Goal: Task Accomplishment & Management: Use online tool/utility

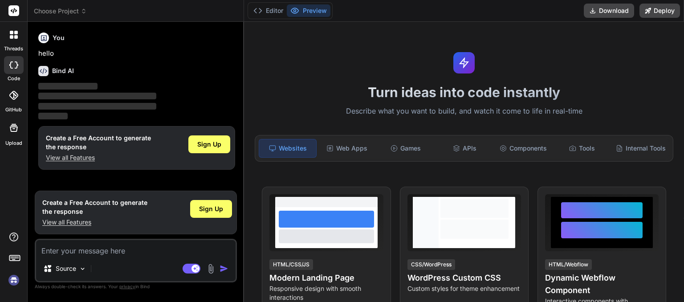
click at [85, 12] on icon at bounding box center [83, 12] width 3 height 1
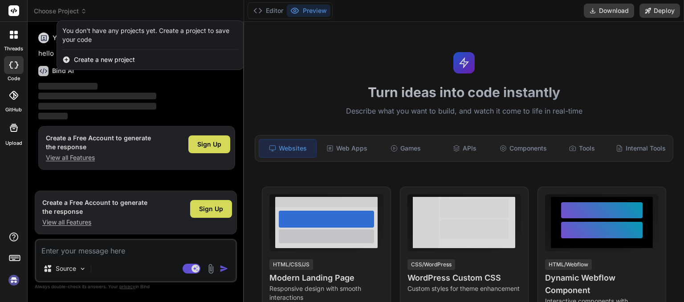
click at [78, 17] on div at bounding box center [342, 151] width 684 height 302
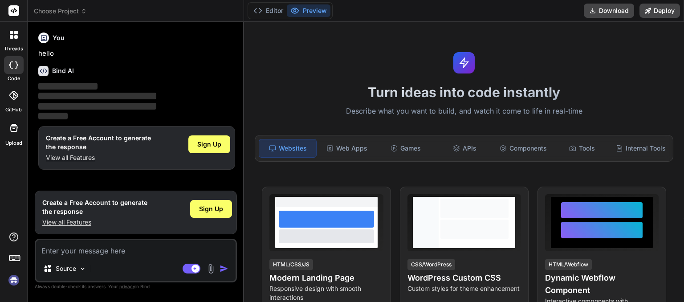
click at [84, 12] on icon at bounding box center [84, 11] width 6 height 6
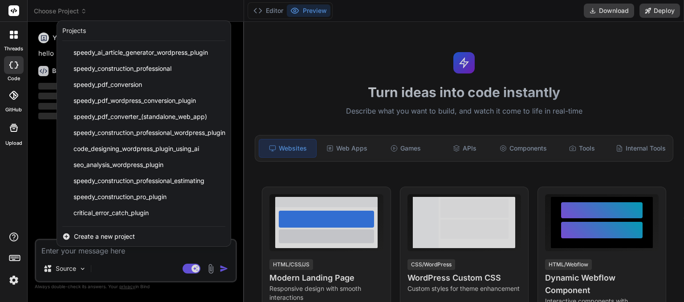
click at [84, 10] on div at bounding box center [342, 151] width 684 height 302
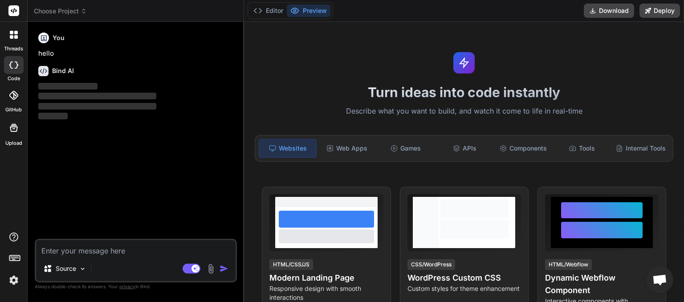
click at [9, 96] on icon at bounding box center [13, 95] width 9 height 9
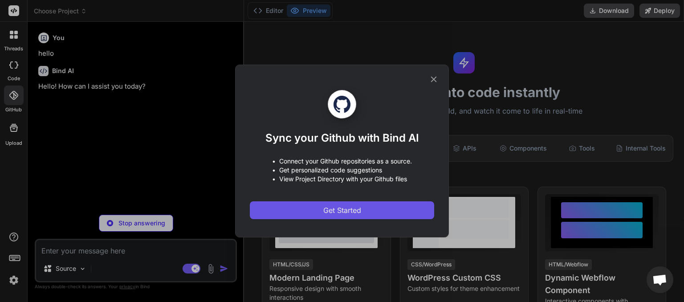
click at [332, 210] on span "Get Started" at bounding box center [342, 210] width 38 height 11
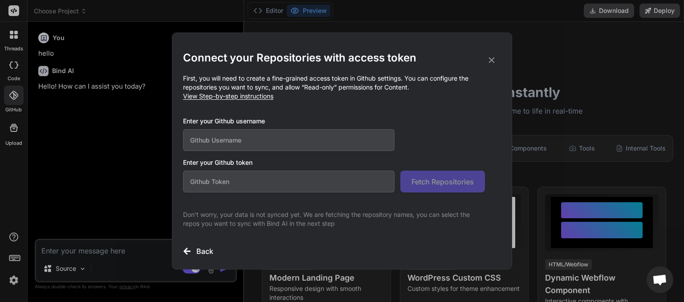
type textarea "x"
click at [246, 143] on input "text" at bounding box center [288, 140] width 211 height 22
type input "speedyau"
click at [325, 183] on input "text" at bounding box center [288, 181] width 211 height 22
click at [221, 181] on input "text" at bounding box center [288, 181] width 211 height 22
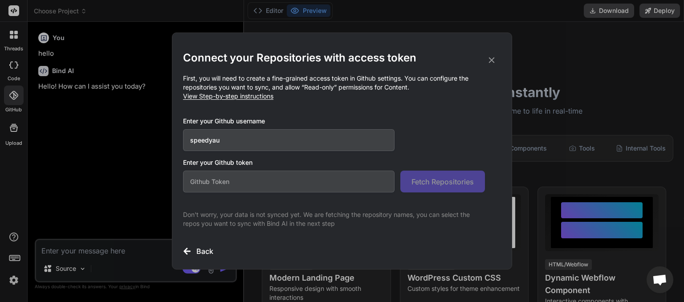
paste input "github_pat_11BWJY5MY05M6PoFQShpiE_76qvmvvKcEQ2xC0ePtepPDpWYT77sbHDILaJJrTISNOCO…"
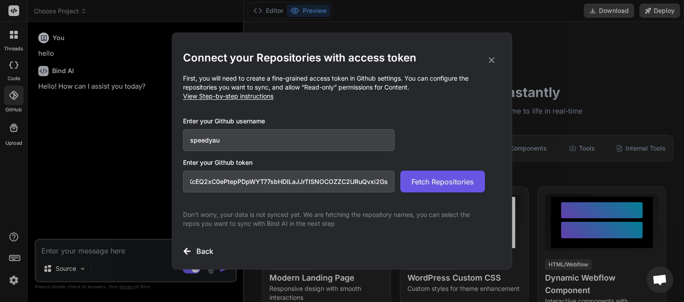
type input "github_pat_11BWJY5MY05M6PoFQShpiE_76qvmvvKcEQ2xC0ePtepPDpWYT77sbHDILaJJrTISNOCO…"
click at [432, 182] on span "Fetch Repositories" at bounding box center [442, 181] width 62 height 11
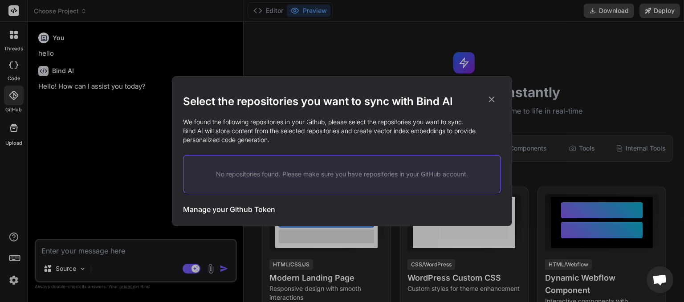
click at [267, 210] on h3 "Manage your Github Token" at bounding box center [229, 209] width 92 height 11
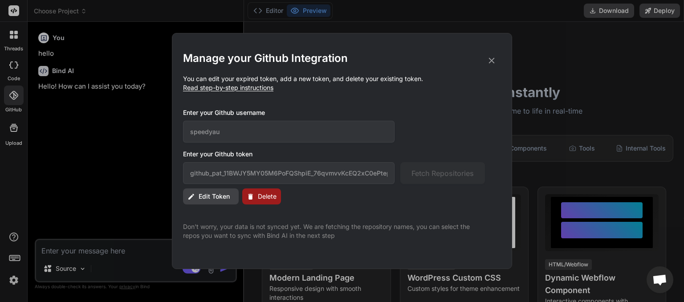
click at [493, 59] on icon at bounding box center [492, 61] width 6 height 6
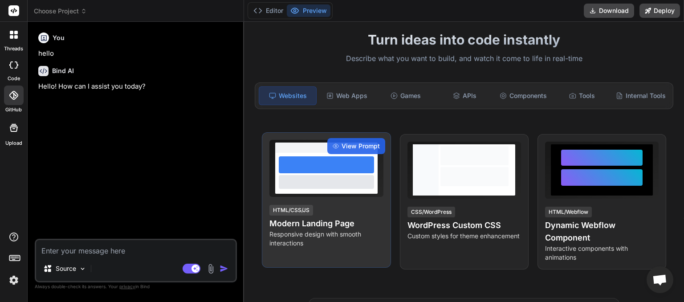
scroll to position [0, 0]
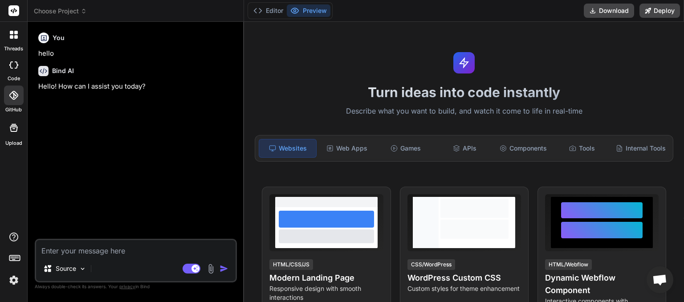
click at [12, 99] on icon at bounding box center [13, 95] width 9 height 9
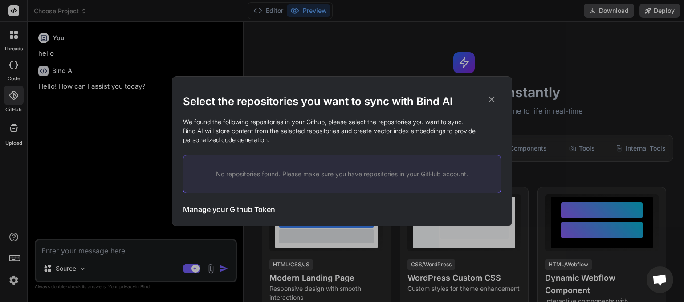
click at [492, 98] on icon at bounding box center [492, 99] width 6 height 6
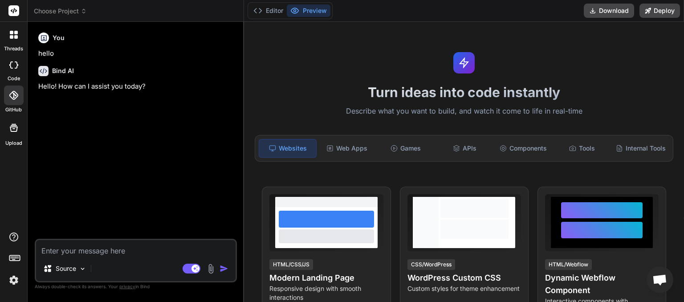
click at [14, 94] on icon at bounding box center [13, 95] width 9 height 9
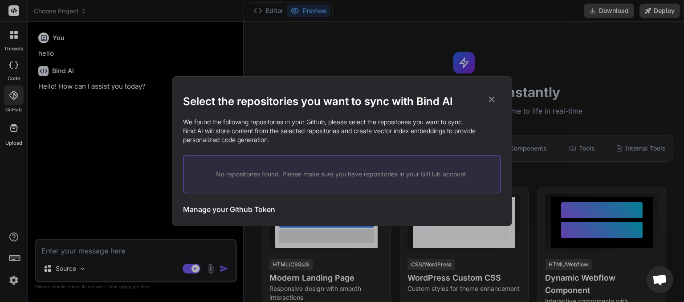
click at [492, 97] on icon at bounding box center [491, 99] width 10 height 10
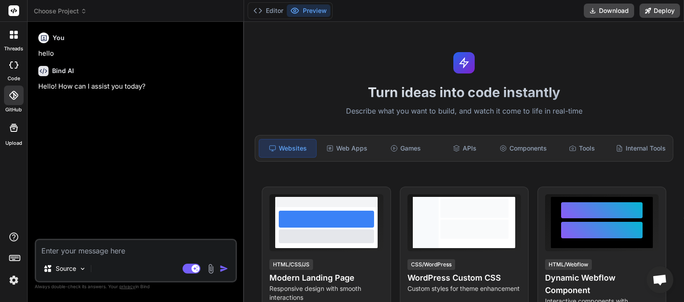
click at [16, 100] on div at bounding box center [14, 95] width 20 height 20
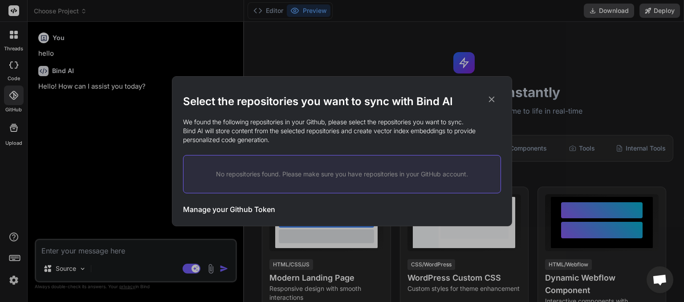
click at [490, 101] on icon at bounding box center [491, 99] width 10 height 10
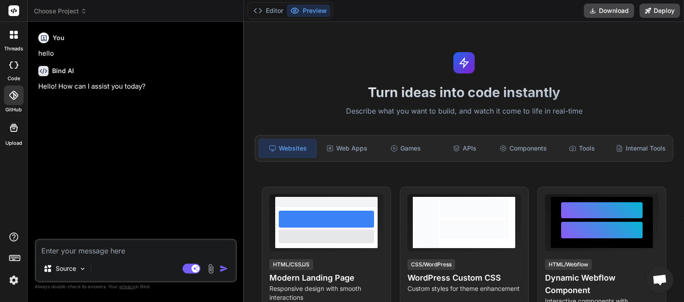
click at [12, 69] on div at bounding box center [14, 65] width 20 height 18
type textarea "x"
click at [12, 102] on div at bounding box center [14, 95] width 20 height 20
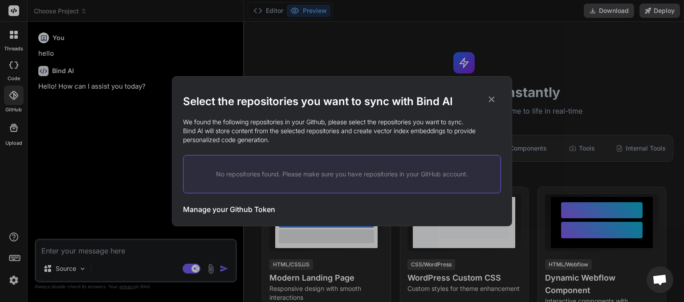
click at [490, 100] on icon at bounding box center [491, 99] width 10 height 10
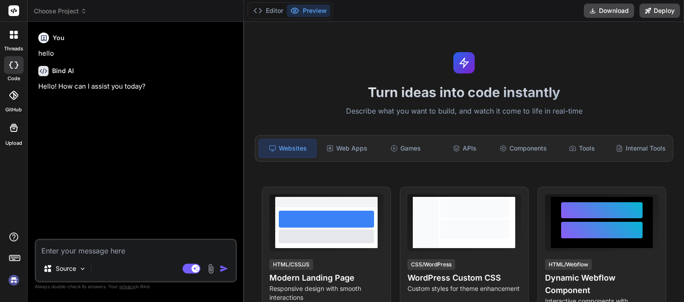
click at [13, 95] on icon at bounding box center [13, 95] width 9 height 9
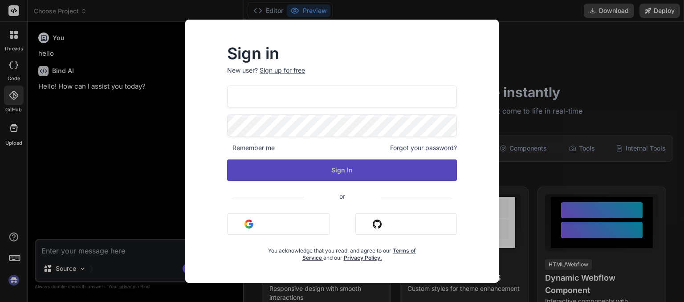
click at [336, 171] on button "Sign In" at bounding box center [341, 169] width 229 height 21
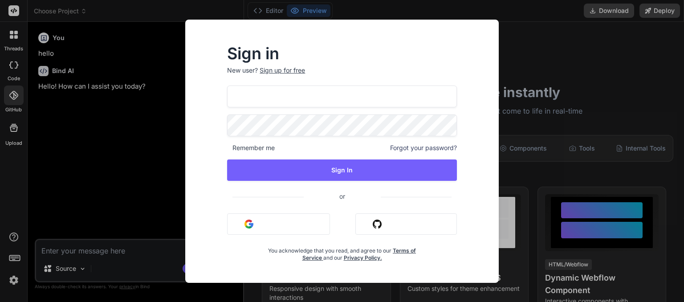
type textarea "x"
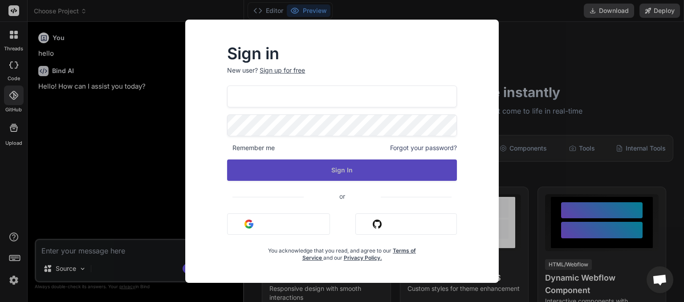
click at [338, 171] on button "Sign In" at bounding box center [341, 169] width 229 height 21
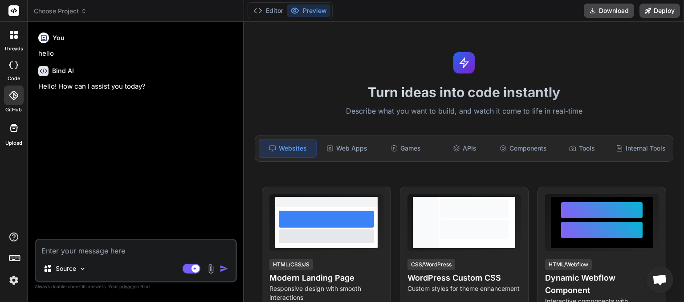
click at [17, 93] on icon at bounding box center [13, 95] width 9 height 9
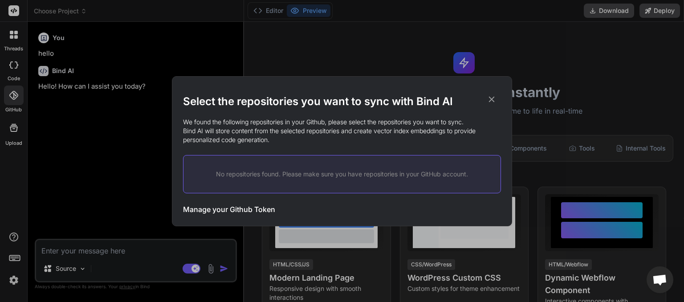
click at [490, 98] on icon at bounding box center [492, 99] width 6 height 6
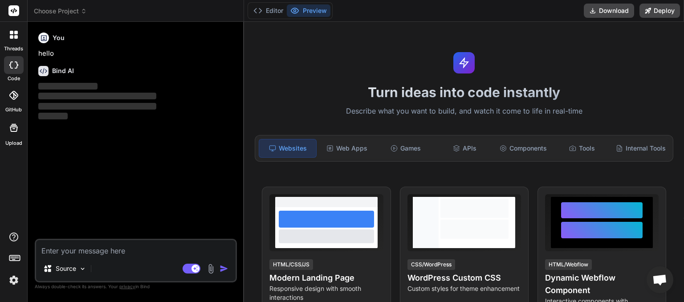
click at [12, 96] on icon at bounding box center [13, 95] width 9 height 9
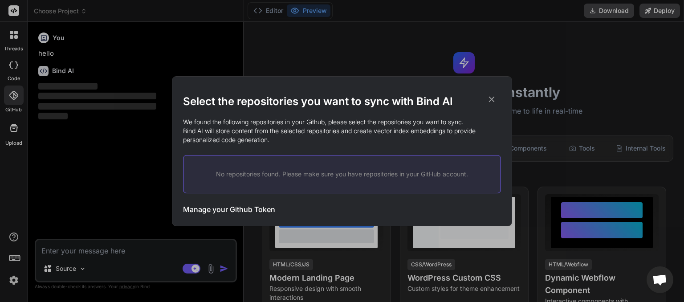
click at [490, 100] on icon at bounding box center [492, 99] width 6 height 6
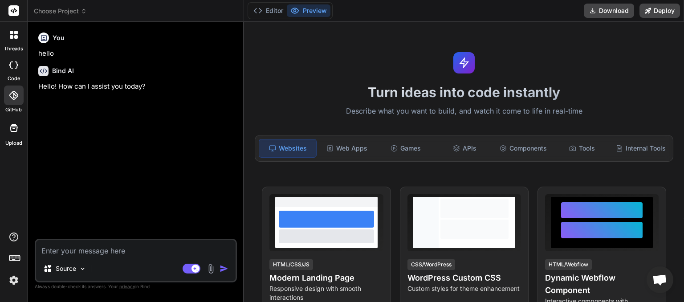
click at [15, 99] on icon at bounding box center [13, 95] width 9 height 9
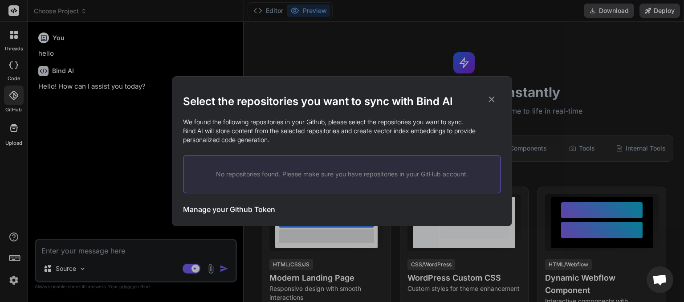
type textarea "x"
drag, startPoint x: 315, startPoint y: 174, endPoint x: 255, endPoint y: 179, distance: 60.7
click at [255, 179] on div "No repositories found. Please make sure you have repositories in your GitHub ac…" at bounding box center [342, 174] width 318 height 38
click at [489, 100] on icon at bounding box center [491, 99] width 10 height 10
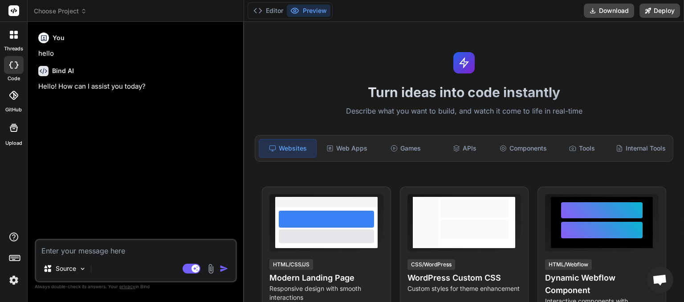
type textarea "x"
click at [12, 97] on icon at bounding box center [13, 95] width 9 height 9
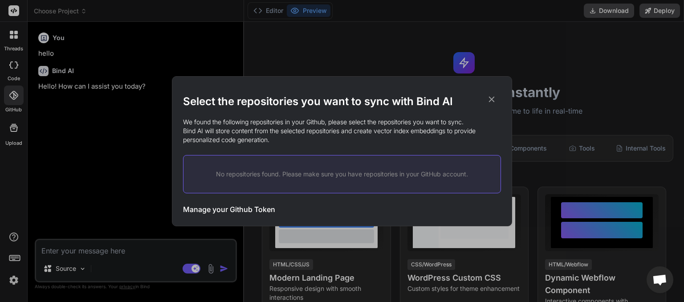
click at [240, 209] on h3 "Manage your Github Token" at bounding box center [229, 209] width 92 height 11
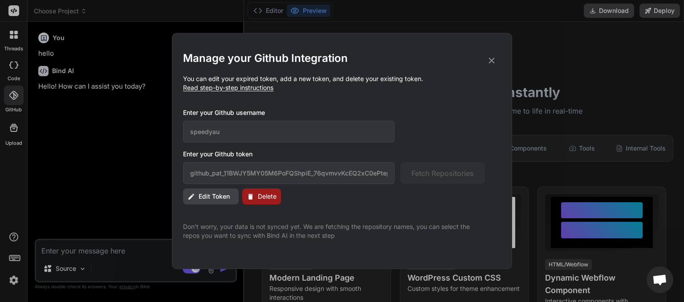
click at [215, 197] on span "Edit Token" at bounding box center [213, 196] width 31 height 9
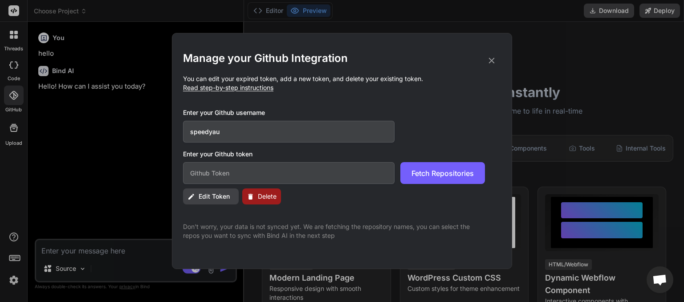
paste input "github_pat_11BWJY5MY05M6PoFQShpiE_76qvmvvKcEQ2xC0ePtepPDpWYT77sbHDILaJJrTISNOCO…"
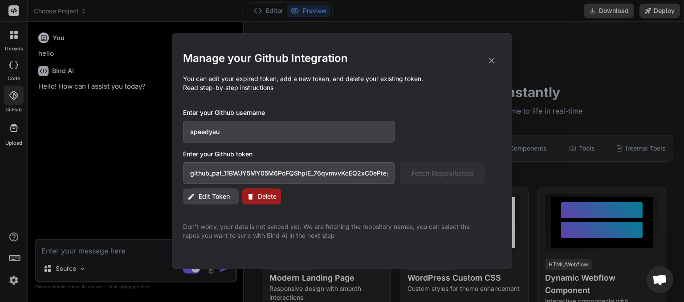
scroll to position [0, 153]
drag, startPoint x: 388, startPoint y: 172, endPoint x: 48, endPoint y: 196, distance: 340.9
click at [172, 196] on div "Manage your Github Integration You can edit your expired token, add a new token…" at bounding box center [342, 151] width 340 height 236
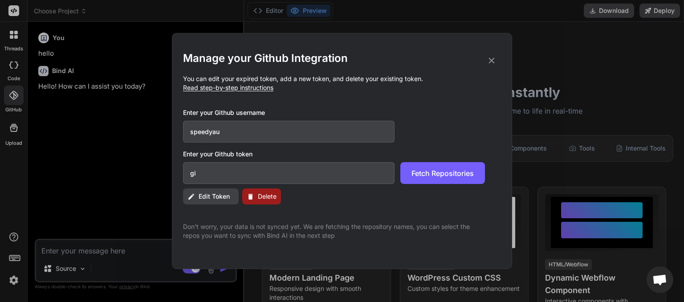
type input "g"
click at [447, 169] on span "Fetch Repositories" at bounding box center [442, 173] width 62 height 11
click at [258, 200] on span "Delete" at bounding box center [267, 196] width 19 height 9
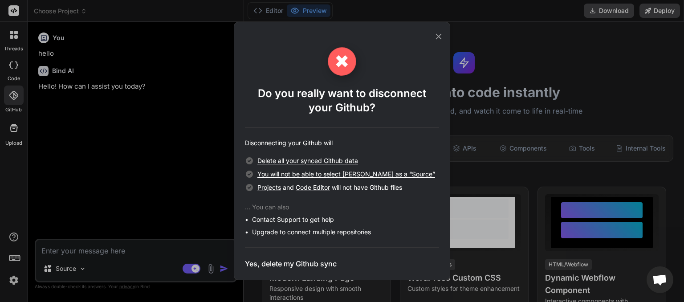
click at [286, 266] on h3 "Yes, delete my Github sync" at bounding box center [291, 263] width 92 height 11
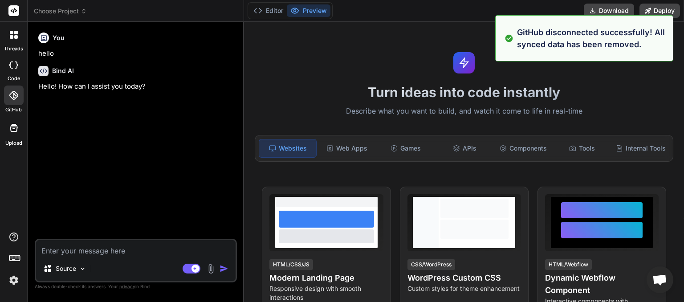
click at [12, 94] on icon at bounding box center [13, 95] width 9 height 9
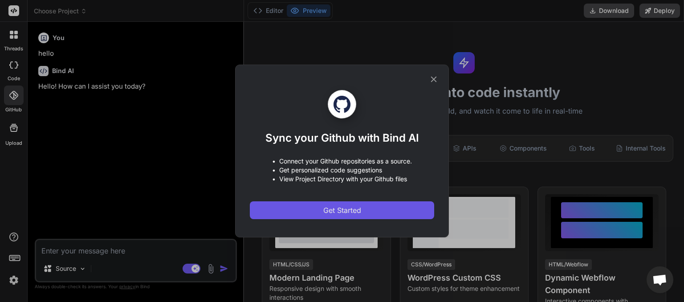
click at [334, 209] on span "Get Started" at bounding box center [342, 210] width 38 height 11
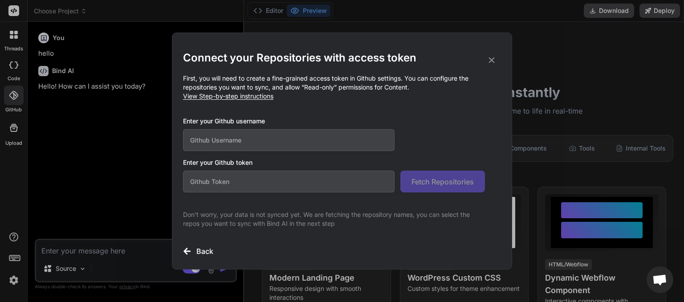
click at [234, 142] on input "text" at bounding box center [288, 140] width 211 height 22
type input "speedyau"
click at [250, 179] on input "text" at bounding box center [288, 181] width 211 height 22
paste input "github_pat_11BWJY5MY05M6PoFQShpiE_76qvmvvKcEQ2xC0ePtepPDpWYT77sbHDILaJJrTISNOCO…"
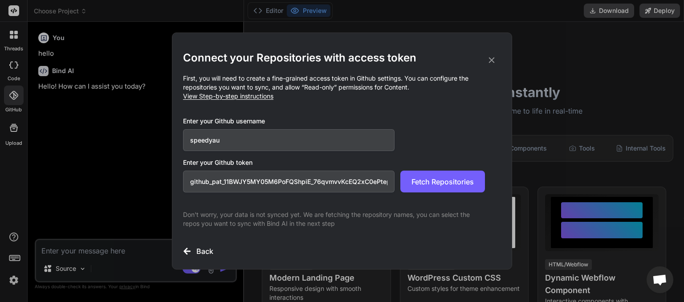
scroll to position [0, 153]
type input "github_pat_11BWJY5MY05M6PoFQShpiE_76qvmvvKcEQ2xC0ePtepPDpWYT77sbHDILaJJrTISNOCO…"
click at [437, 180] on span "Fetch Repositories" at bounding box center [442, 181] width 62 height 11
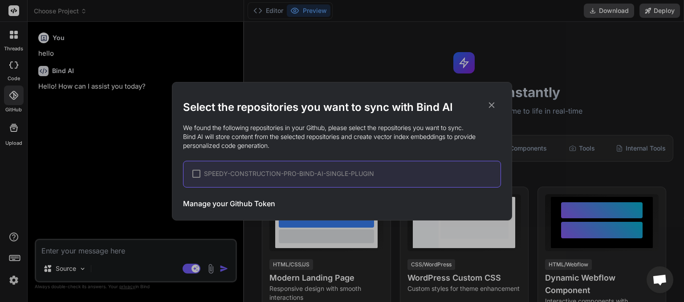
click at [282, 174] on span "SPEEDY-CONSTRUCTION-PRO-BIND-AI-SINGLE-PLUGIN" at bounding box center [289, 173] width 170 height 9
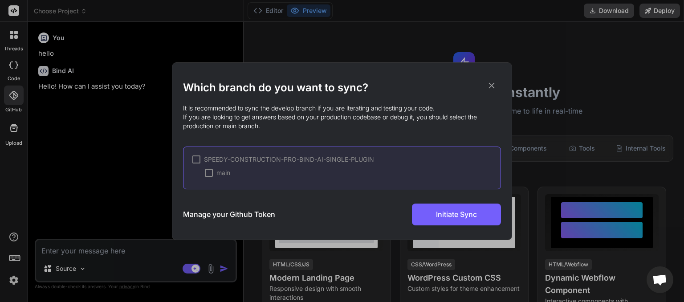
click at [194, 161] on div at bounding box center [196, 159] width 8 height 8
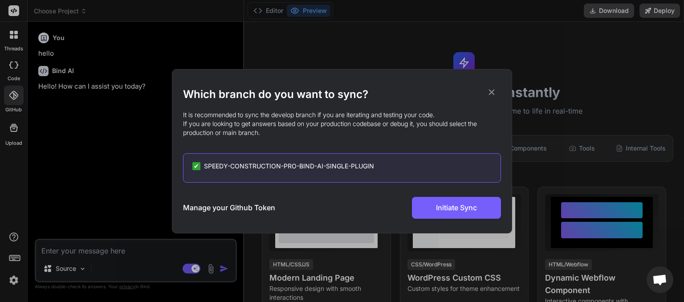
click at [198, 165] on span "✔" at bounding box center [196, 166] width 5 height 9
click at [200, 166] on div "SPEEDY-CONSTRUCTION-PRO-BIND-AI-SINGLE-PLUGIN" at bounding box center [283, 166] width 182 height 9
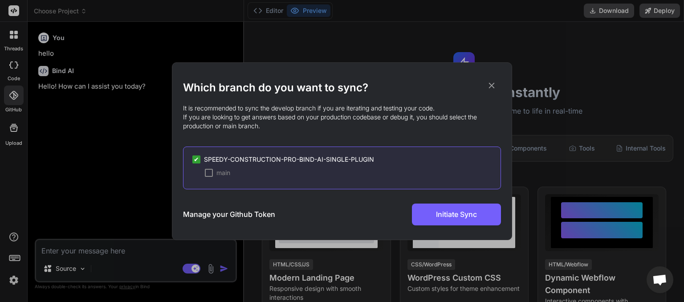
click at [211, 172] on div at bounding box center [209, 173] width 8 height 8
click at [453, 213] on span "Initiate Sync" at bounding box center [456, 214] width 41 height 11
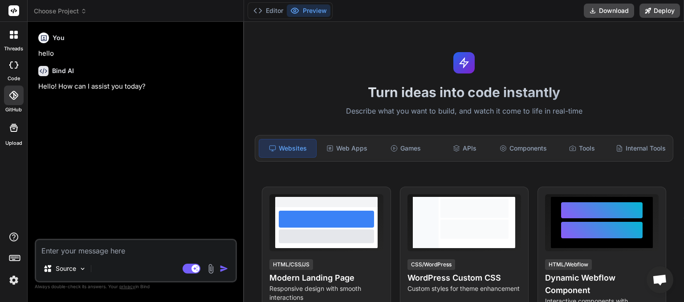
click at [77, 9] on span "Choose Project" at bounding box center [60, 11] width 53 height 9
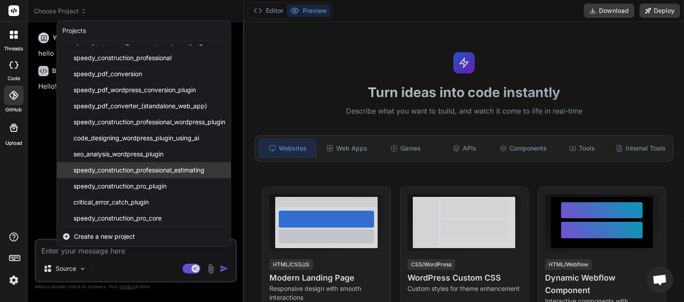
scroll to position [0, 0]
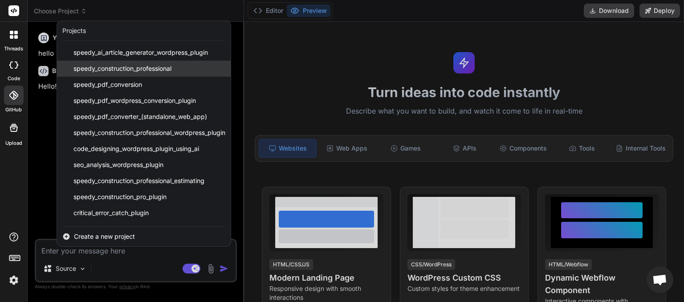
click at [138, 69] on span "speedy_construction_professional" at bounding box center [122, 68] width 98 height 9
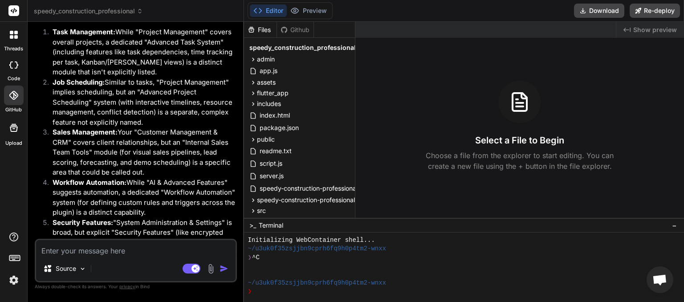
scroll to position [3549, 0]
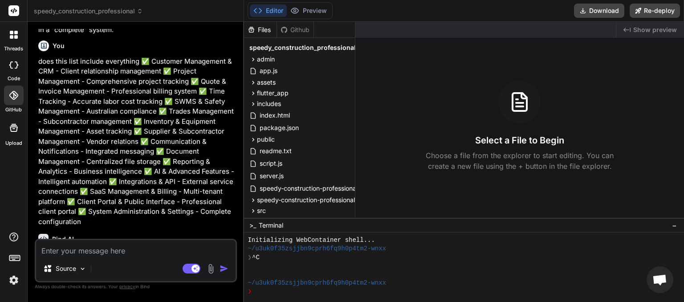
click at [141, 11] on icon at bounding box center [140, 11] width 6 height 6
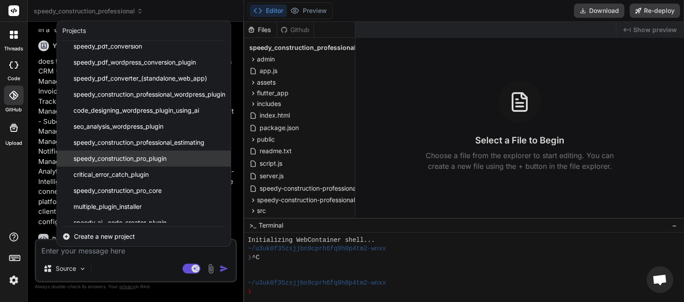
scroll to position [46, 0]
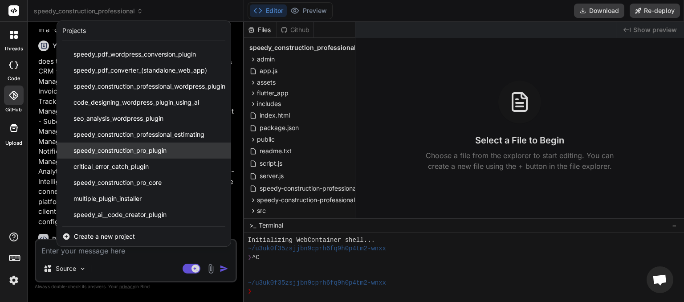
click at [124, 154] on span "speedy_construction_pro_plugin" at bounding box center [119, 150] width 93 height 9
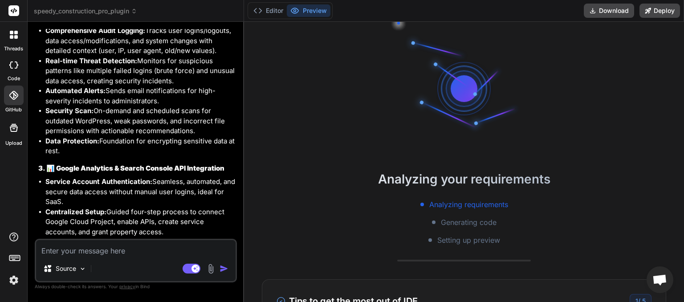
scroll to position [4746, 0]
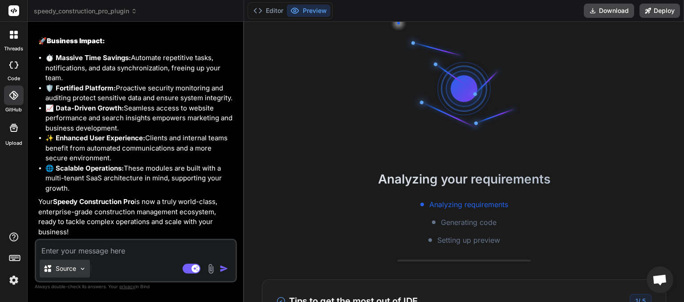
click at [83, 266] on img at bounding box center [83, 269] width 8 height 8
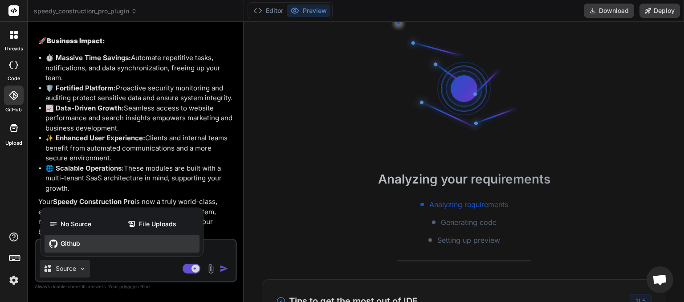
click at [75, 245] on span "Github" at bounding box center [71, 243] width 20 height 9
type textarea "x"
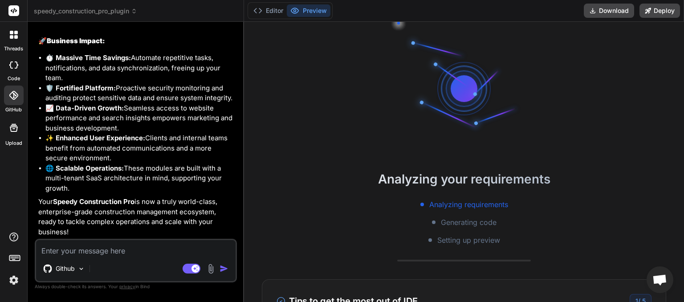
click at [88, 247] on textarea at bounding box center [135, 248] width 199 height 16
type textarea "h"
type textarea "x"
type textarea "he"
type textarea "x"
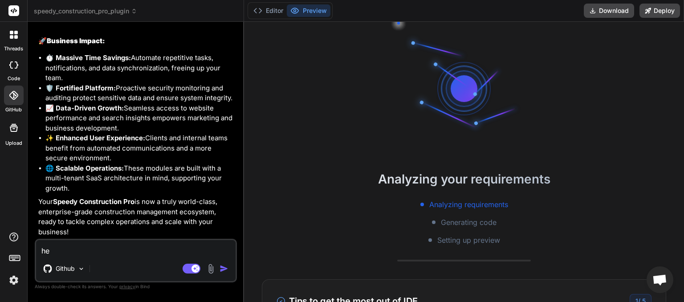
type textarea "hel"
type textarea "x"
type textarea "hell"
type textarea "x"
type textarea "hello"
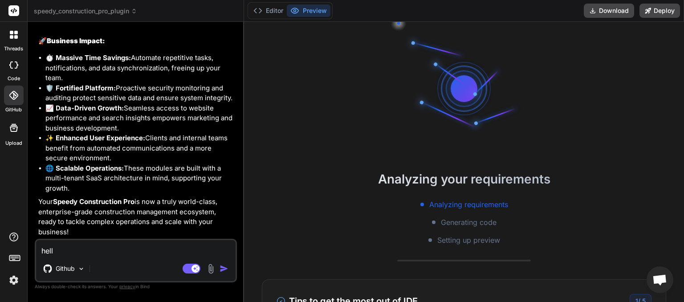
type textarea "x"
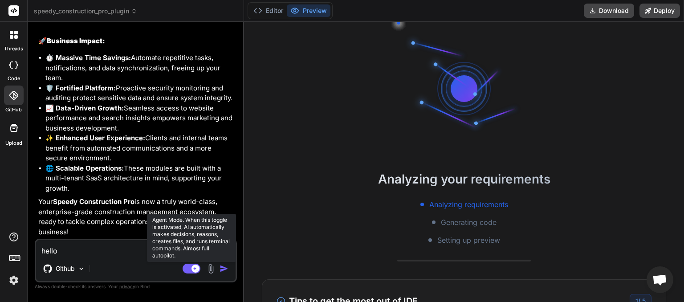
type textarea "hello"
click at [186, 267] on rect at bounding box center [191, 268] width 18 height 10
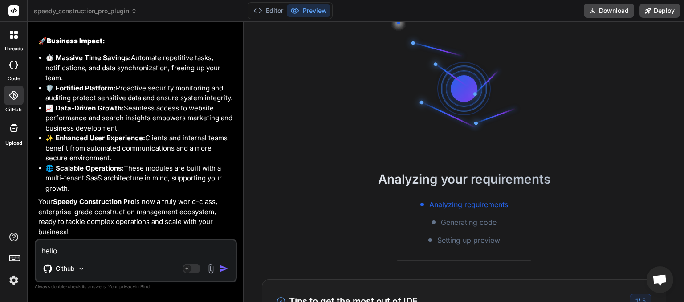
click at [225, 268] on img "button" at bounding box center [223, 268] width 9 height 9
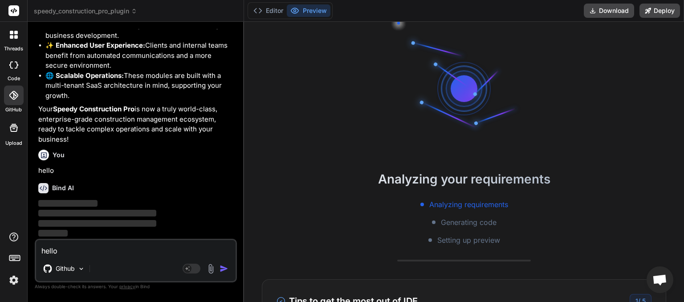
scroll to position [4838, 0]
type textarea "x"
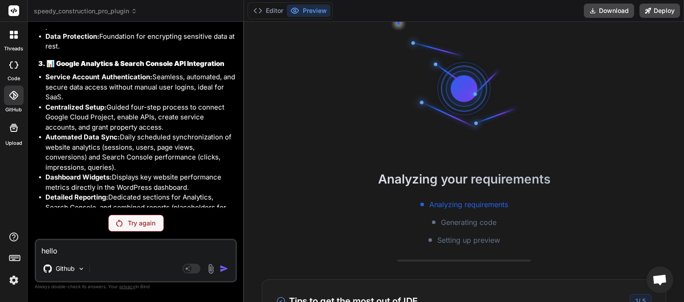
scroll to position [4806, 0]
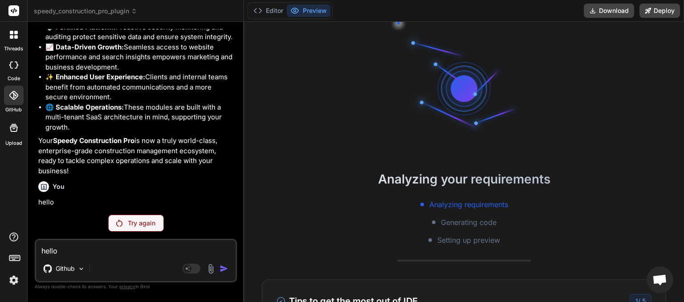
click at [104, 249] on textarea "hello" at bounding box center [135, 248] width 199 height 16
type textarea "c"
type textarea "x"
type textarea "cl"
type textarea "x"
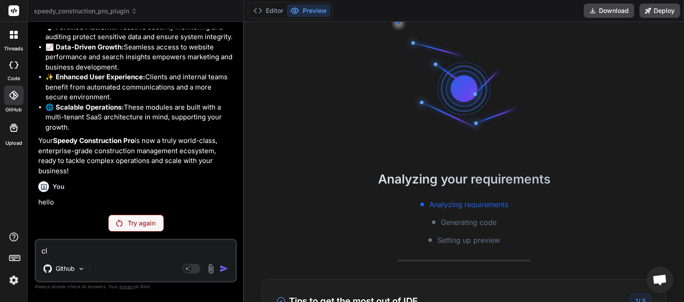
type textarea "cle"
type textarea "x"
type textarea "clea"
type textarea "x"
type textarea "clear"
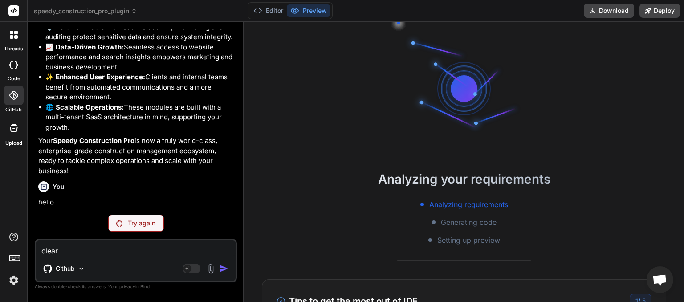
type textarea "x"
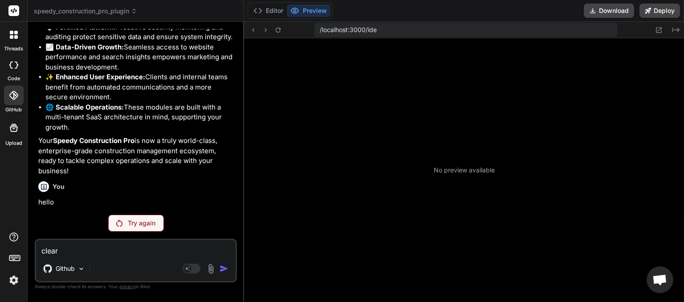
scroll to position [299, 0]
type textarea "clear"
type textarea "x"
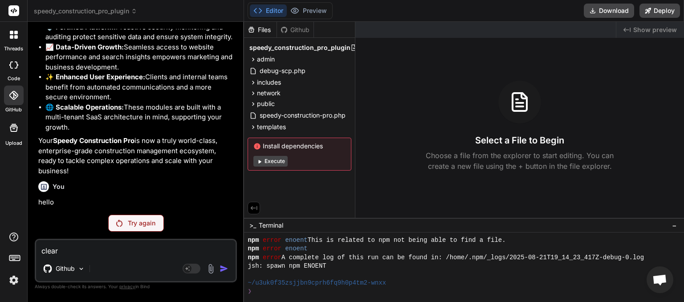
drag, startPoint x: 84, startPoint y: 244, endPoint x: 9, endPoint y: 255, distance: 75.1
click at [36, 255] on textarea "clear" at bounding box center [135, 248] width 199 height 16
type textarea "x"
click at [138, 226] on p "Try again" at bounding box center [142, 223] width 28 height 9
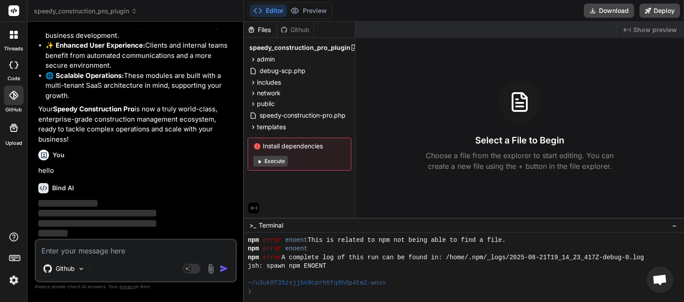
scroll to position [4838, 0]
type textarea "x"
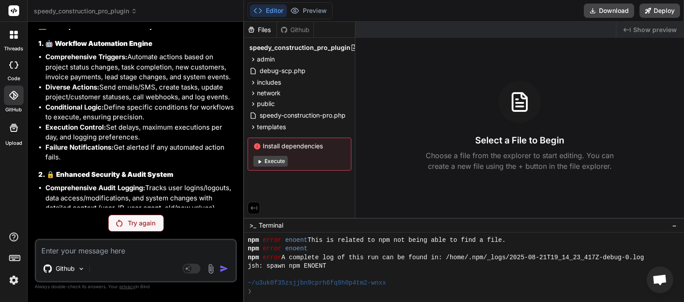
scroll to position [4806, 0]
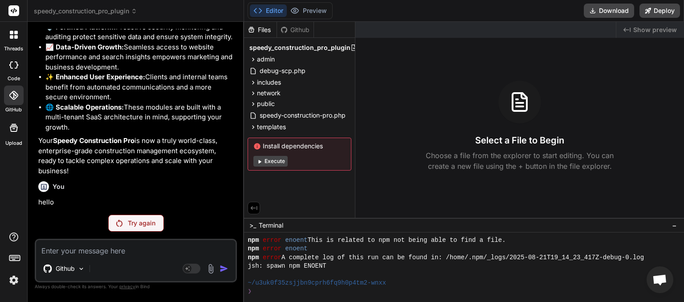
click at [64, 247] on textarea at bounding box center [135, 248] width 199 height 16
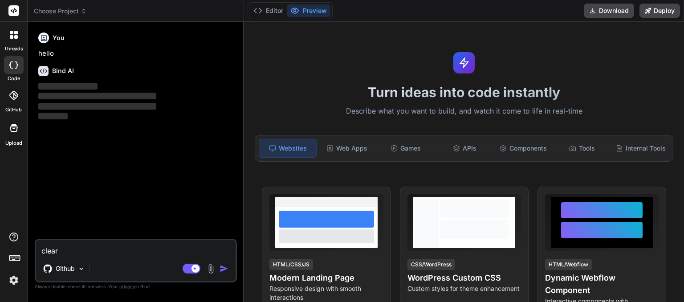
drag, startPoint x: 59, startPoint y: 249, endPoint x: 15, endPoint y: 254, distance: 44.3
click at [36, 254] on textarea "clear" at bounding box center [135, 248] width 199 height 16
type textarea "x"
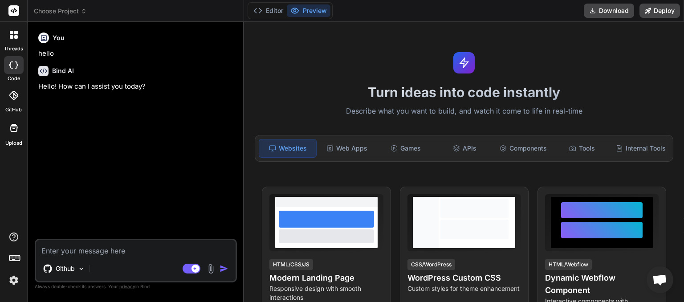
type textarea "x"
click at [83, 13] on icon at bounding box center [84, 11] width 6 height 6
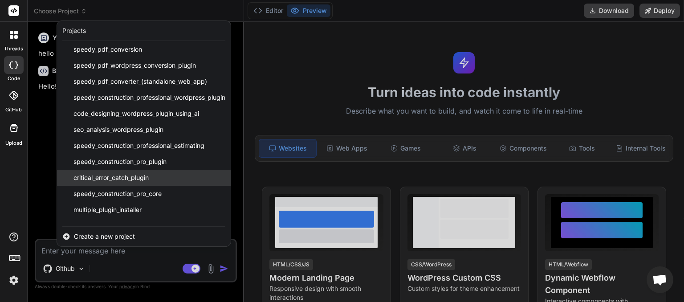
scroll to position [46, 0]
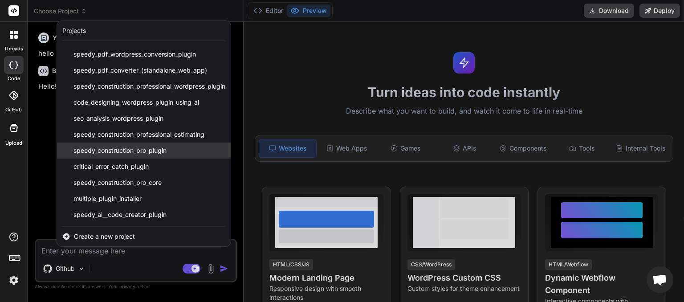
click at [127, 150] on span "speedy_construction_pro_plugin" at bounding box center [119, 150] width 93 height 9
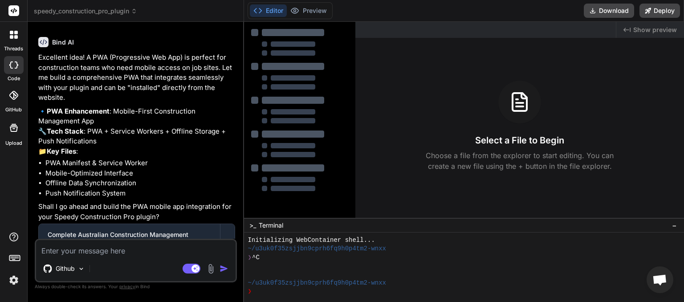
scroll to position [3635, 0]
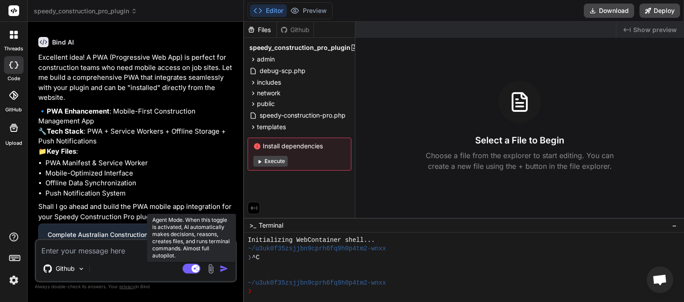
click at [186, 268] on rect at bounding box center [191, 268] width 18 height 10
type textarea "x"
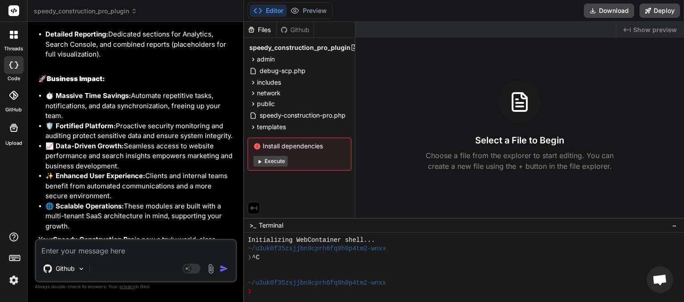
scroll to position [4746, 0]
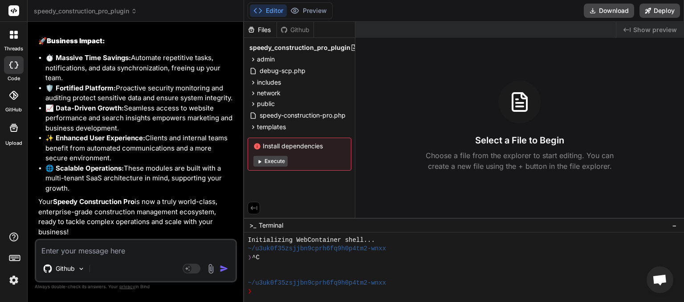
click at [83, 252] on textarea at bounding box center [135, 248] width 199 height 16
type textarea "c"
type textarea "x"
type textarea "cl"
type textarea "x"
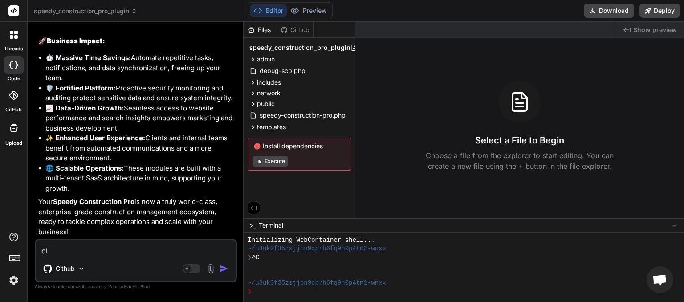
type textarea "cle"
type textarea "x"
type textarea "clea"
type textarea "x"
type textarea "clear"
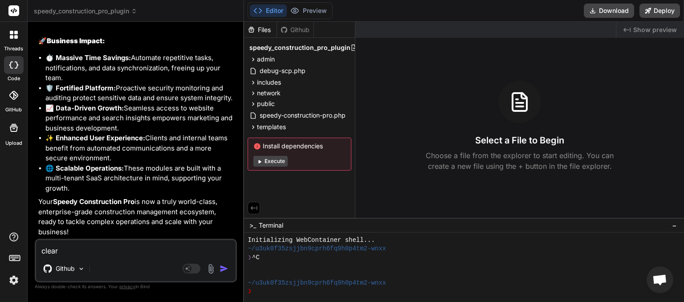
type textarea "x"
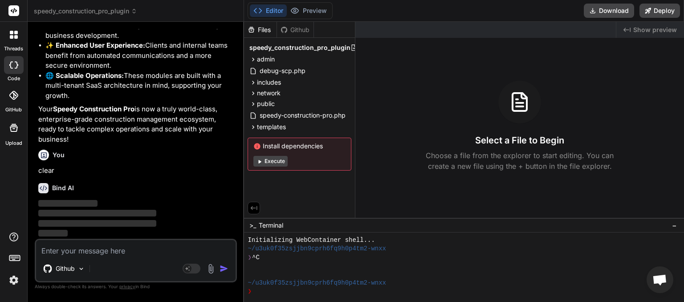
scroll to position [4838, 0]
type textarea "x"
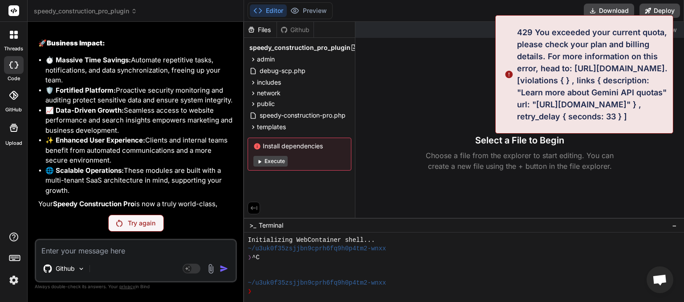
scroll to position [4806, 0]
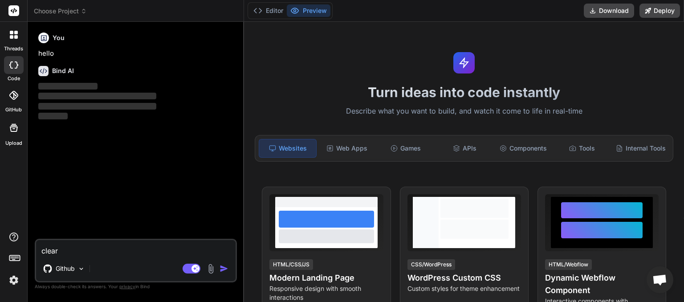
click at [86, 9] on icon at bounding box center [84, 11] width 6 height 6
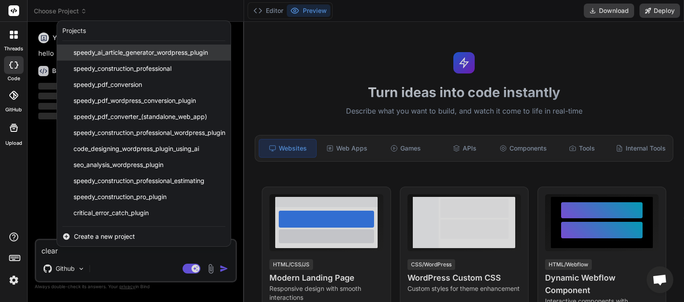
click at [92, 52] on span "speedy_ai_article_generator_wordpress_plugin" at bounding box center [140, 52] width 134 height 9
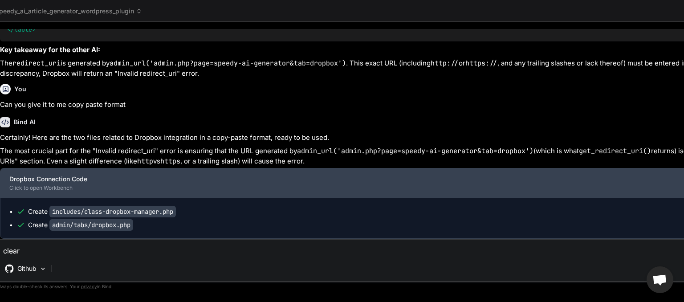
scroll to position [3661, 0]
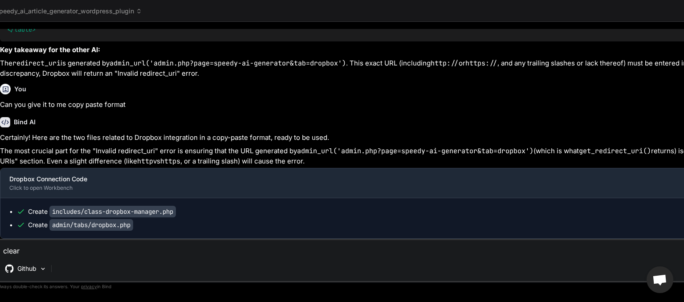
type textarea "x"
drag, startPoint x: 31, startPoint y: 251, endPoint x: 0, endPoint y: 254, distance: 31.4
click at [0, 254] on textarea "clear" at bounding box center [468, 248] width 941 height 16
type textarea "x"
type textarea "p"
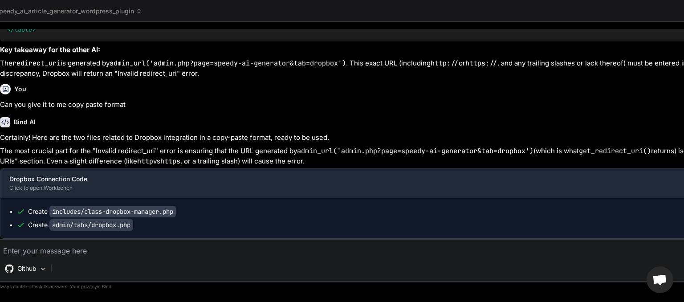
type textarea "x"
type textarea "pr"
type textarea "x"
type textarea "pro"
type textarea "x"
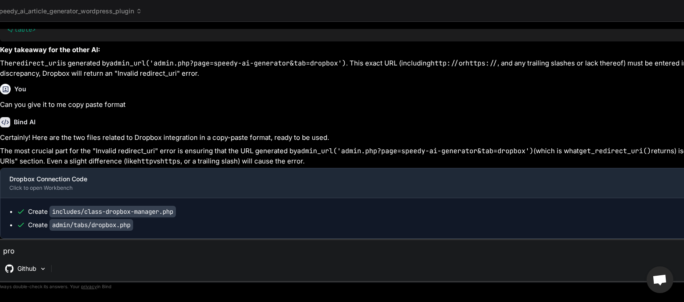
type textarea "proj"
type textarea "x"
type textarea "proje"
type textarea "x"
type textarea "projec"
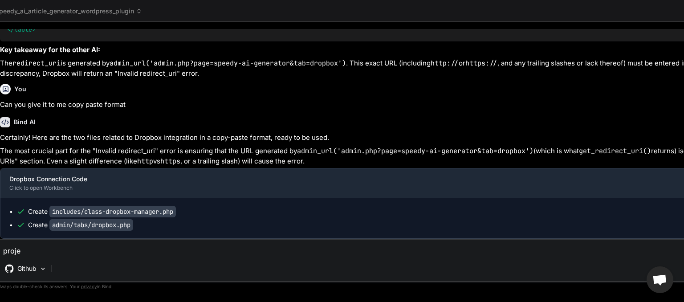
type textarea "x"
type textarea "project"
type textarea "x"
type textarea "project"
type textarea "x"
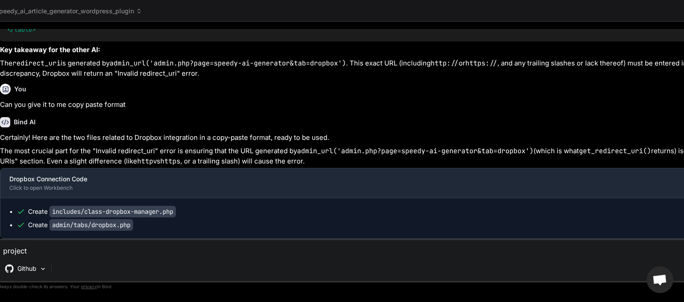
type textarea "project I"
type textarea "x"
type textarea "project ID"
type textarea "x"
drag, startPoint x: 37, startPoint y: 247, endPoint x: 0, endPoint y: 266, distance: 41.8
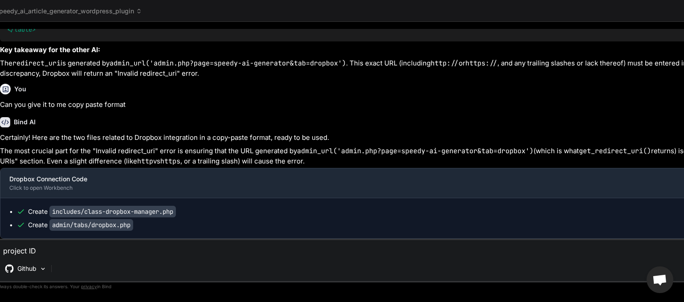
click at [0, 256] on textarea "project ID" at bounding box center [468, 248] width 941 height 16
type textarea "x"
click at [129, 10] on span "speedy_ai_article_generator_wordpress_plugin" at bounding box center [69, 11] width 146 height 9
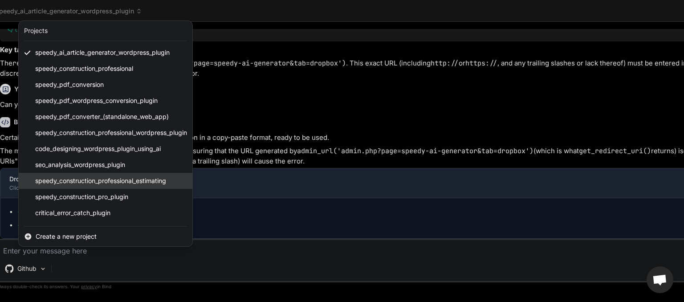
scroll to position [46, 0]
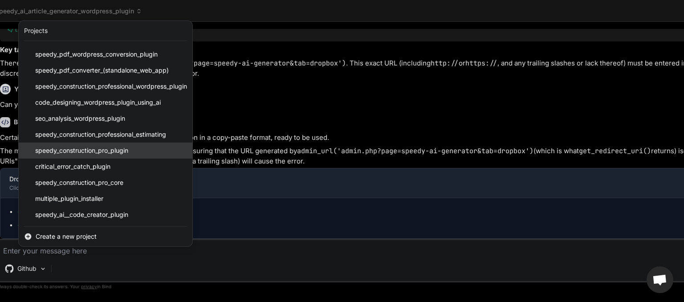
click at [98, 152] on span "speedy_construction_pro_plugin" at bounding box center [81, 150] width 93 height 9
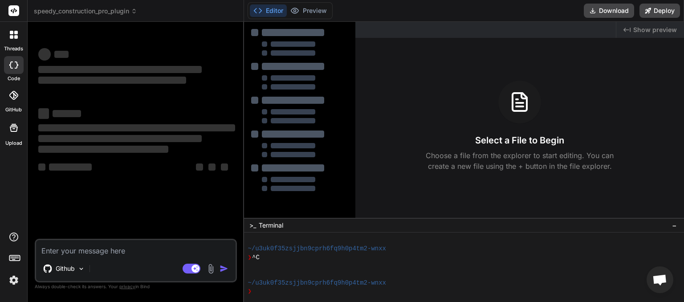
scroll to position [43, 0]
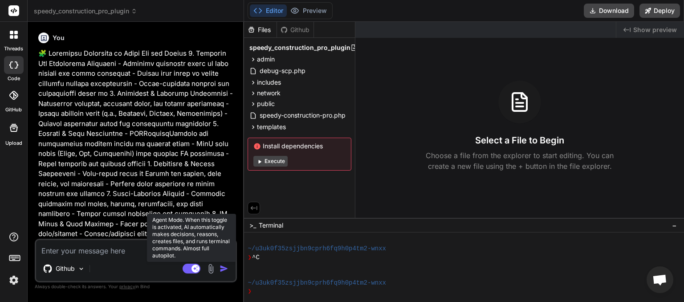
click at [186, 268] on rect at bounding box center [191, 268] width 18 height 10
click at [194, 268] on rect at bounding box center [191, 268] width 18 height 10
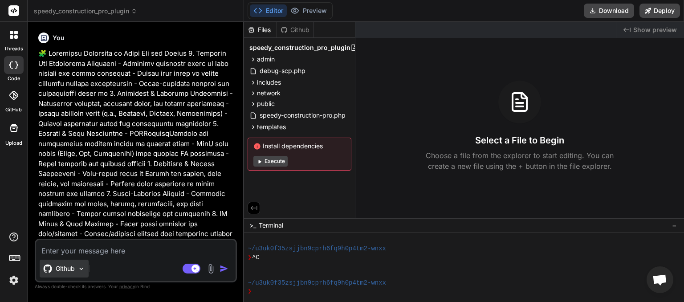
click at [84, 266] on img at bounding box center [81, 269] width 8 height 8
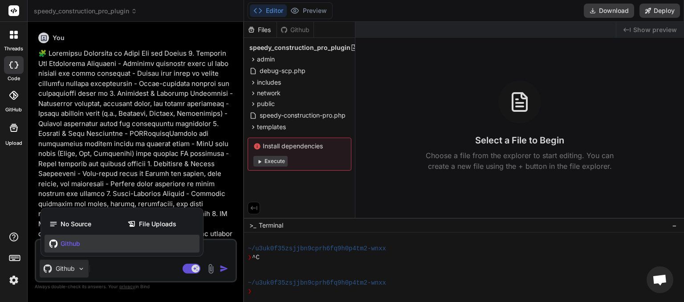
click at [85, 245] on div "Github" at bounding box center [122, 244] width 155 height 18
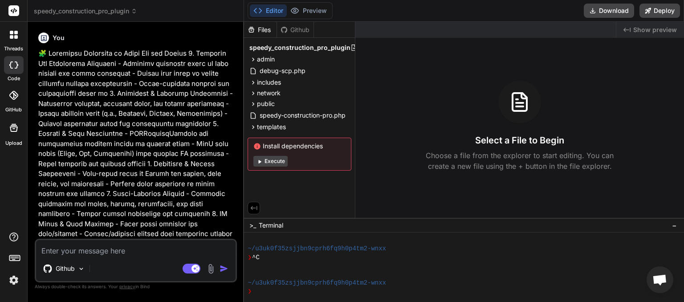
click at [124, 12] on span "speedy_construction_pro_plugin" at bounding box center [85, 11] width 103 height 9
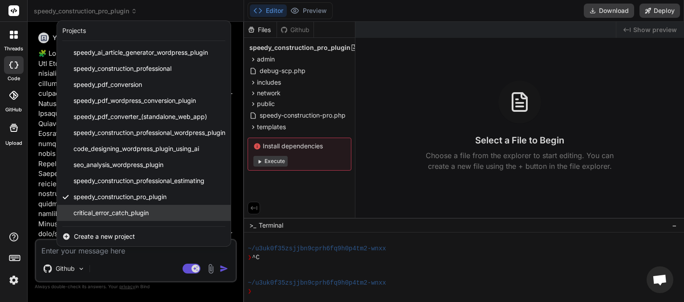
click at [111, 211] on span "critical_error_catch_plugin" at bounding box center [110, 212] width 75 height 9
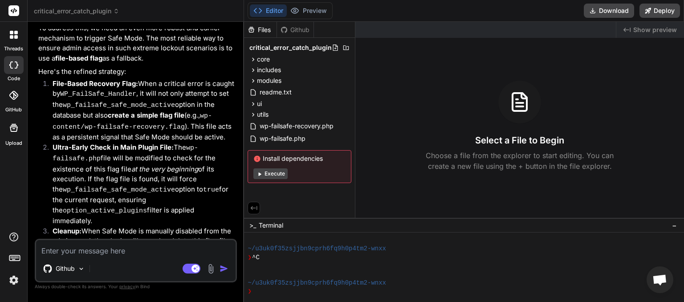
scroll to position [0, 0]
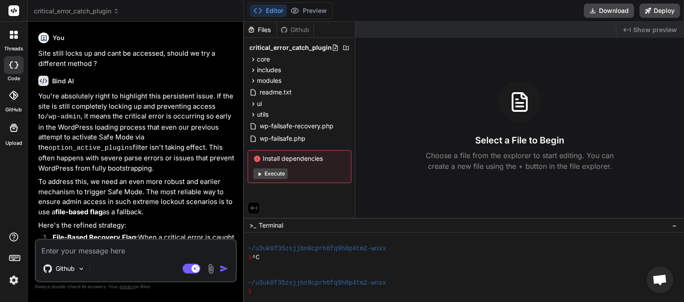
click at [117, 12] on icon at bounding box center [116, 11] width 6 height 6
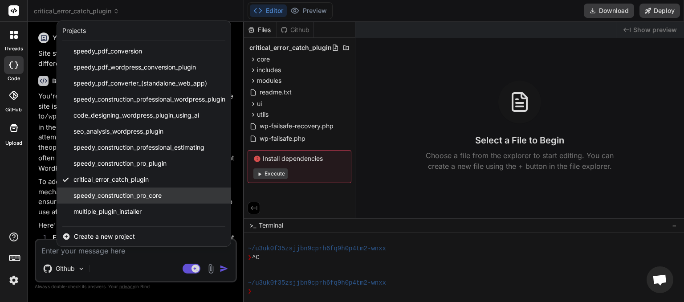
scroll to position [46, 0]
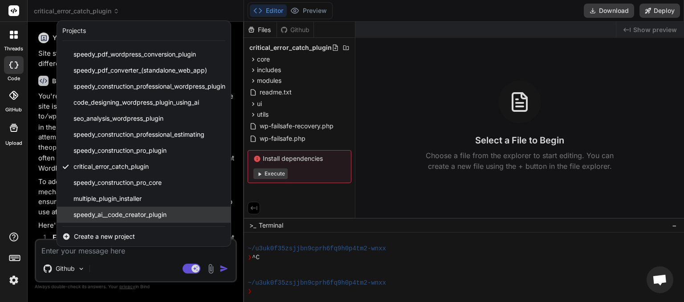
click at [99, 211] on span "speedy_ai__code_creator_plugin" at bounding box center [119, 214] width 93 height 9
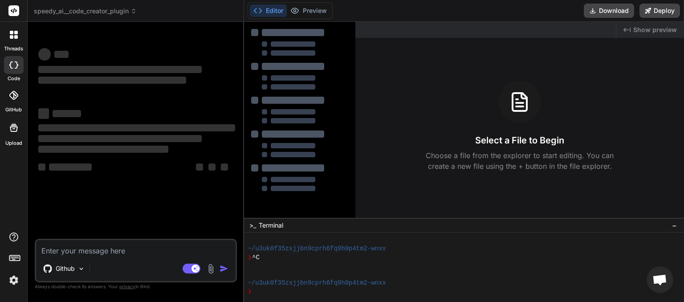
type textarea "x"
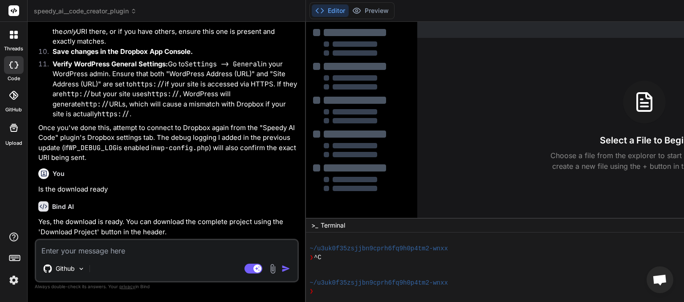
scroll to position [4306, 0]
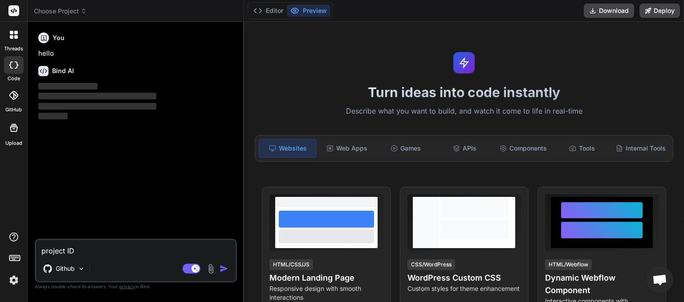
click at [85, 12] on icon at bounding box center [83, 12] width 3 height 1
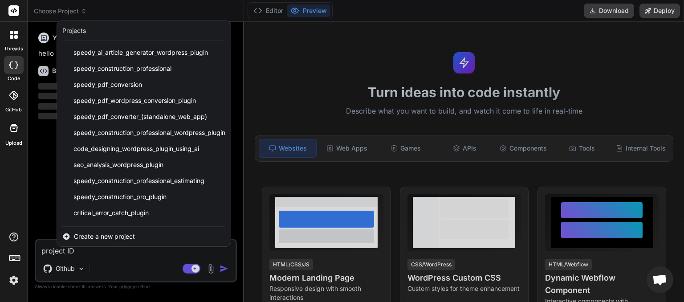
click at [127, 13] on div at bounding box center [342, 151] width 684 height 302
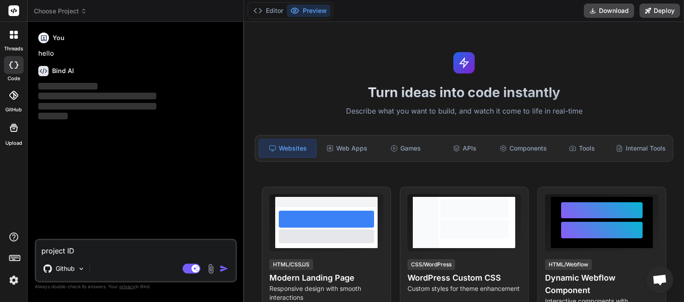
click at [655, 280] on span "Open chat" at bounding box center [659, 280] width 15 height 12
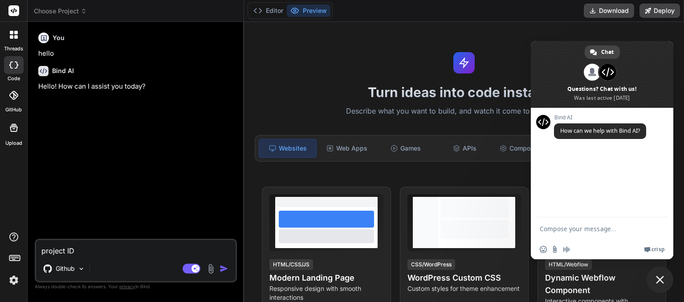
click at [560, 231] on textarea "Compose your message..." at bounding box center [592, 228] width 107 height 22
type textarea "x"
type textarea "how can i get a list of project ID with out asking each project its ID number"
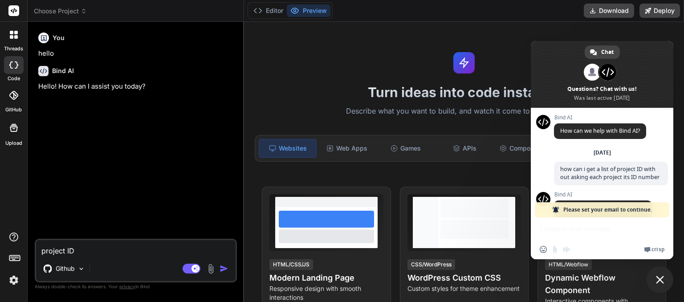
scroll to position [51, 0]
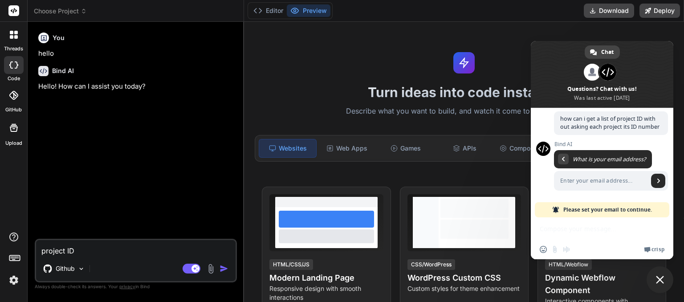
click at [654, 247] on span "Crisp" at bounding box center [657, 249] width 13 height 7
click at [505, 14] on div "Editor Preview Download Deploy" at bounding box center [464, 11] width 440 height 22
click at [661, 280] on span "Close chat" at bounding box center [660, 279] width 8 height 8
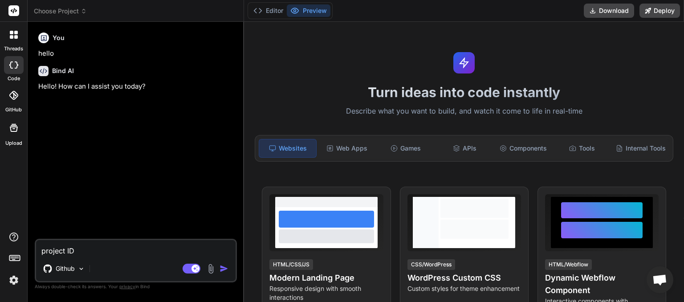
click at [78, 13] on span "Choose Project" at bounding box center [60, 11] width 53 height 9
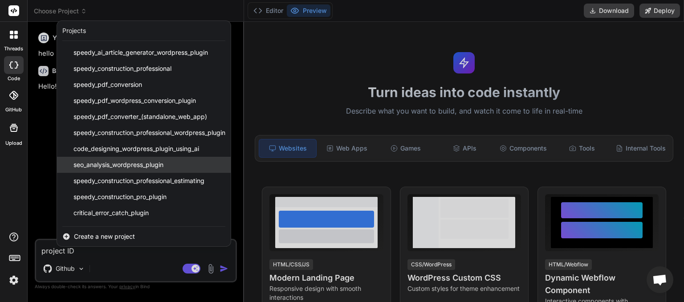
scroll to position [46, 0]
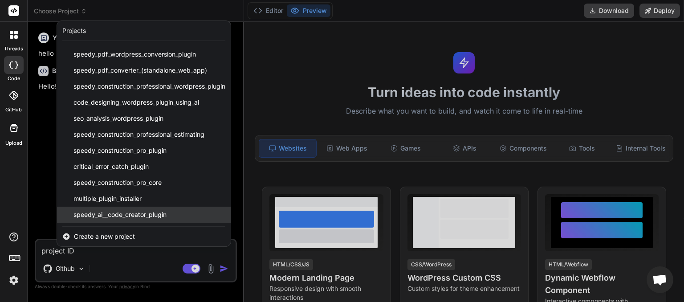
click at [134, 213] on span "speedy_ai__code_creator_plugin" at bounding box center [119, 214] width 93 height 9
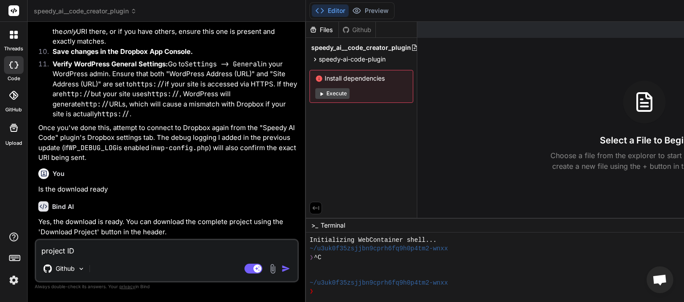
scroll to position [4646, 0]
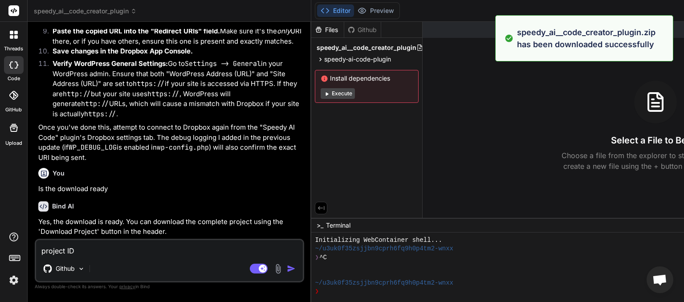
type textarea "x"
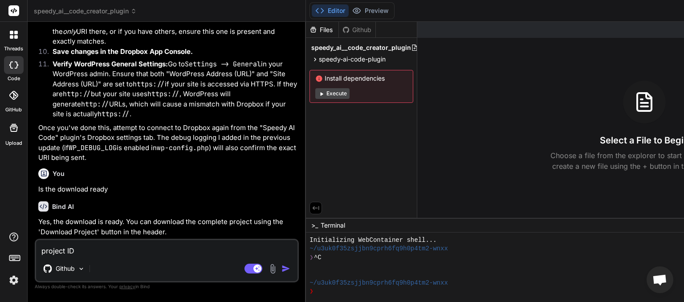
drag, startPoint x: 76, startPoint y: 250, endPoint x: 29, endPoint y: 249, distance: 46.7
click at [36, 249] on textarea "project ID" at bounding box center [166, 248] width 261 height 16
type textarea "w"
type textarea "x"
type textarea "wh"
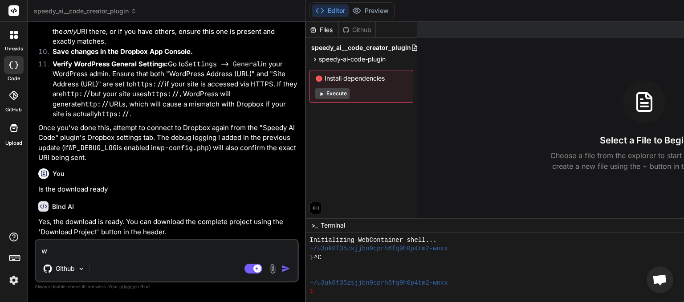
type textarea "x"
type textarea "wha"
type textarea "x"
type textarea "what"
type textarea "x"
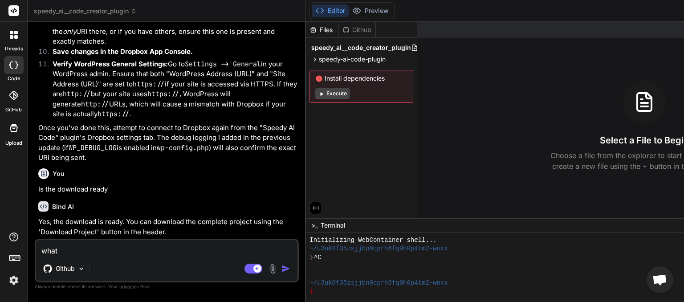
type textarea "what"
type textarea "x"
type textarea "what d"
type textarea "x"
type textarea "what dr"
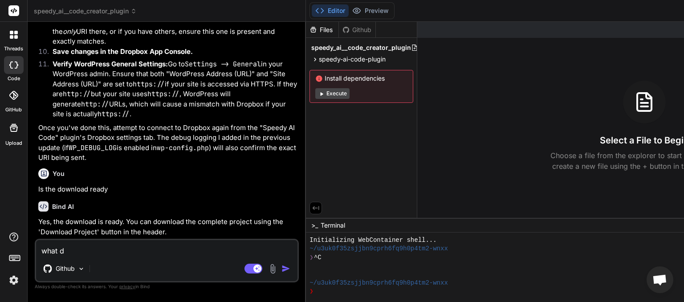
type textarea "x"
type textarea "what dro"
type textarea "x"
type textarea "what drop"
type textarea "x"
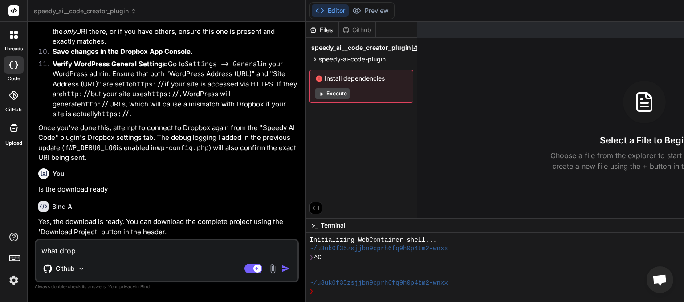
type textarea "what dropb"
type textarea "x"
type textarea "what dropbo"
type textarea "x"
type textarea "what dropbox"
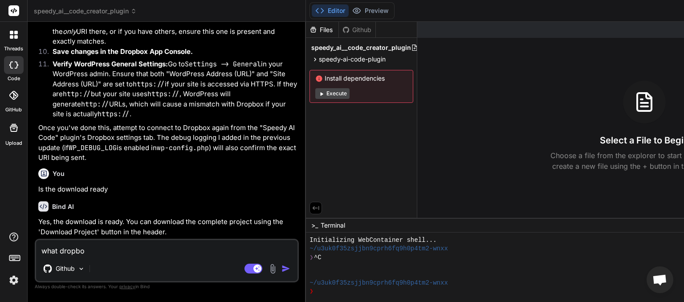
type textarea "x"
type textarea "what dropbox"
type textarea "x"
type textarea "what dropbox a"
type textarea "x"
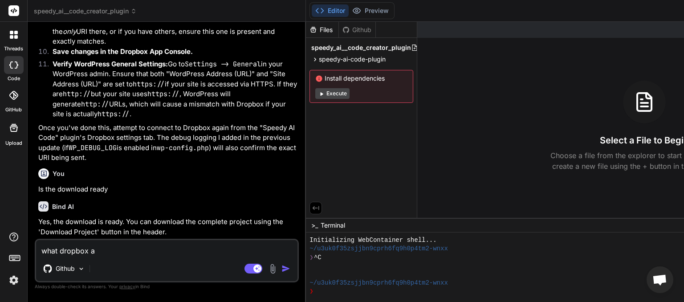
type textarea "what dropbox ap"
type textarea "x"
type textarea "what dropbox app"
type textarea "x"
type textarea "what dropbox app"
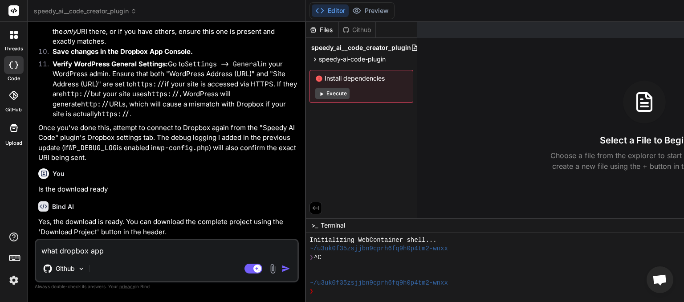
type textarea "x"
type textarea "what dropbox app s"
type textarea "x"
type textarea "what dropbox app se"
type textarea "x"
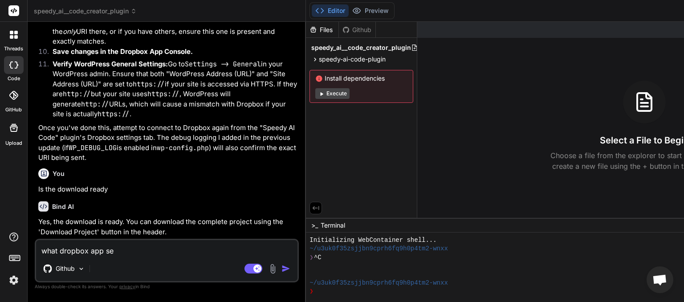
type textarea "what dropbox app set"
type textarea "x"
type textarea "what dropbox app sett"
type textarea "x"
type textarea "what dropbox app setti"
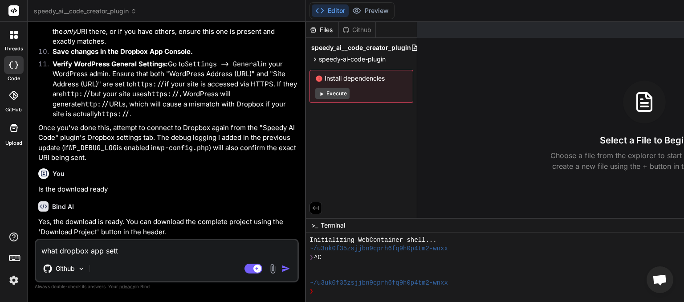
type textarea "x"
type textarea "what dropbox app settin"
type textarea "x"
type textarea "what dropbox app setting"
type textarea "x"
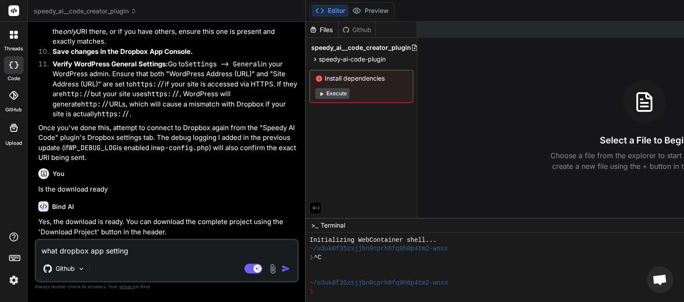
type textarea "what dropbox app settings"
type textarea "x"
type textarea "what dropbox app settings"
type textarea "x"
type textarea "what dropbox app settings a"
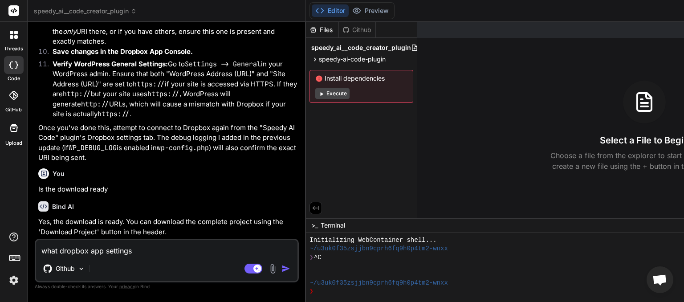
type textarea "x"
type textarea "what dropbox app settings ar"
type textarea "x"
type textarea "what dropbox app settings are"
type textarea "x"
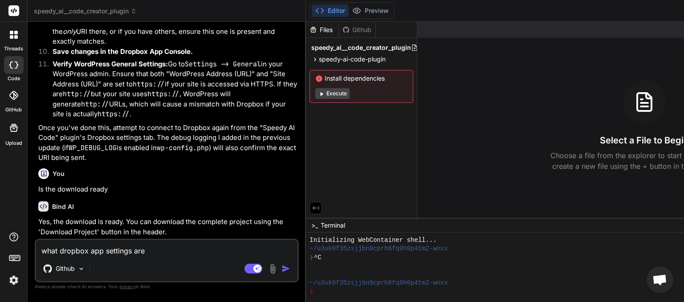
type textarea "what dropbox app settings arev"
type textarea "x"
type textarea "what dropbox app settings arev"
type textarea "x"
type textarea "what dropbox app settings arev"
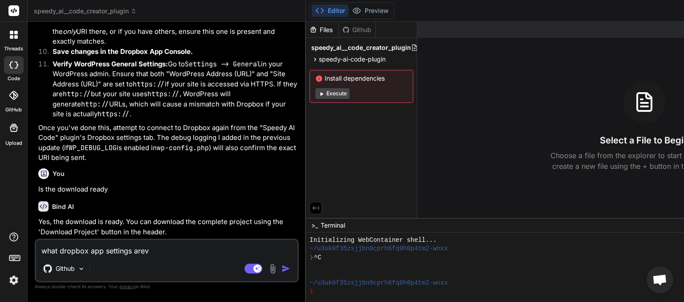
type textarea "x"
type textarea "what dropbox app settings are"
type textarea "x"
type textarea "what dropbox app settings are"
type textarea "x"
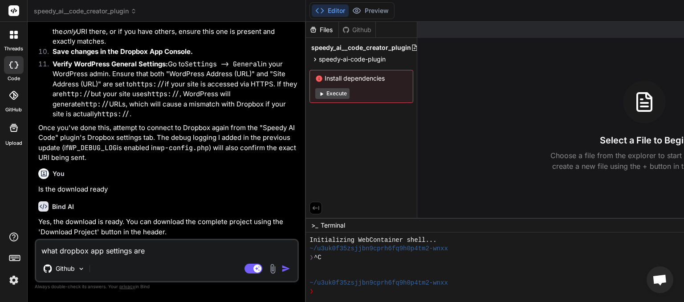
type textarea "what dropbox app settings are r"
type textarea "x"
type textarea "what dropbox app settings are re"
type textarea "x"
type textarea "what dropbox app settings are req"
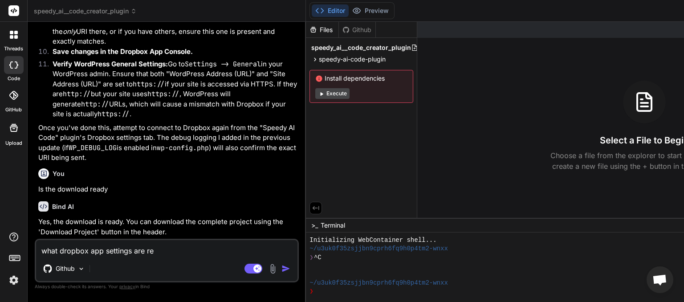
type textarea "x"
type textarea "what dropbox app settings are requ"
type textarea "x"
type textarea "what dropbox app settings are requi"
type textarea "x"
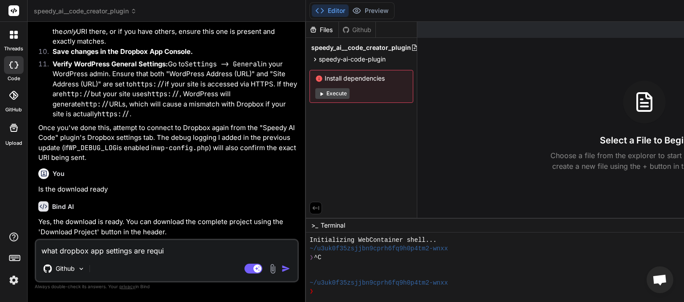
type textarea "what dropbox app settings are requir"
type textarea "x"
type textarea "what dropbox app settings are require"
type textarea "x"
type textarea "what dropbox app settings are required"
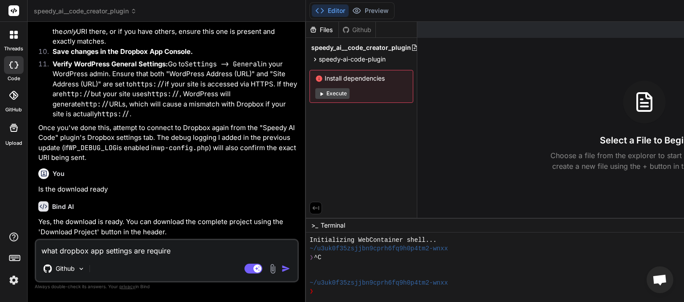
type textarea "x"
type textarea "what dropbox app settings are required"
type textarea "x"
drag, startPoint x: 105, startPoint y: 251, endPoint x: 131, endPoint y: 245, distance: 26.8
click at [131, 245] on textarea "what dropbox app settings are required" at bounding box center [166, 248] width 261 height 16
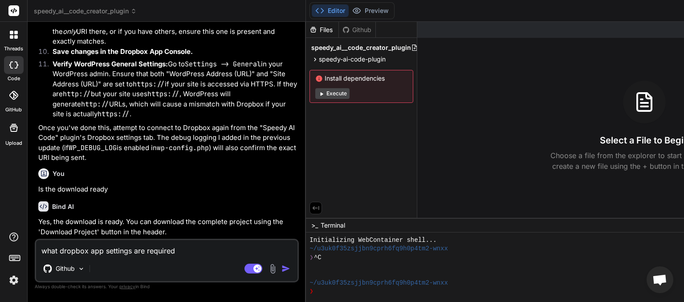
type textarea "what dropbox app p are required"
type textarea "x"
type textarea "what dropbox app pe are required"
type textarea "x"
type textarea "what dropbox app per are required"
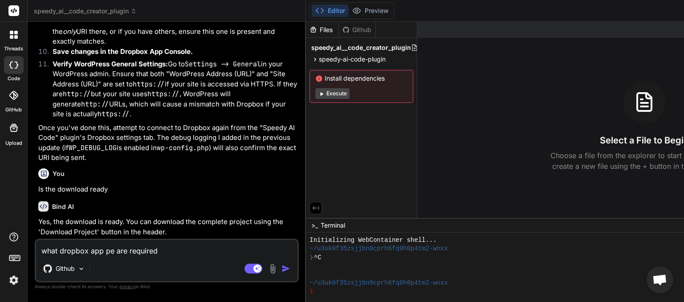
type textarea "x"
type textarea "what dropbox app perm are required"
type textarea "x"
type textarea "what dropbox app permi are required"
type textarea "x"
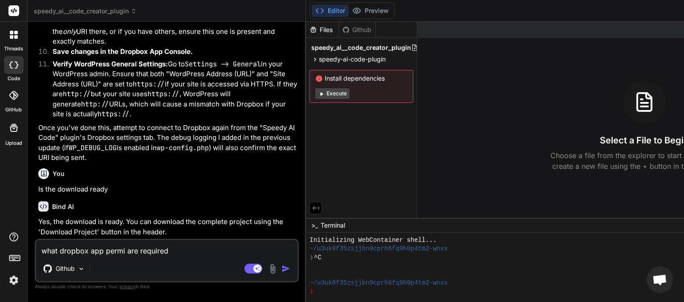
type textarea "what dropbox app permis are required"
type textarea "x"
type textarea "what dropbox app permiss are required"
type textarea "x"
type textarea "what dropbox app permissi are required"
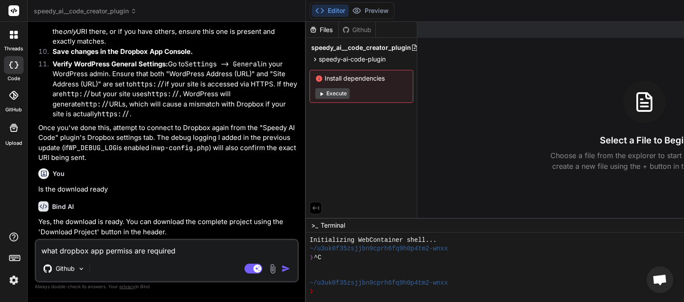
type textarea "x"
type textarea "what dropbox app permissio are required"
type textarea "x"
type textarea "what dropbox app permission are required"
type textarea "x"
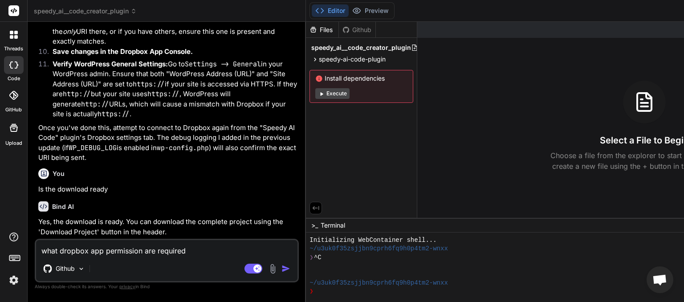
type textarea "what dropbox app permissions are required"
type textarea "x"
type textarea "what dropbox app permissions are required"
click at [81, 270] on img at bounding box center [81, 269] width 8 height 8
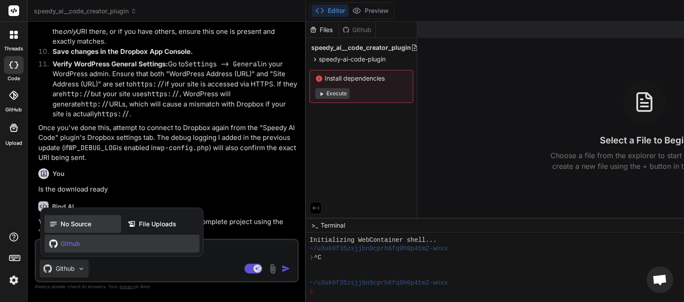
click at [81, 221] on span "No Source" at bounding box center [76, 223] width 31 height 9
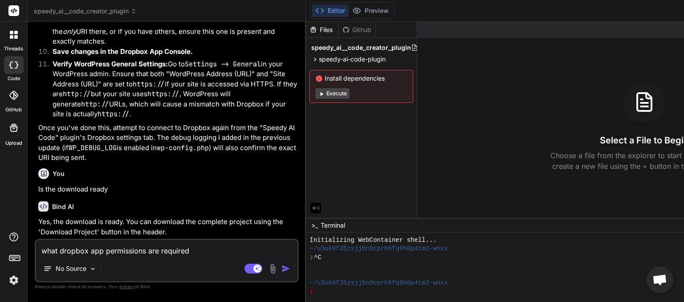
click at [281, 270] on img "button" at bounding box center [285, 268] width 9 height 9
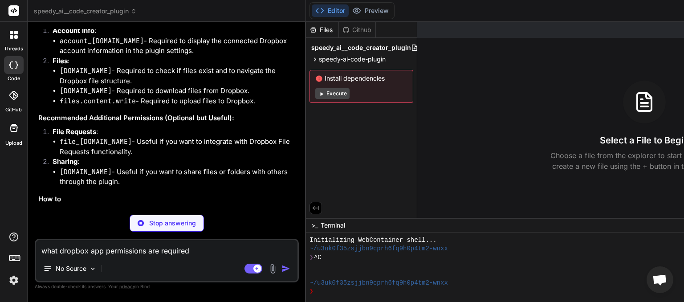
scroll to position [4841, 0]
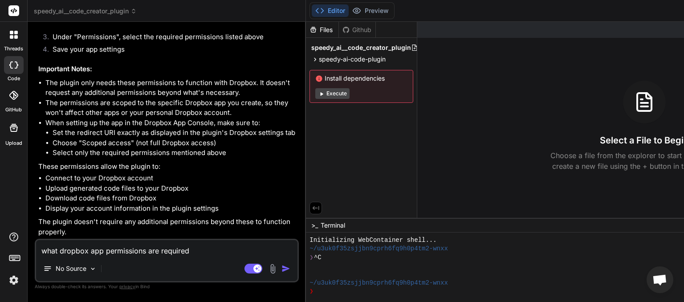
type textarea "x"
click at [89, 249] on textarea "what dropbox app permissions are required" at bounding box center [166, 248] width 261 height 16
type textarea "s"
type textarea "x"
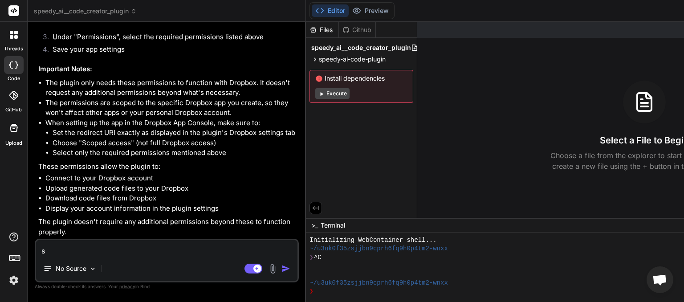
type textarea "st"
type textarea "x"
type textarea "sti"
type textarea "x"
type textarea "stil"
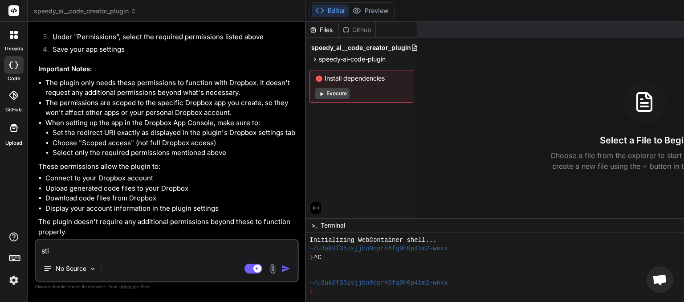
type textarea "x"
type textarea "still"
type textarea "x"
type textarea "still"
type textarea "x"
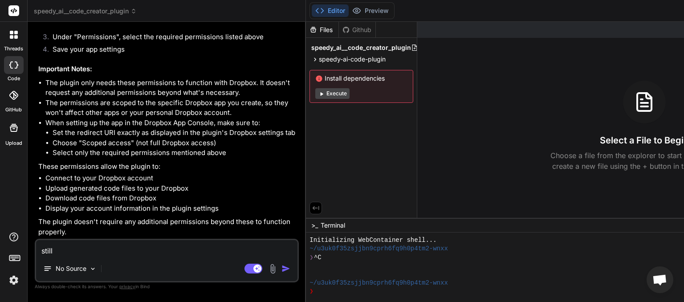
type textarea "still f"
type textarea "x"
type textarea "still fs"
type textarea "x"
type textarea "still fsa"
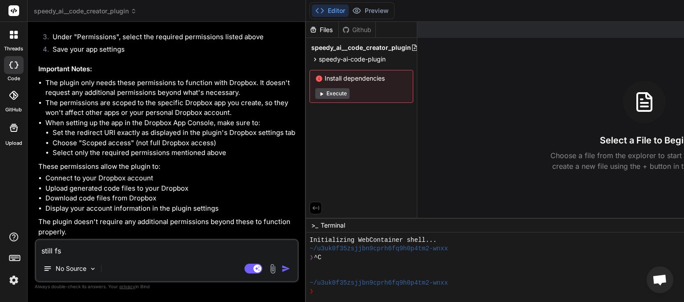
type textarea "x"
type textarea "still fsai"
type textarea "x"
type textarea "still fsail"
type textarea "x"
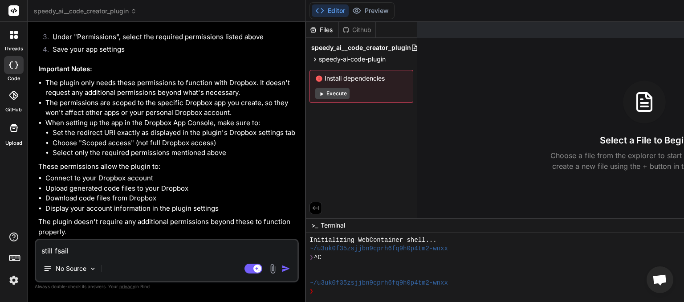
type textarea "still fsails"
type textarea "x"
type textarea "still fsails"
type textarea "x"
type textarea "still fsails"
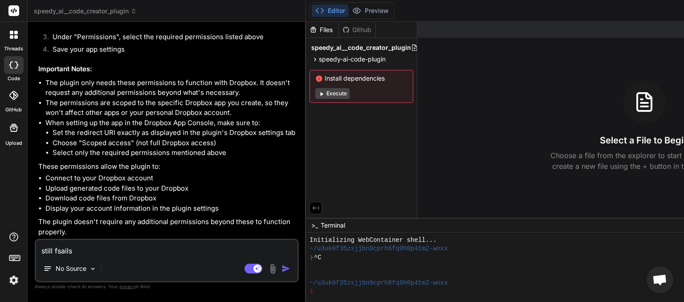
type textarea "x"
type textarea "still fsail"
type textarea "x"
type textarea "still fsai"
type textarea "x"
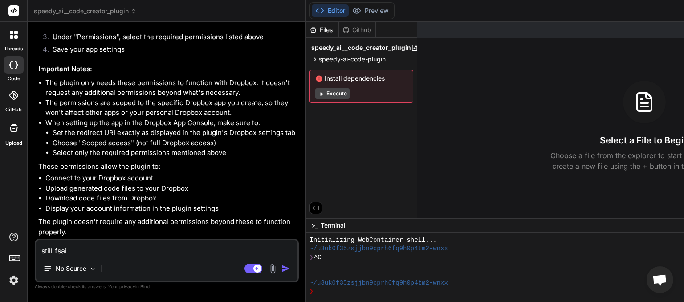
type textarea "still fsa"
type textarea "x"
type textarea "still fs"
type textarea "x"
type textarea "still f"
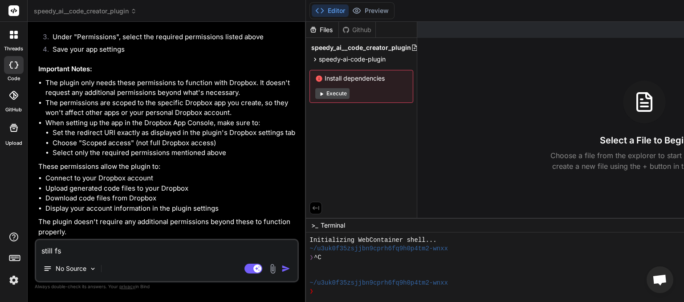
type textarea "x"
type textarea "still fa"
type textarea "x"
type textarea "still fai"
type textarea "x"
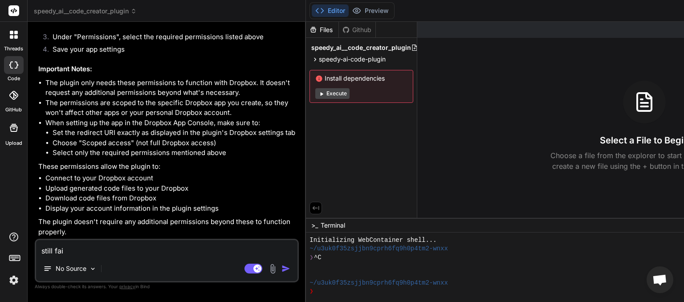
type textarea "still fail"
type textarea "x"
type textarea "still fails"
type textarea "x"
type textarea "still fails"
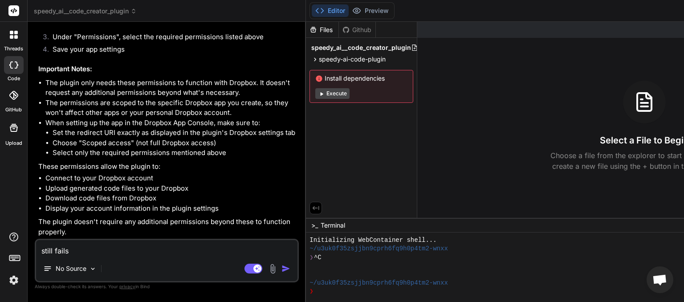
type textarea "x"
type textarea "still fails t"
type textarea "x"
type textarea "still fails to"
type textarea "x"
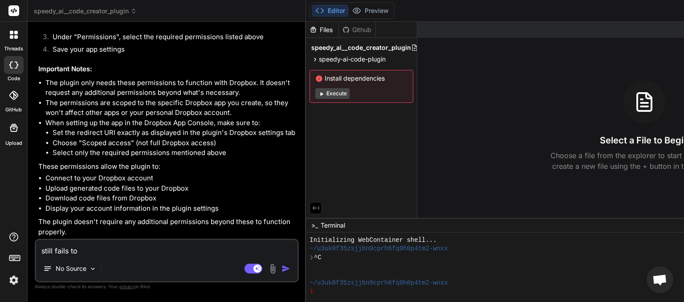
type textarea "still fails to"
type textarea "x"
type textarea "still fails to c"
type textarea "x"
type textarea "still fails to co"
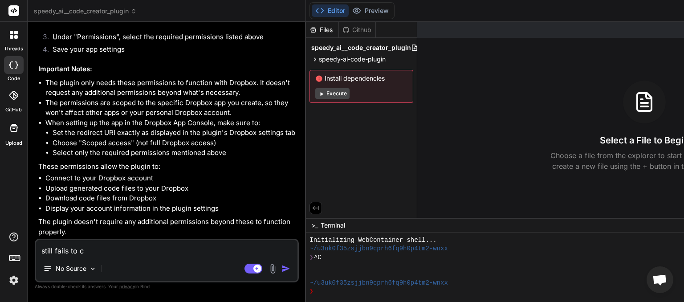
type textarea "x"
type textarea "still fails to con"
type textarea "x"
type textarea "still fails to conn"
type textarea "x"
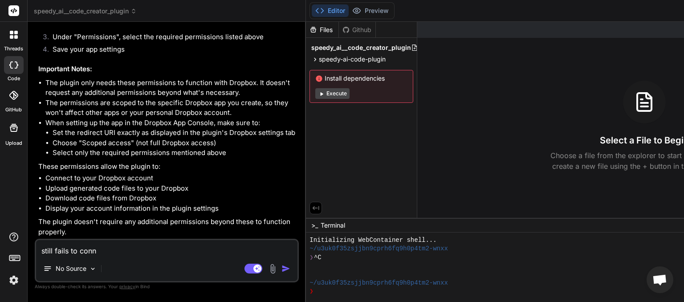
type textarea "still fails to conne"
type textarea "x"
type textarea "still fails to connec"
type textarea "x"
type textarea "still fails to connect"
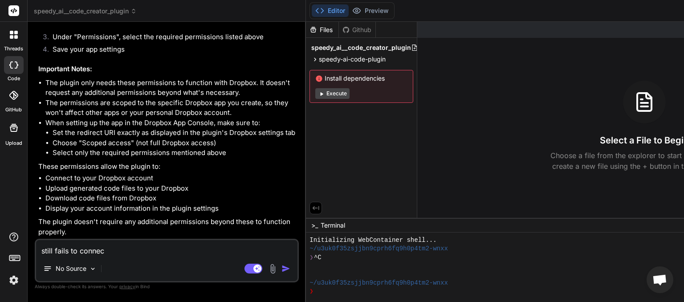
type textarea "x"
type textarea "still fails to connect"
type textarea "x"
type textarea "still fails to connect s"
type textarea "x"
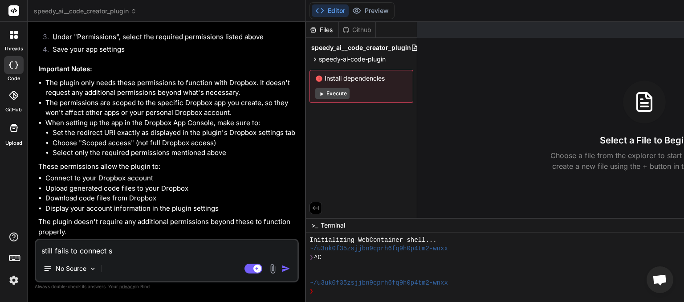
type textarea "still fails to connect sa"
type textarea "x"
type textarea "still fails to connect sam"
type textarea "x"
type textarea "still fails to connect same"
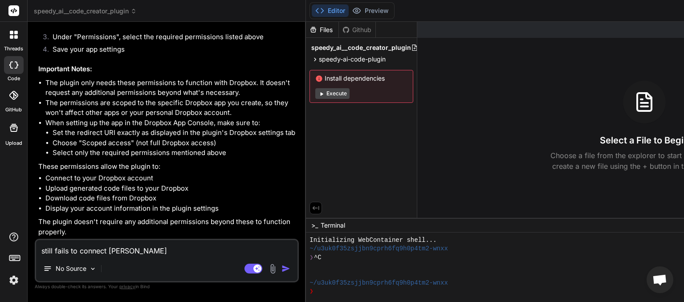
type textarea "x"
type textarea "still fails to connect same"
type textarea "x"
type textarea "still fails to connect same e"
type textarea "x"
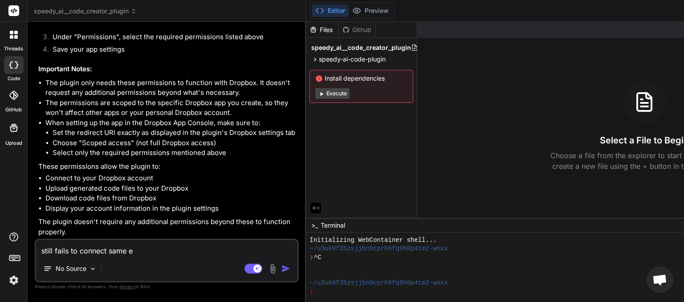
type textarea "still fails to connect same er"
type textarea "x"
type textarea "still fails to connect same err"
type textarea "x"
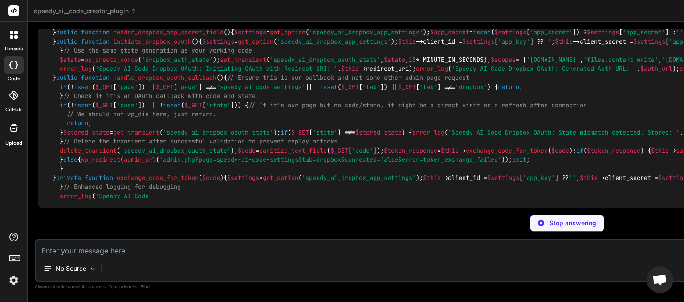
scroll to position [4065, 0]
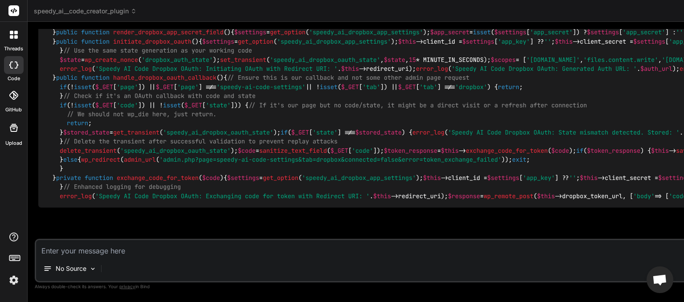
drag, startPoint x: 496, startPoint y: 114, endPoint x: 365, endPoint y: 133, distance: 131.7
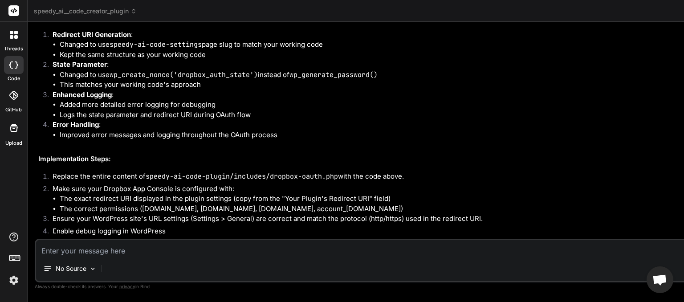
scroll to position [6008, 0]
paste textarea "[21-Aug-2025 19:34:14 UTC] Speedy AI Code Dropbox OAuth: Initiating OAuth with …"
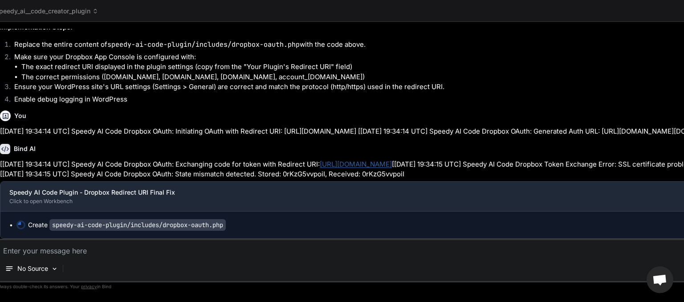
scroll to position [6170, 0]
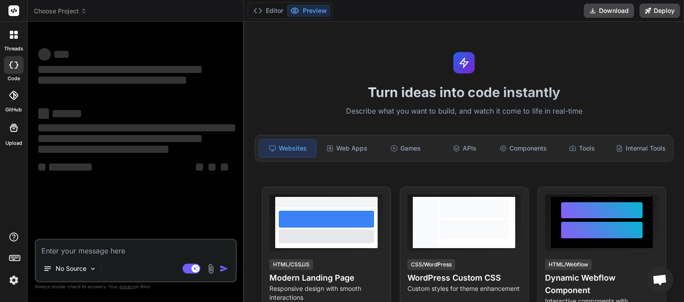
scroll to position [51, 0]
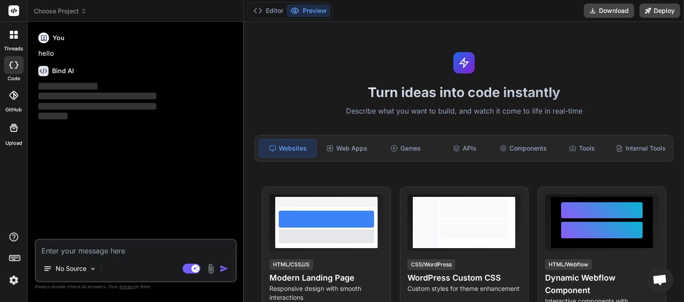
click at [83, 12] on icon at bounding box center [84, 11] width 6 height 6
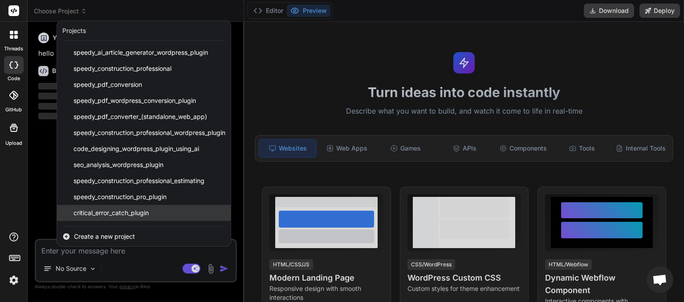
scroll to position [46, 0]
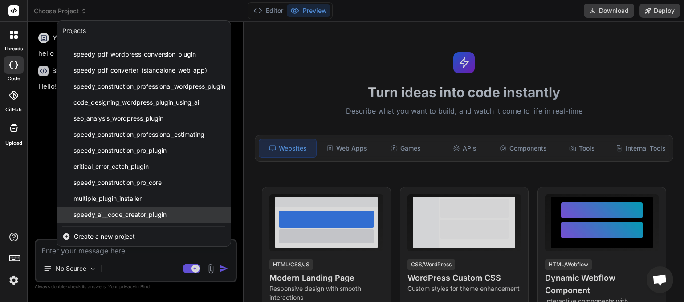
click at [133, 210] on span "speedy_ai__code_creator_plugin" at bounding box center [119, 214] width 93 height 9
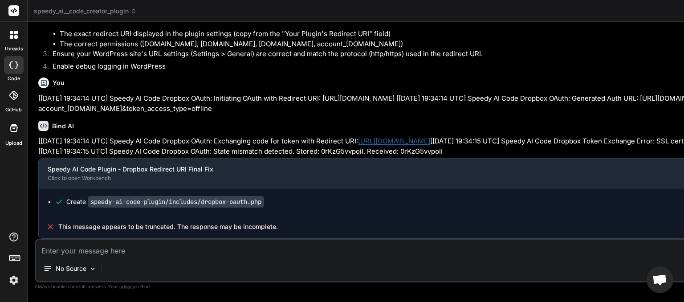
scroll to position [5321, 0]
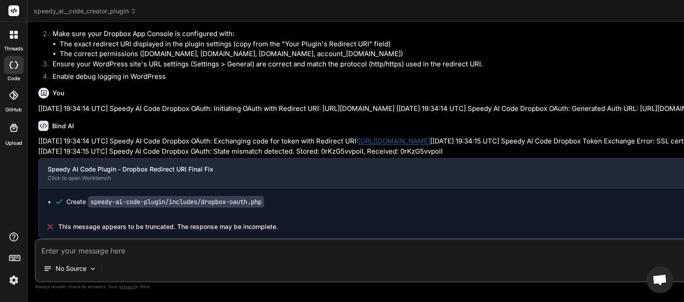
drag, startPoint x: 496, startPoint y: 26, endPoint x: 239, endPoint y: 76, distance: 261.7
drag, startPoint x: 636, startPoint y: 31, endPoint x: 330, endPoint y: 70, distance: 308.7
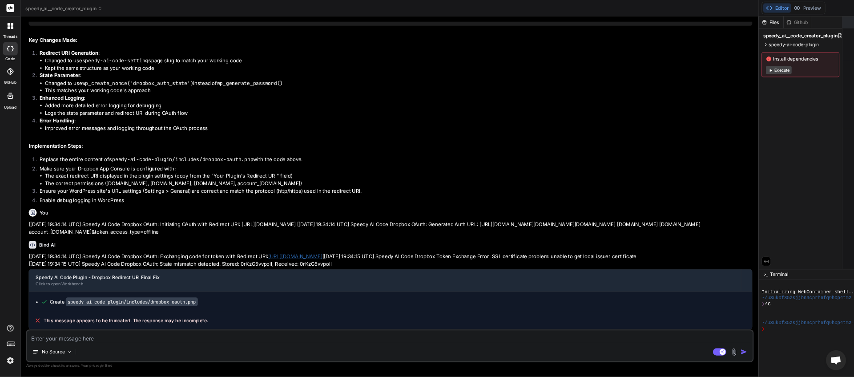
scroll to position [5568, 0]
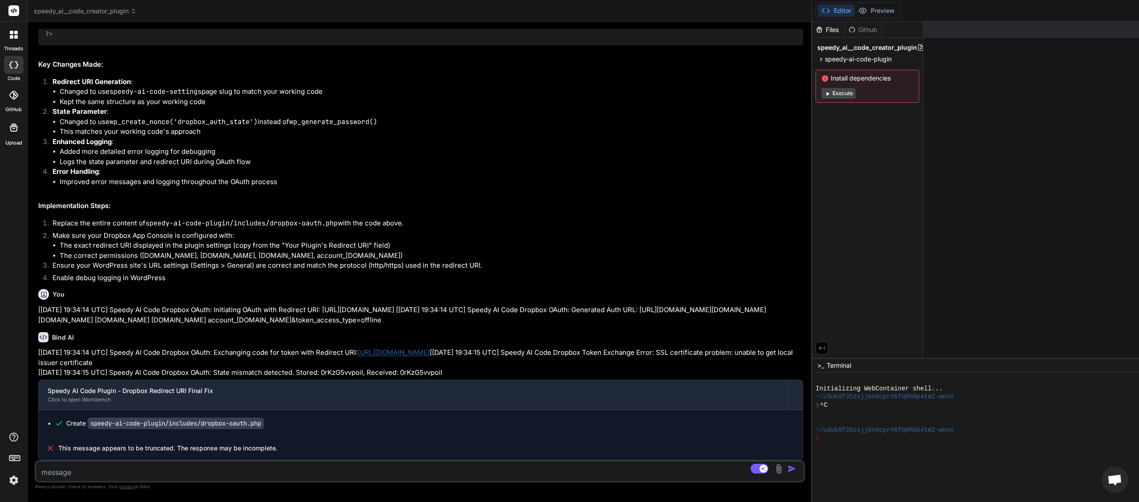
drag, startPoint x: 713, startPoint y: 122, endPoint x: 274, endPoint y: 199, distance: 446.4
click at [274, 199] on div "Bind AI Web Search Created with Pixso. Code Generator You Bind AI Thank you for…" at bounding box center [420, 262] width 785 height 481
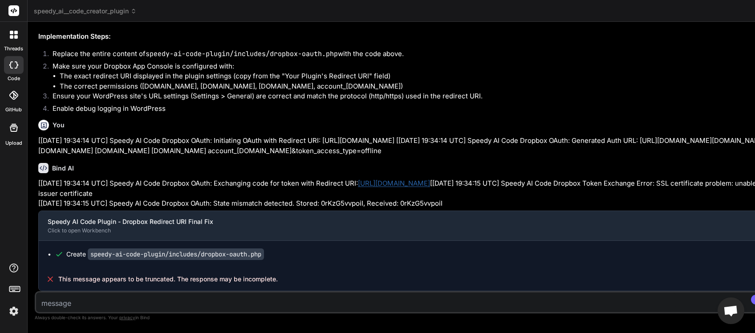
type textarea "x"
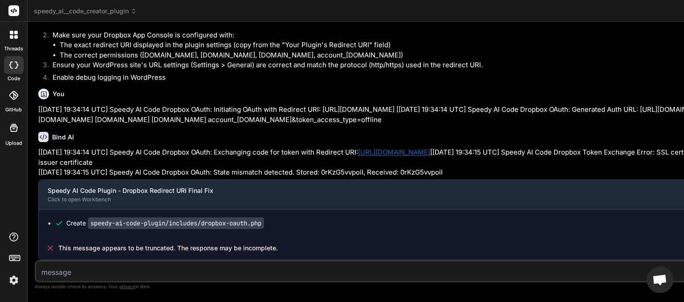
scroll to position [5873, 0]
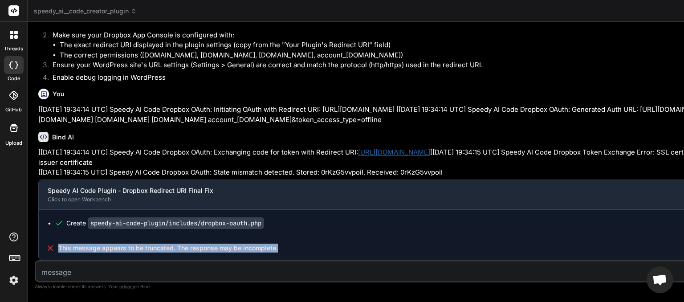
drag, startPoint x: 271, startPoint y: 249, endPoint x: 57, endPoint y: 248, distance: 213.6
click at [57, 248] on div "This message appears to be truncated. The response may be incomplete." at bounding box center [421, 247] width 764 height 23
copy span "This message appears to be truncated. The response may be incomplete."
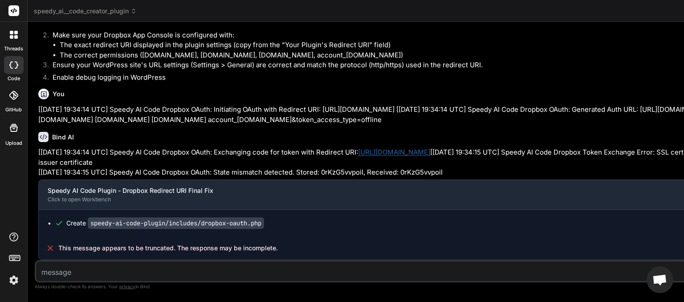
click at [81, 273] on textarea at bounding box center [356, 269] width 640 height 16
paste textarea "This message appears to be truncated. The response may be incomplete."
type textarea "This message appears to be truncated. The response may be incomplete."
type textarea "x"
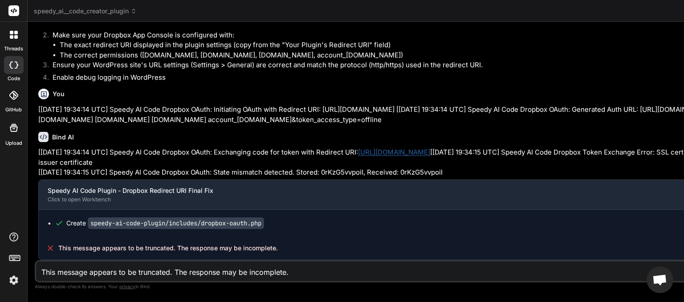
type textarea "This message appears to be truncated. The response may be incomplete."
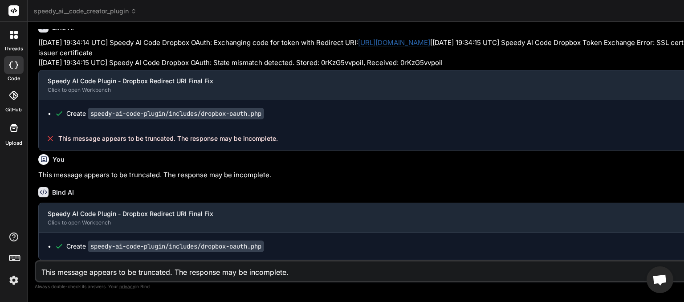
scroll to position [5982, 0]
type textarea "x"
click at [69, 273] on textarea "This message appears to be truncated. The response may be incomplete." at bounding box center [356, 269] width 640 height 16
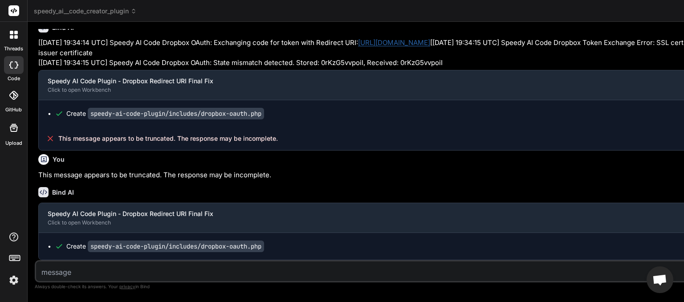
type textarea "i"
type textarea "x"
type textarea "is"
type textarea "x"
type textarea "is"
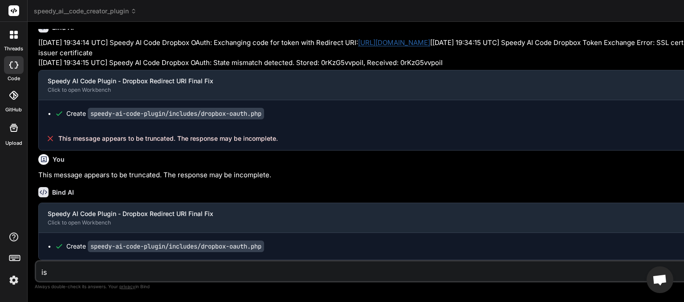
type textarea "x"
type textarea "is t"
type textarea "x"
type textarea "is th"
type textarea "x"
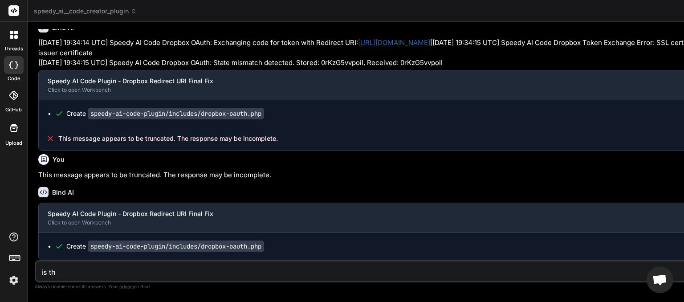
type textarea "is the"
type textarea "x"
type textarea "is the"
type textarea "x"
type textarea "is the d"
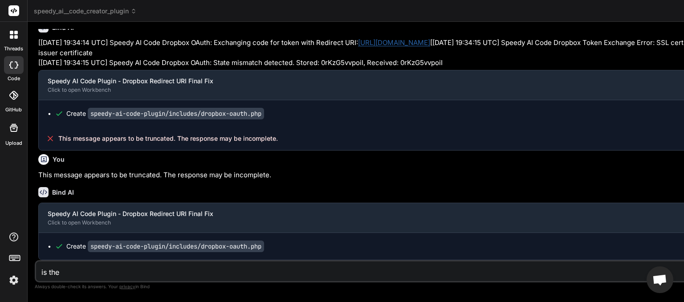
type textarea "x"
type textarea "is the do"
type textarea "x"
type textarea "is the dow"
type textarea "x"
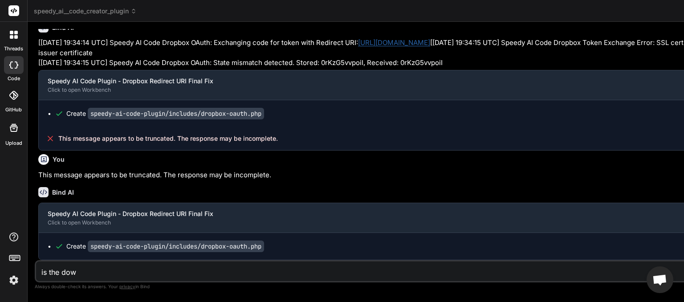
type textarea "is the down"
type textarea "x"
type textarea "is the downl"
type textarea "x"
type textarea "is the downlo"
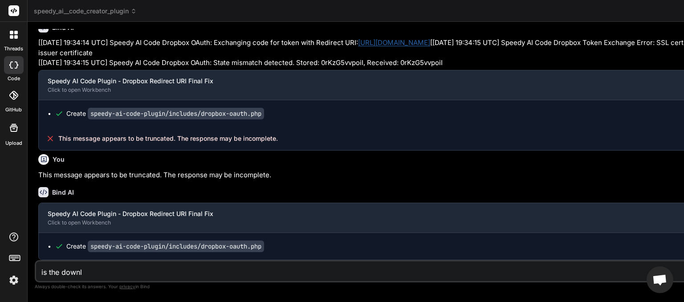
type textarea "x"
type textarea "is the downloa"
type textarea "x"
type textarea "is the download"
type textarea "x"
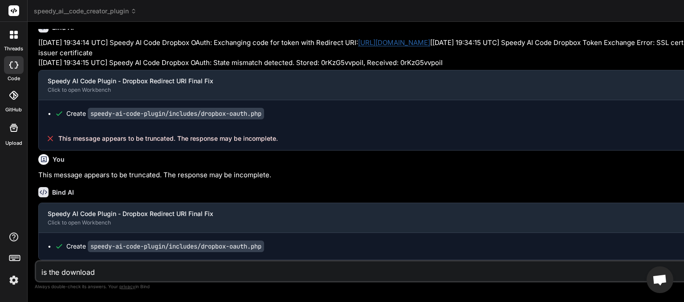
type textarea "is the download"
type textarea "x"
type textarea "is the download r"
type textarea "x"
type textarea "is the download rw"
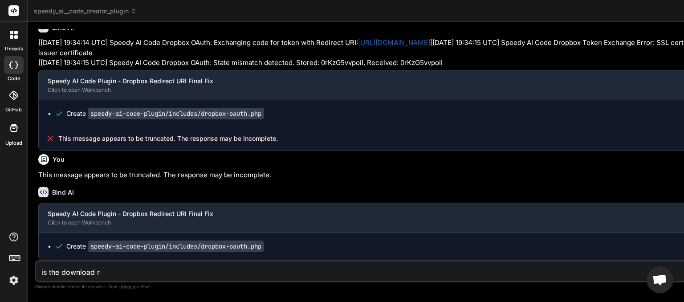
type textarea "x"
type textarea "is the download rwa"
type textarea "x"
type textarea "is the download rwad"
type textarea "x"
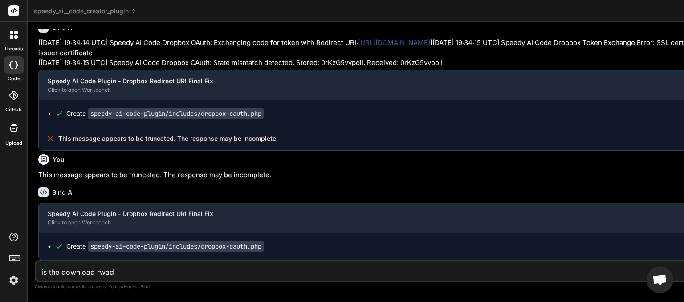
type textarea "is the download rwady"
type textarea "x"
type textarea "is the download rwady"
type textarea "x"
type textarea "is the download rady"
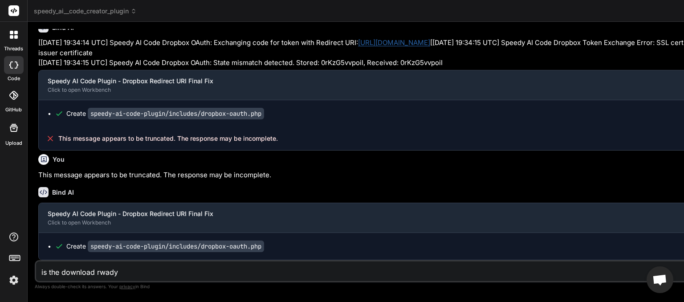
type textarea "x"
type textarea "is the download ready"
type textarea "x"
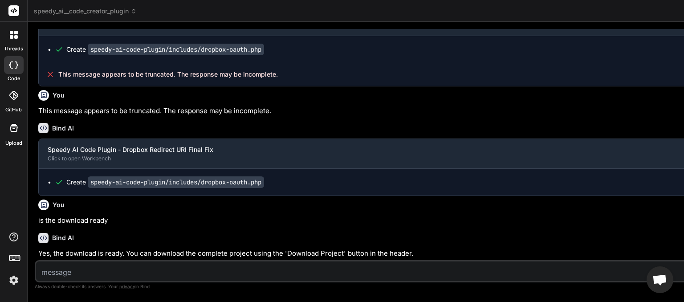
scroll to position [6056, 0]
type textarea "x"
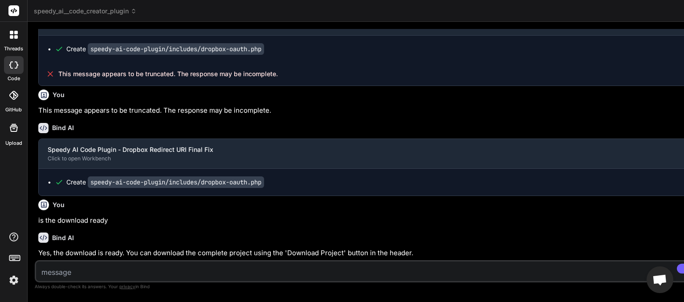
scroll to position [6401, 0]
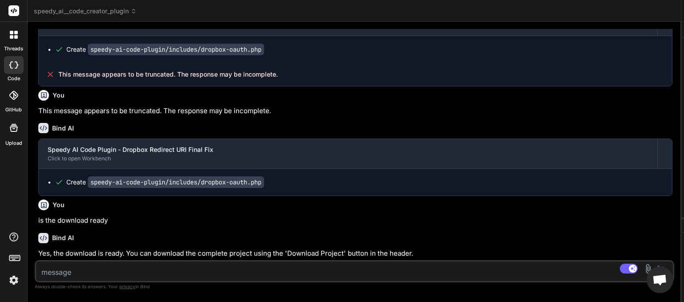
drag, startPoint x: 368, startPoint y: 42, endPoint x: 30, endPoint y: 92, distance: 341.8
click at [30, 92] on div "Bind AI Web Search Created with Pixso. Code Generator You Bind AI Thank you for…" at bounding box center [354, 162] width 653 height 280
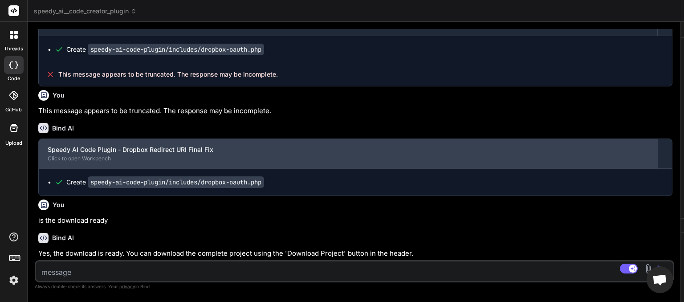
scroll to position [6412, 0]
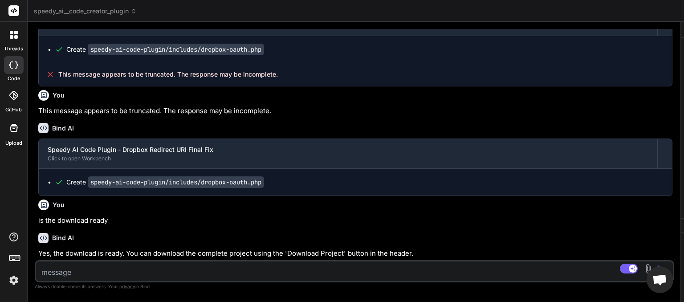
click at [120, 277] on textarea at bounding box center [301, 269] width 530 height 16
click at [126, 273] on textarea at bounding box center [301, 269] width 530 height 16
type textarea "i"
type textarea "x"
type textarea "it"
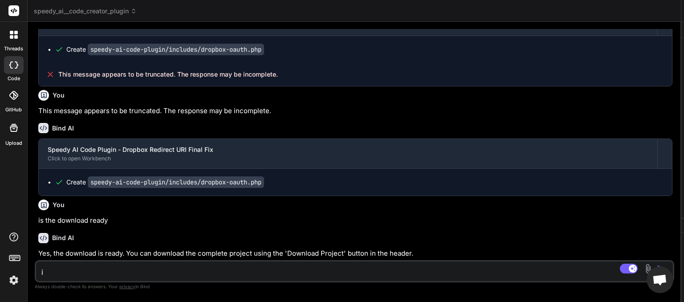
type textarea "x"
type textarea "its"
type textarea "x"
type textarea "its"
type textarea "x"
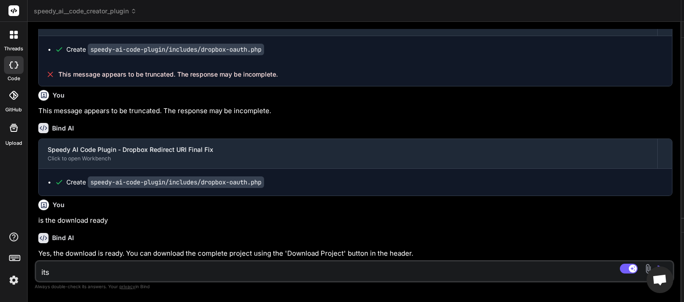
type textarea "its n"
type textarea "x"
type textarea "its no"
type textarea "x"
type textarea "its not"
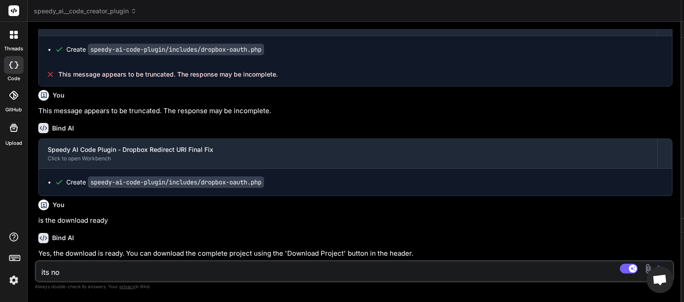
type textarea "x"
type textarea "its not"
type textarea "x"
type textarea "its not t"
type textarea "x"
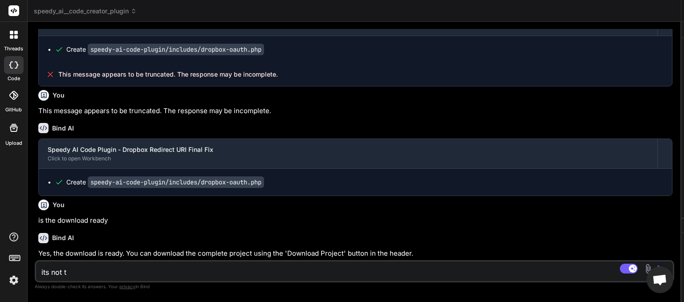
type textarea "its not th"
type textarea "x"
type textarea "its not the"
type textarea "x"
type textarea "its not ther"
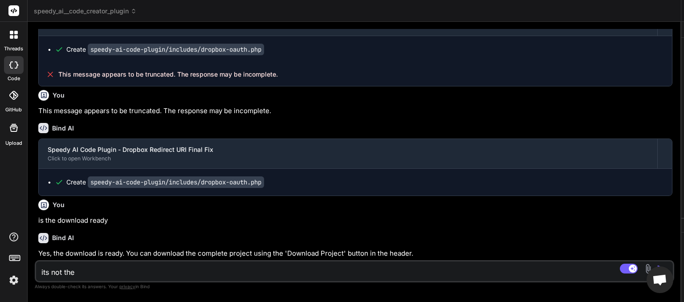
type textarea "x"
type textarea "its not there"
type textarea "x"
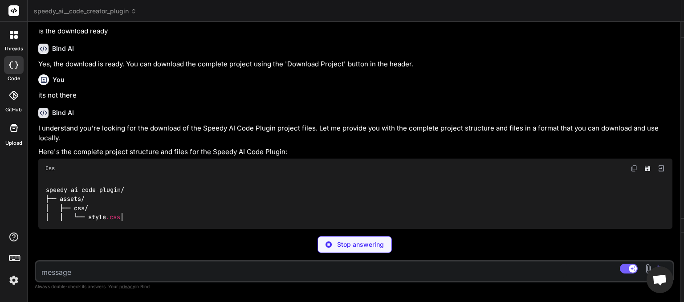
scroll to position [6619, 0]
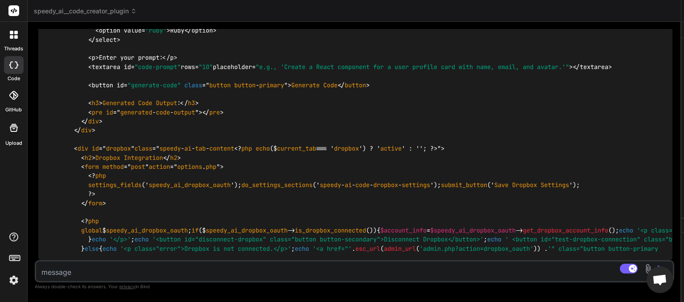
type textarea "x"
click at [683, 59] on icon at bounding box center [690, 60] width 8 height 8
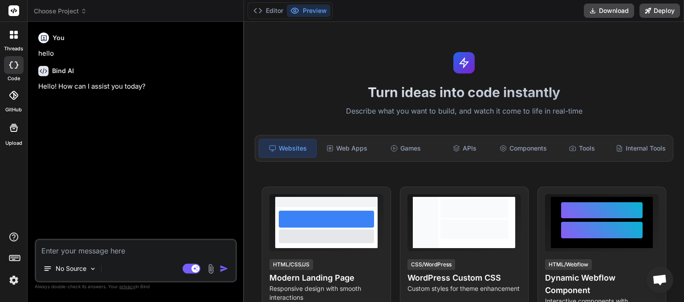
click at [87, 11] on icon at bounding box center [84, 11] width 6 height 6
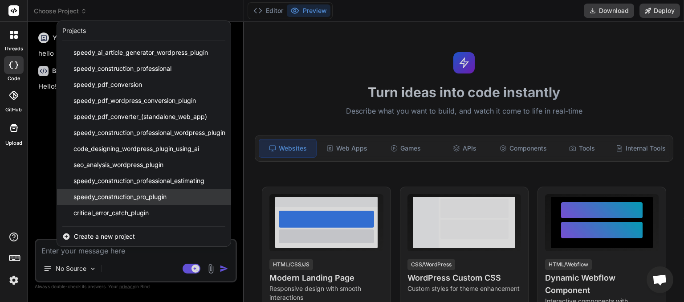
scroll to position [46, 0]
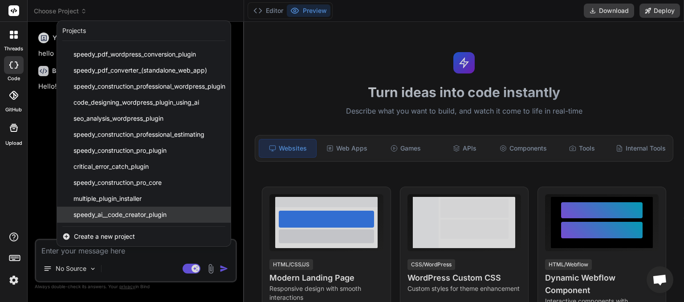
click at [123, 212] on span "speedy_ai__code_creator_plugin" at bounding box center [119, 214] width 93 height 9
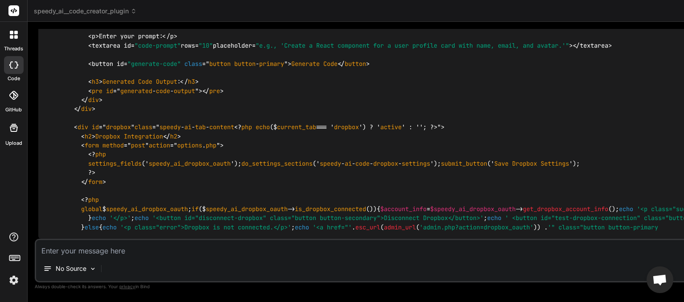
scroll to position [4204, 0]
drag, startPoint x: 610, startPoint y: 43, endPoint x: 295, endPoint y: 84, distance: 317.2
drag, startPoint x: 683, startPoint y: 47, endPoint x: 480, endPoint y: 78, distance: 205.8
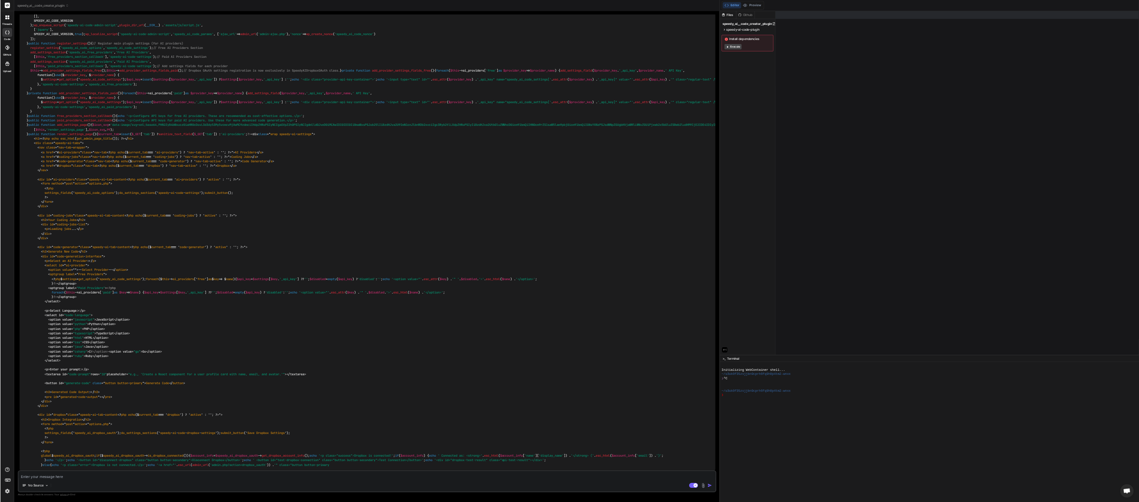
scroll to position [6973, 0]
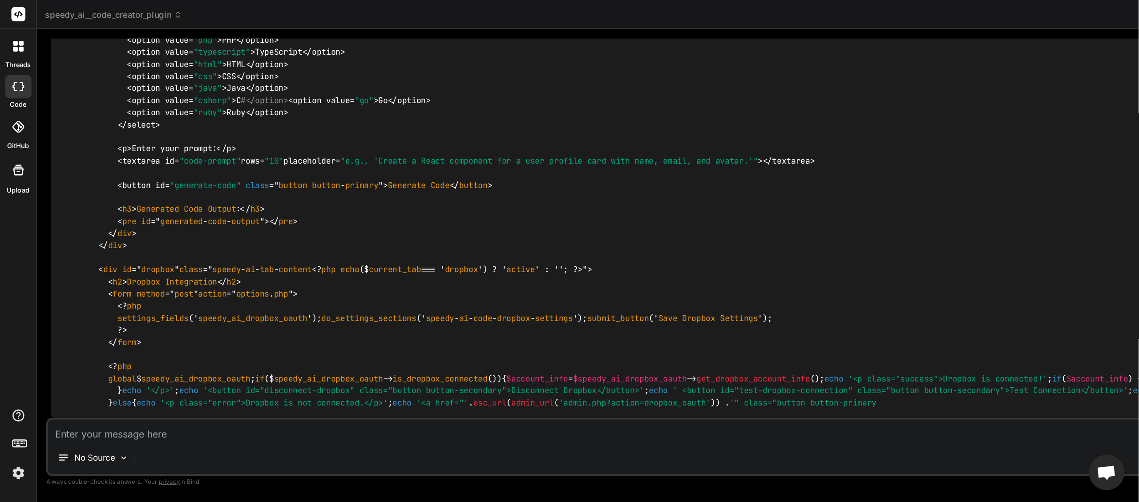
scroll to position [6979, 0]
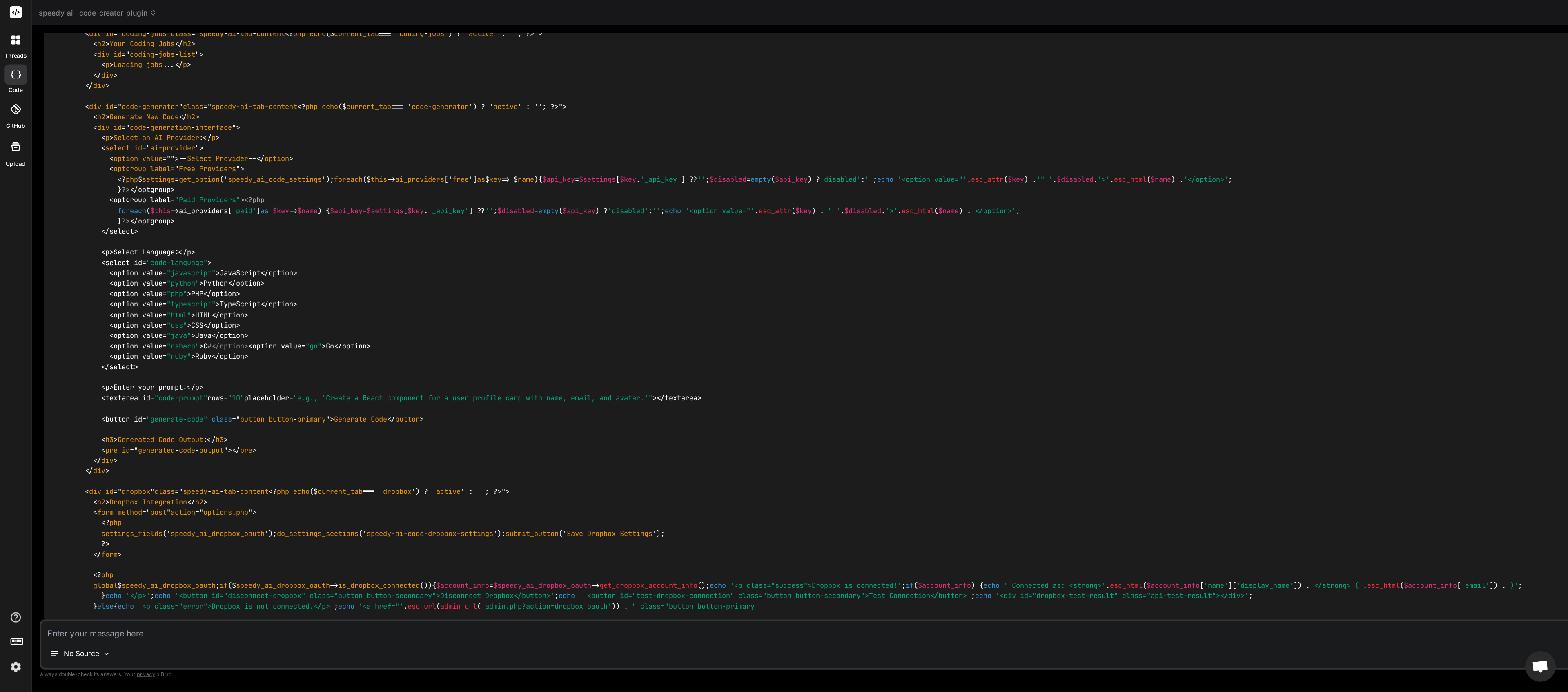
scroll to position [6411, 0]
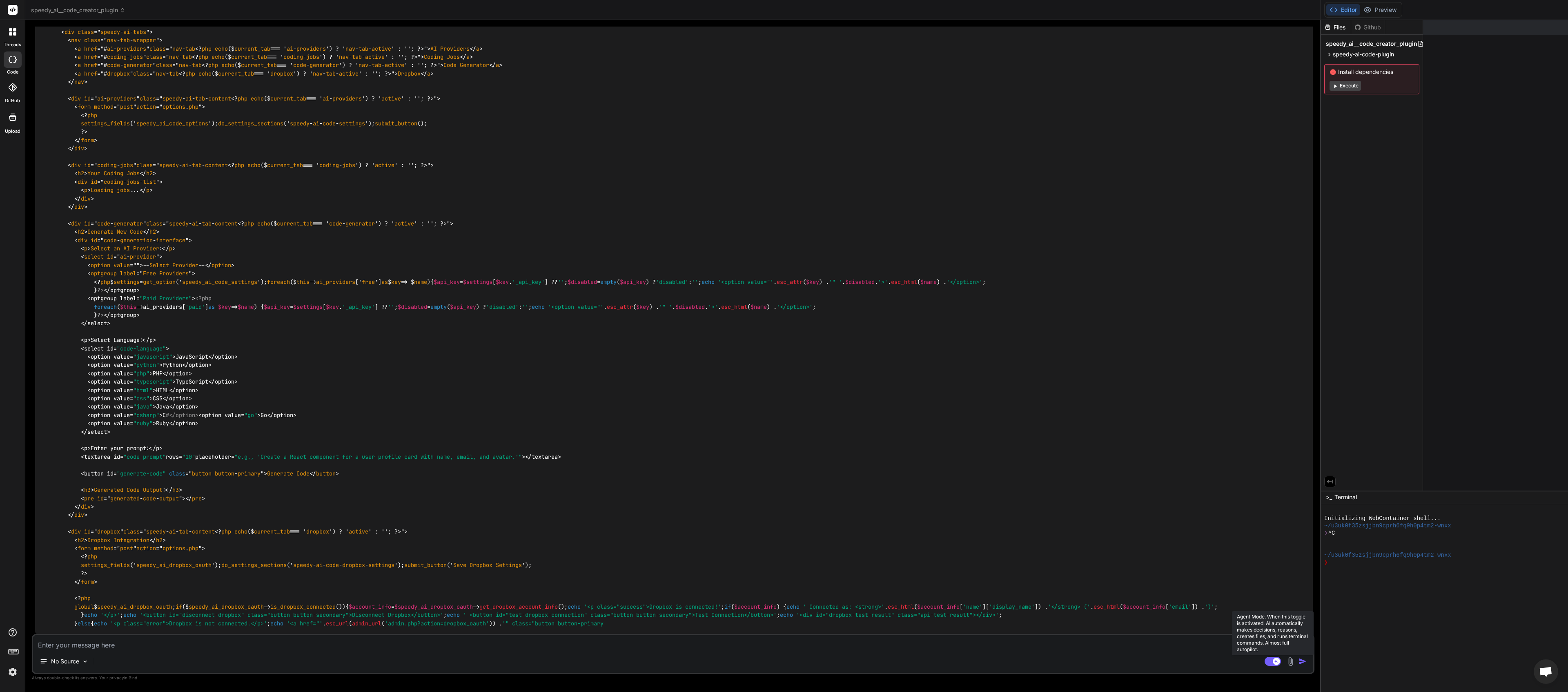
click at [627, 276] on rect at bounding box center [1273, 662] width 17 height 9
type textarea "x"
click at [119, 276] on textarea at bounding box center [673, 642] width 1280 height 15
paste textarea "[[DATE] 19:48:07 UTC] Speedy AI Code Dropbox OAuth: Initiating OAuth with Redir…"
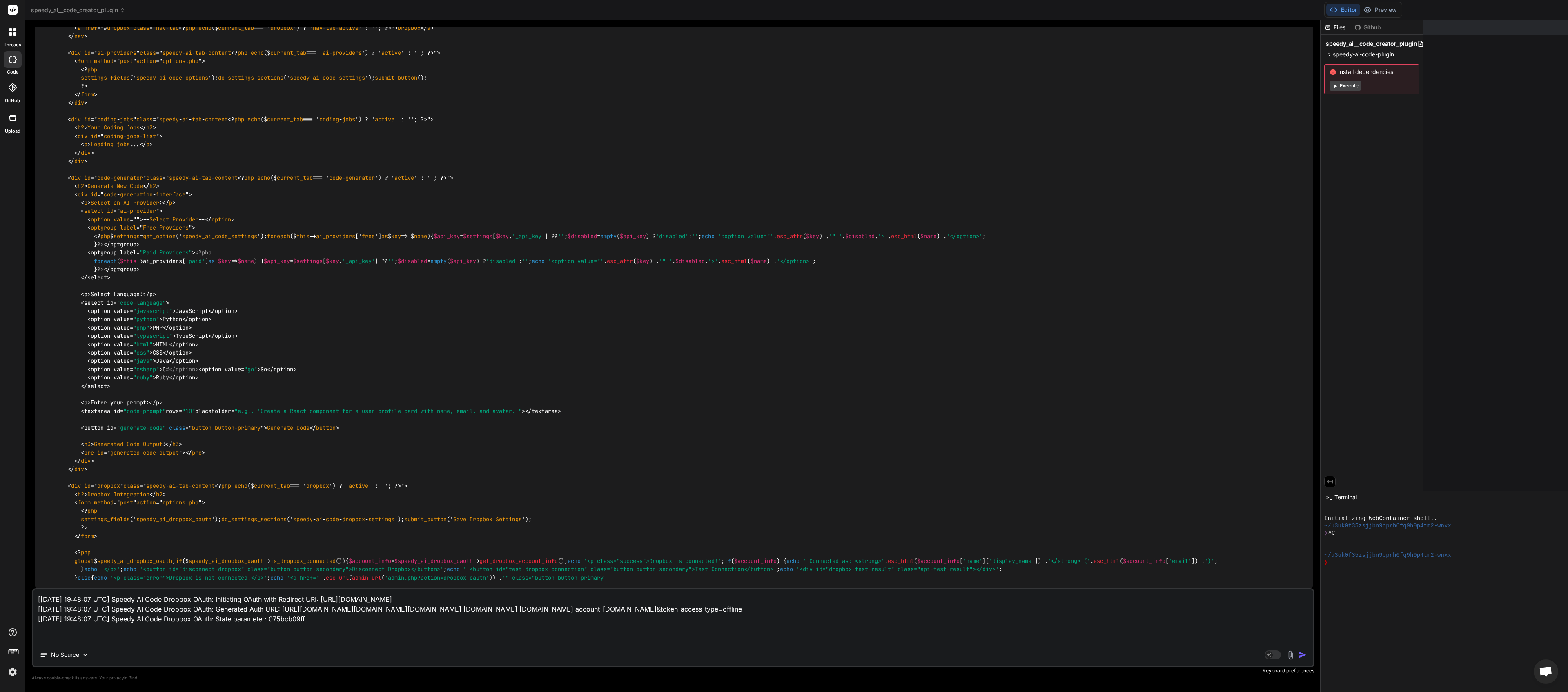
type textarea "[[DATE] 19:48:07 UTC] Speedy AI Code Dropbox OAuth: Initiating OAuth with Redir…"
type textarea "x"
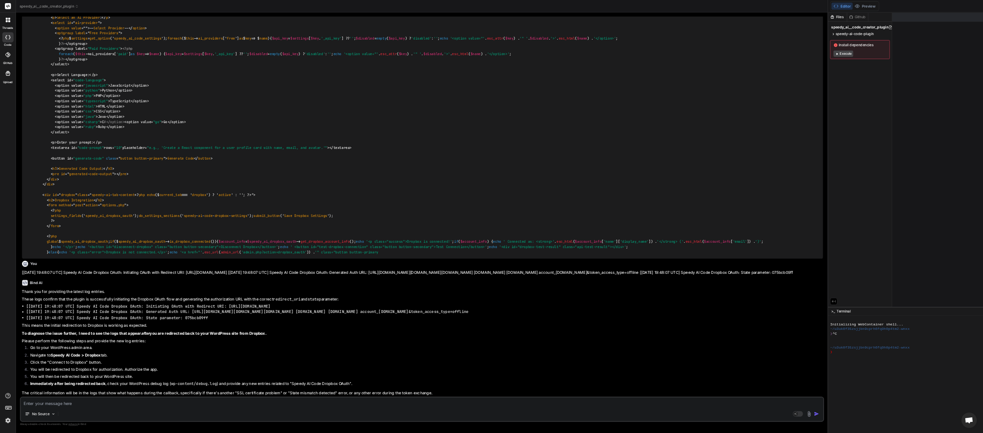
scroll to position [7412, 0]
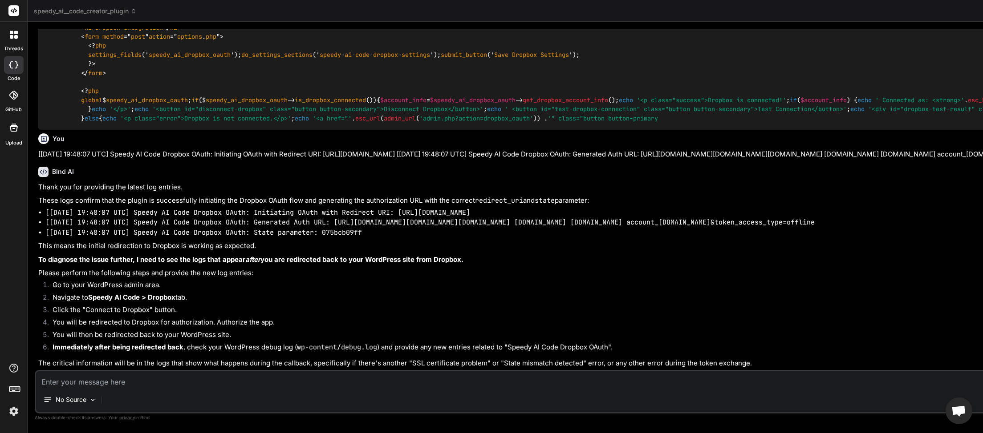
type textarea "x"
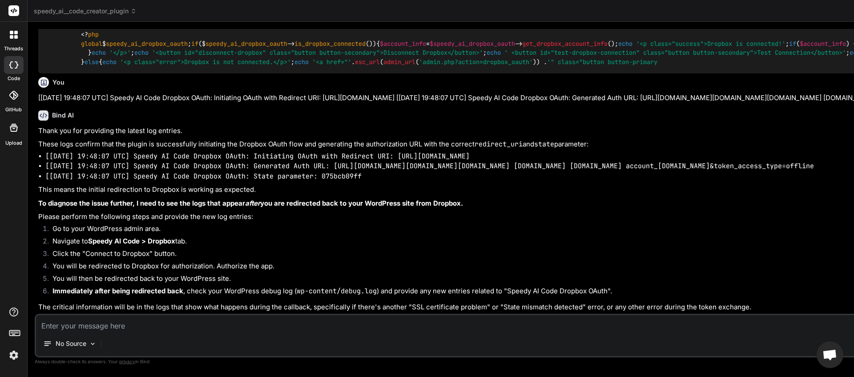
scroll to position [7902, 0]
paste textarea "Error connecting app: It seems the app you're using submitted a bad request. If…"
type textarea "Error connecting app: It seems the app you're using submitted a bad request. If…"
type textarea "x"
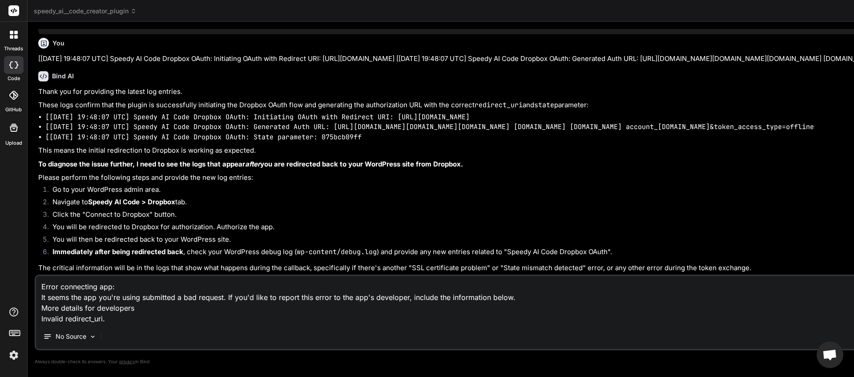
type textarea "Error connecting app: It seems the app you're using submitted a bad request. If…"
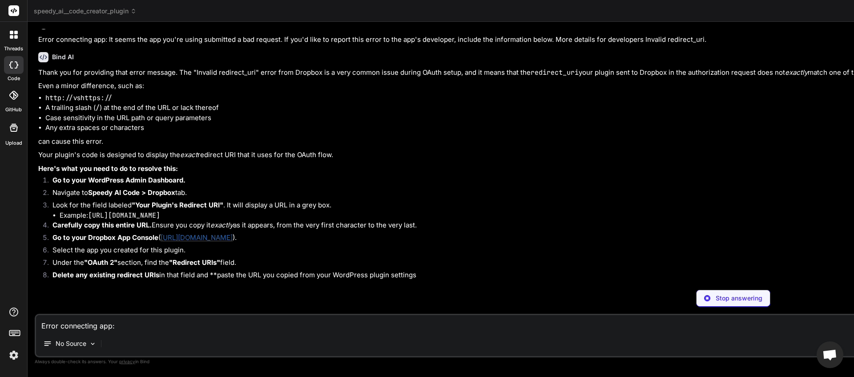
scroll to position [8155, 0]
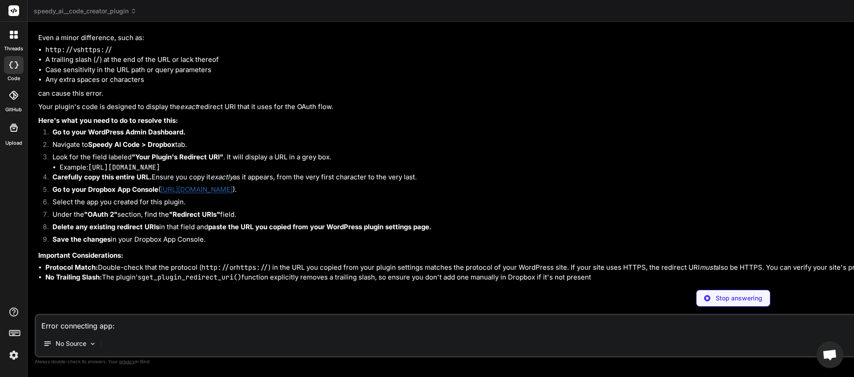
type textarea "x"
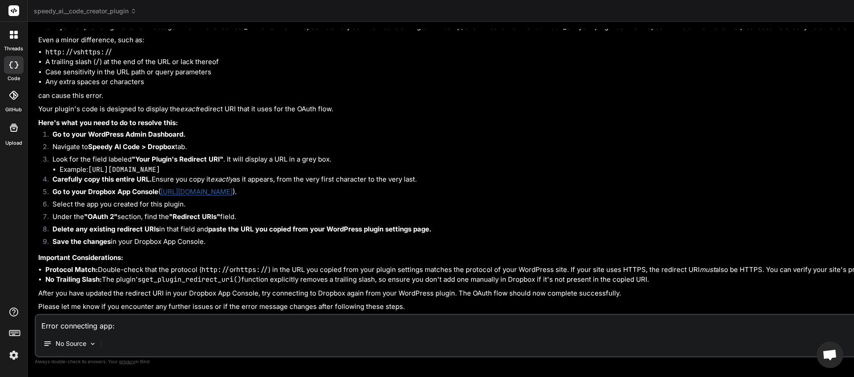
scroll to position [8268, 0]
paste textarea "[URL][DOMAIN_NAME]"
type textarea "[URL][DOMAIN_NAME]"
type textarea "x"
type textarea "[URL][DOMAIN_NAME]"
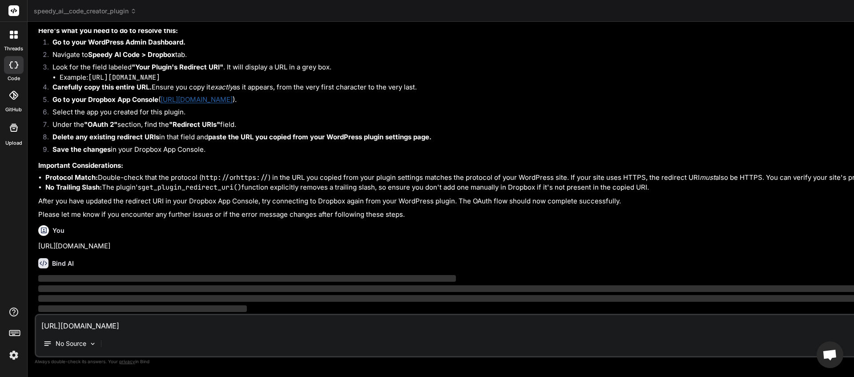
scroll to position [8360, 0]
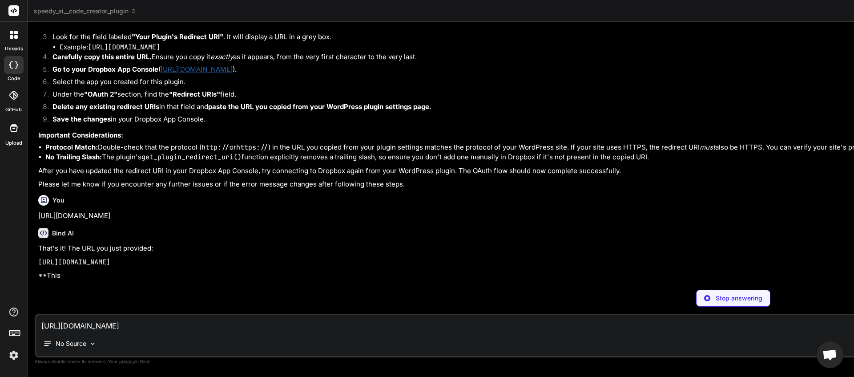
type textarea "x"
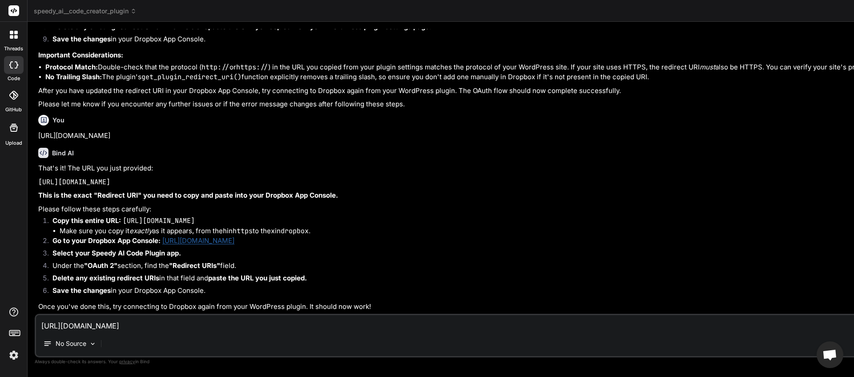
scroll to position [8471, 0]
click at [172, 301] on textarea "[URL][DOMAIN_NAME]" at bounding box center [733, 323] width 1395 height 16
type textarea "d"
type textarea "x"
type textarea "do"
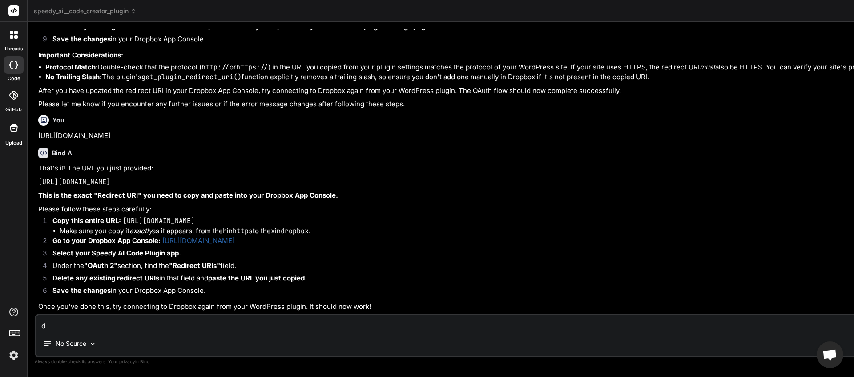
type textarea "x"
type textarea "doe"
type textarea "x"
type textarea "does"
type textarea "x"
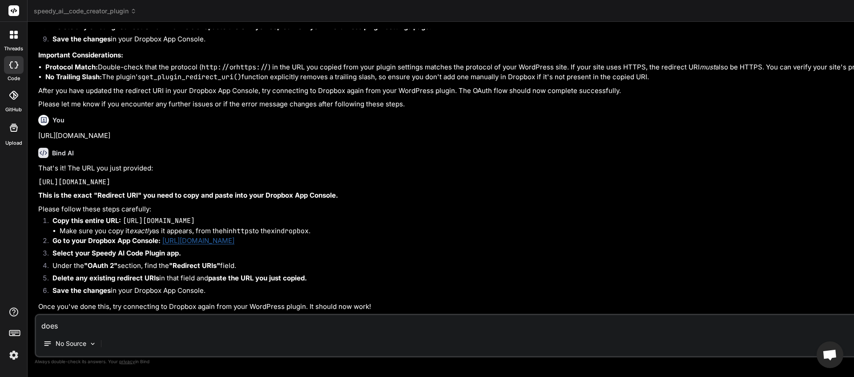
type textarea "doesn"
type textarea "x"
type textarea "doesnt"
type textarea "x"
type textarea "doesnt"
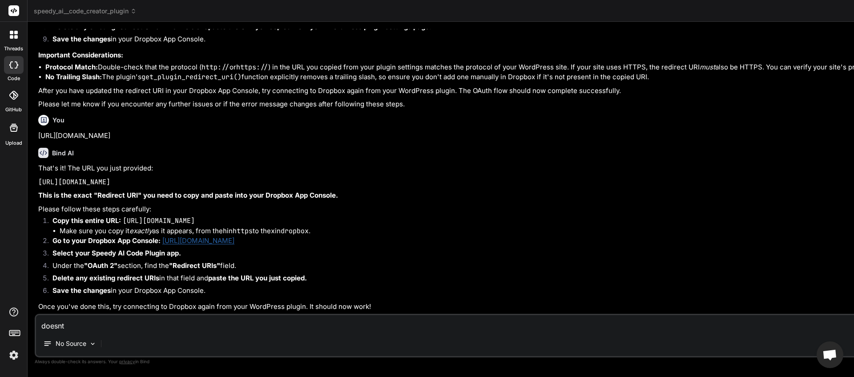
type textarea "x"
type textarea "doesnt w"
type textarea "x"
type textarea "doesnt wo"
type textarea "x"
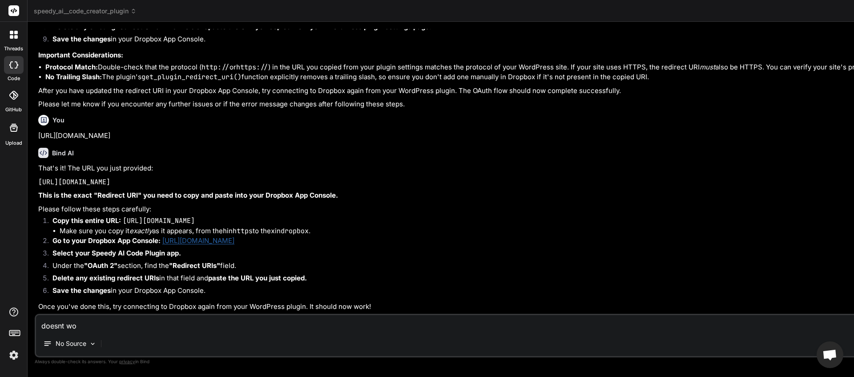
type textarea "doesnt wor"
type textarea "x"
type textarea "doesnt work"
type textarea "x"
type textarea "doesnt work"
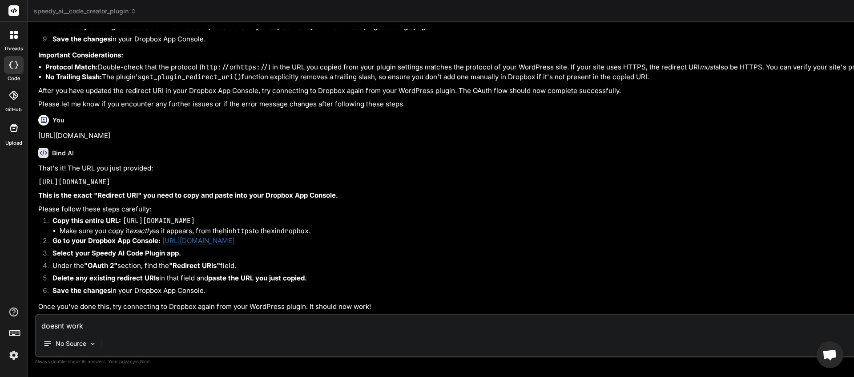
type textarea "x"
type textarea "doesnt work s"
type textarea "x"
type textarea "doesnt work sa"
type textarea "x"
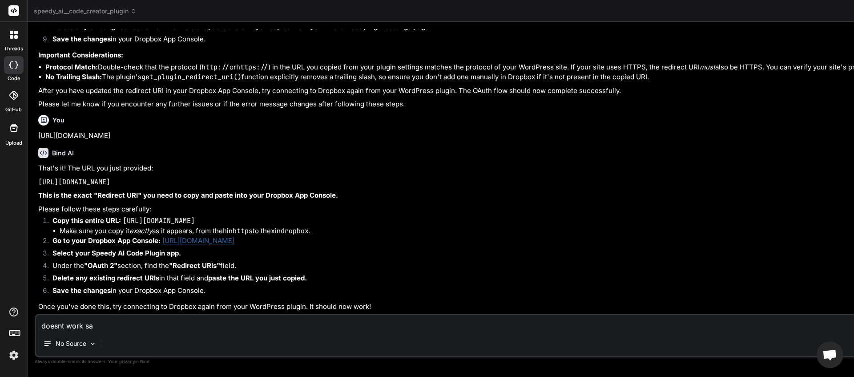
type textarea "doesnt work [PERSON_NAME]"
type textarea "x"
type textarea "doesnt work same"
type textarea "x"
type textarea "doesnt work same"
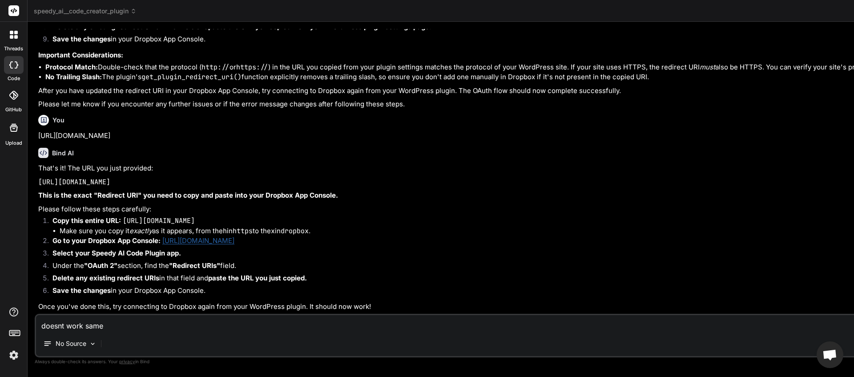
type textarea "x"
type textarea "doesnt work same e"
type textarea "x"
type textarea "doesnt work same er"
type textarea "x"
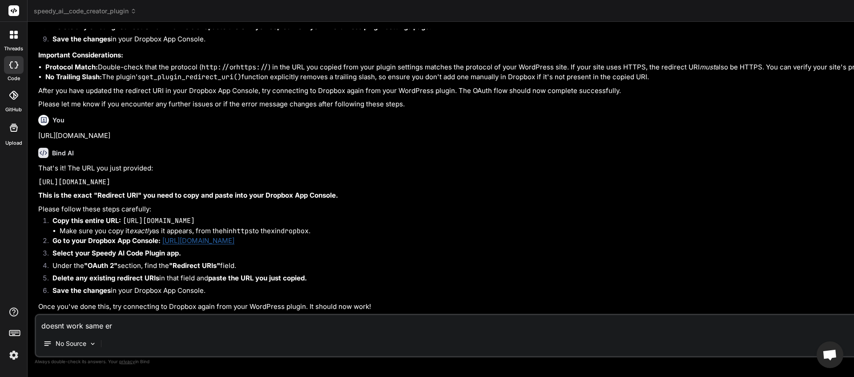
type textarea "doesnt work same err"
type textarea "x"
type textarea "doesnt work same erro"
type textarea "x"
type textarea "doesnt work same error"
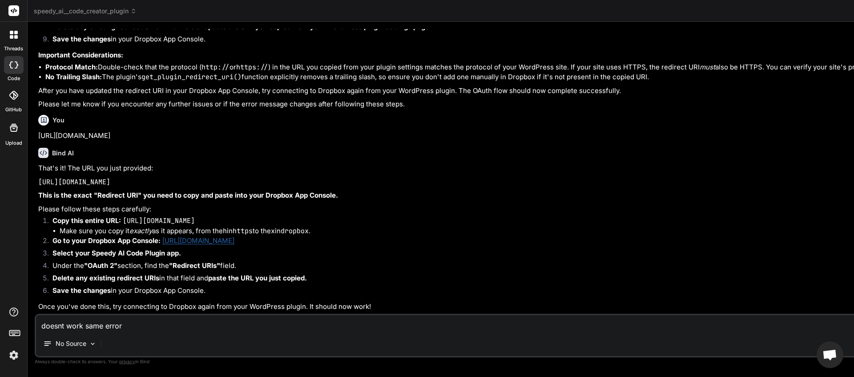
type textarea "x"
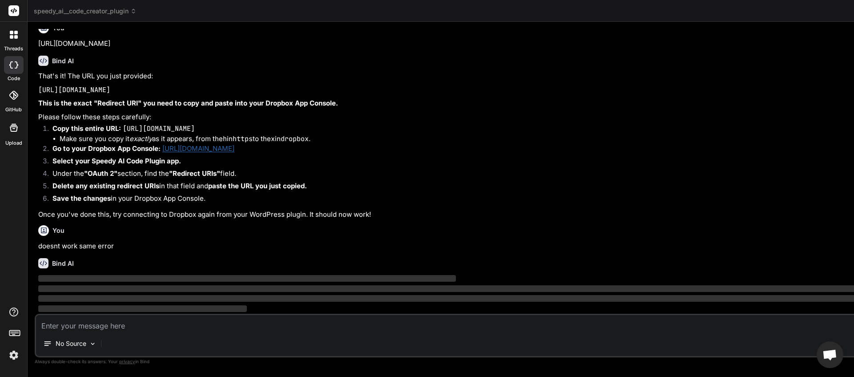
scroll to position [8563, 0]
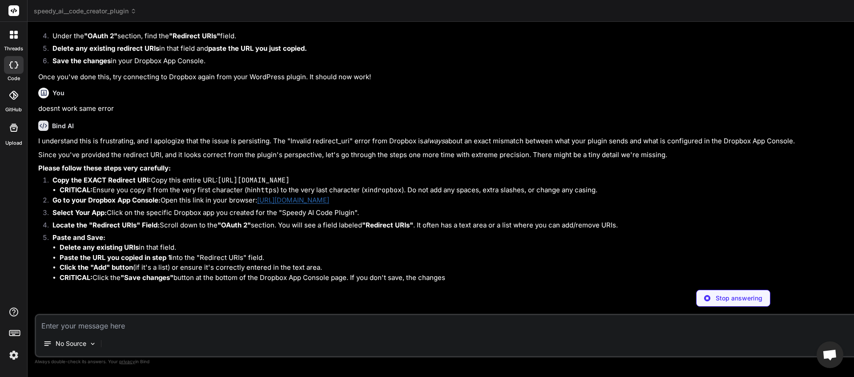
type textarea "x"
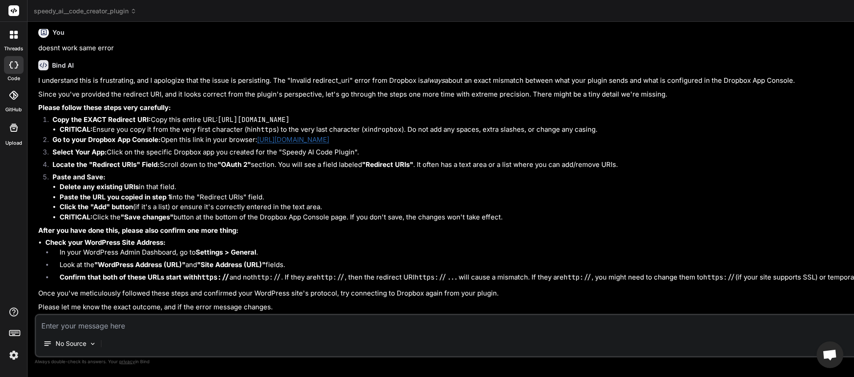
scroll to position [8823, 0]
click at [188, 301] on textarea at bounding box center [733, 323] width 1395 height 16
type textarea "d"
type textarea "x"
type textarea "do"
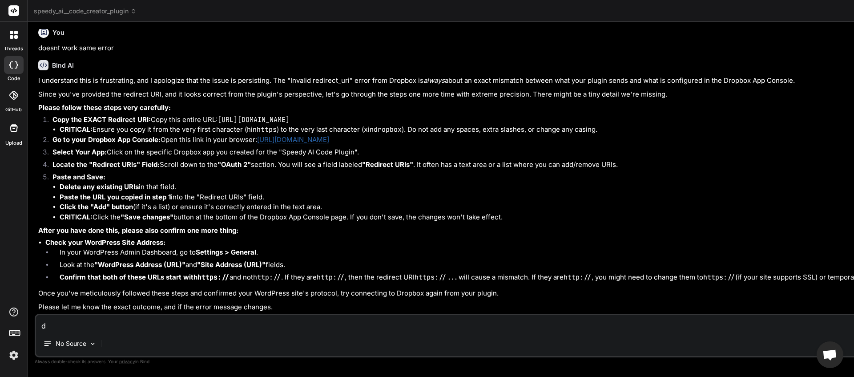
type textarea "x"
type textarea "don"
type textarea "x"
type textarea "done"
type textarea "x"
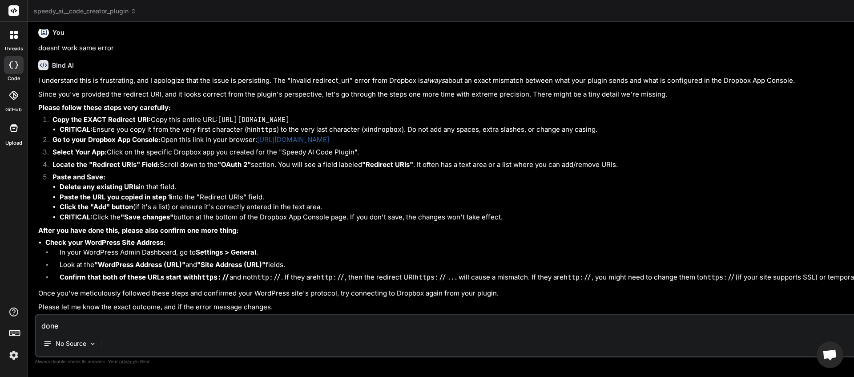
type textarea "done,"
type textarea "x"
type textarea "done,"
type textarea "x"
type textarea "done, s"
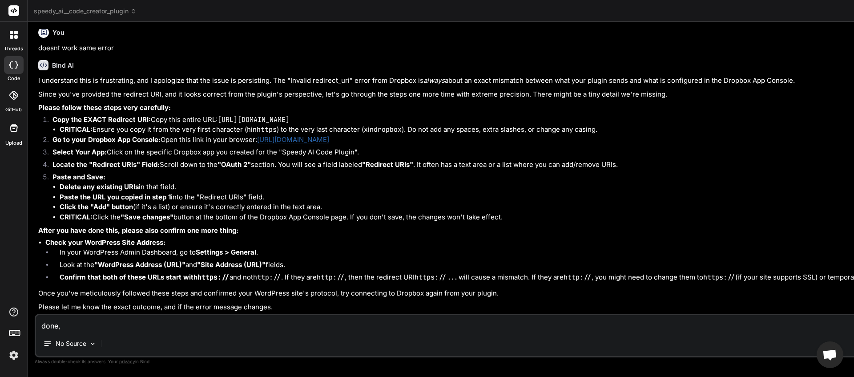
type textarea "x"
type textarea "done, sa"
type textarea "x"
type textarea "done, [PERSON_NAME]"
type textarea "x"
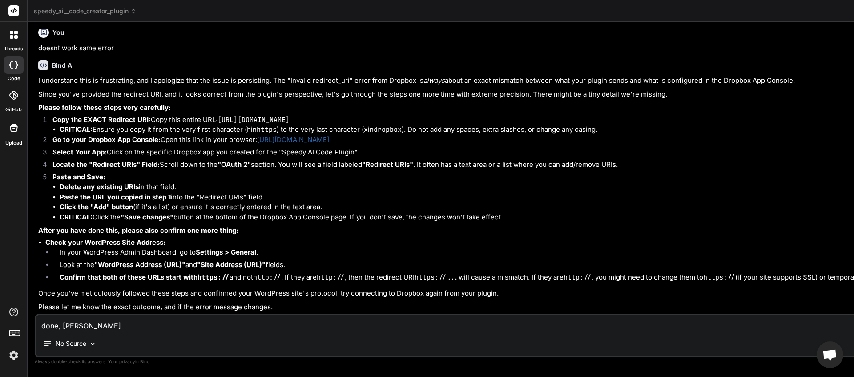
type textarea "done, same"
type textarea "x"
type textarea "done, same"
type textarea "x"
type textarea "done, same e"
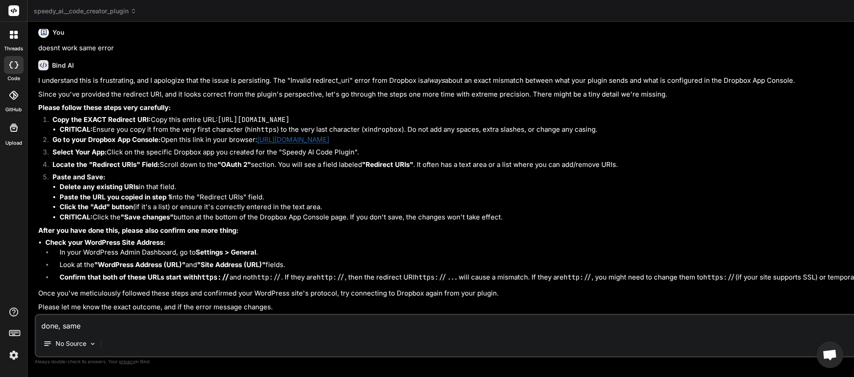
type textarea "x"
type textarea "done, same er"
type textarea "x"
type textarea "done, same err"
type textarea "x"
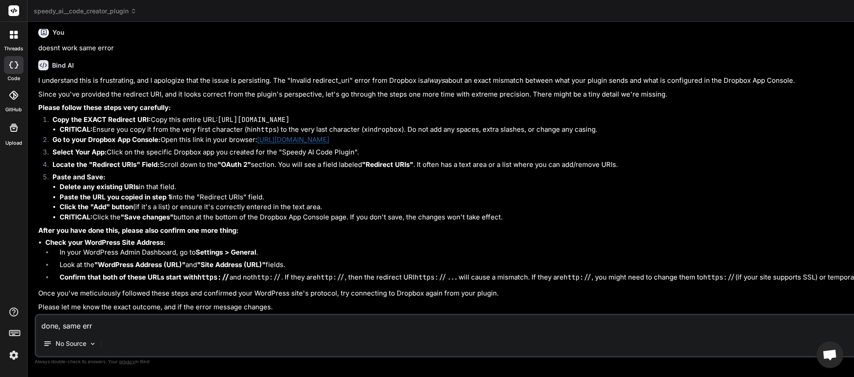
type textarea "done, same erro"
type textarea "x"
type textarea "done, same error"
type textarea "x"
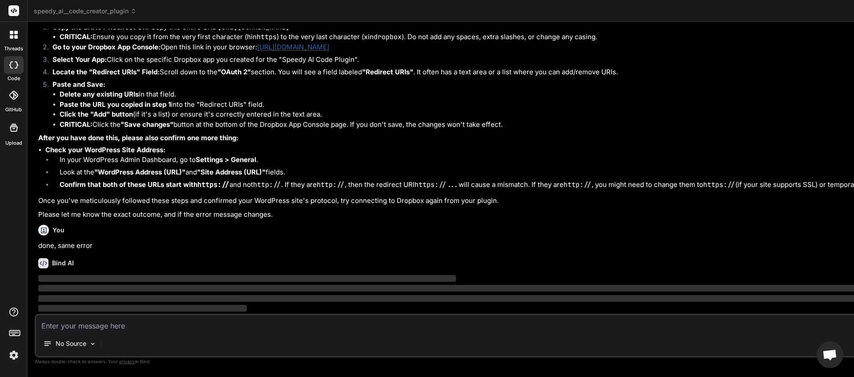
scroll to position [8915, 0]
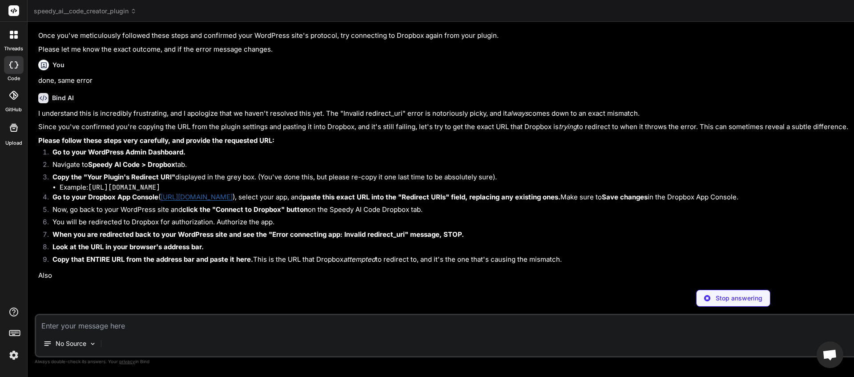
type textarea "x"
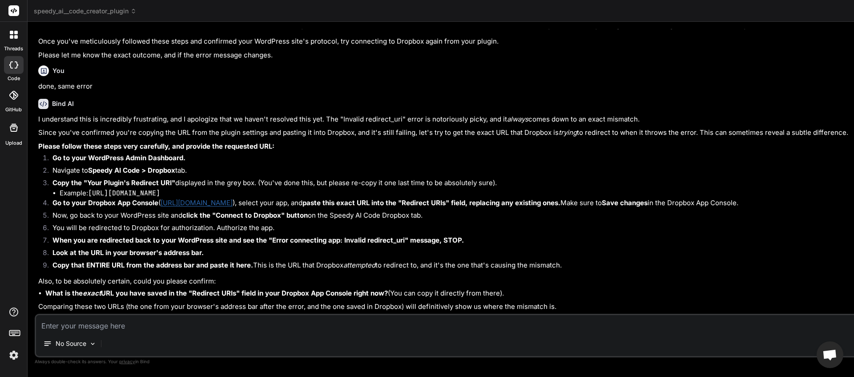
scroll to position [9092, 0]
click at [73, 301] on textarea at bounding box center [733, 323] width 1395 height 16
type textarea "i"
type textarea "x"
type textarea "it"
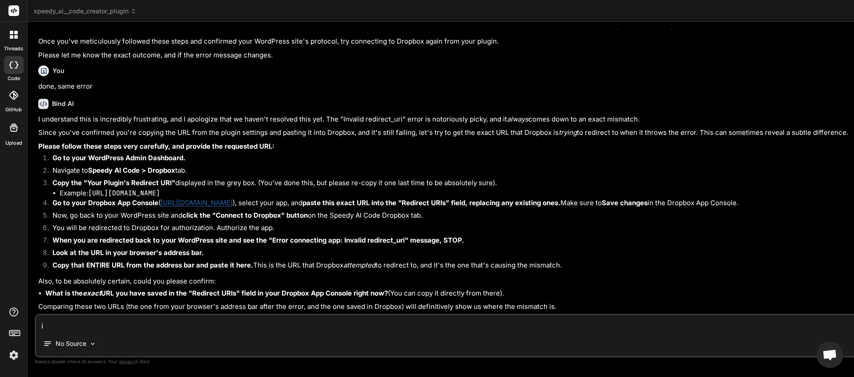
type textarea "x"
type textarea "its"
type textarea "x"
type textarea "its"
type textarea "x"
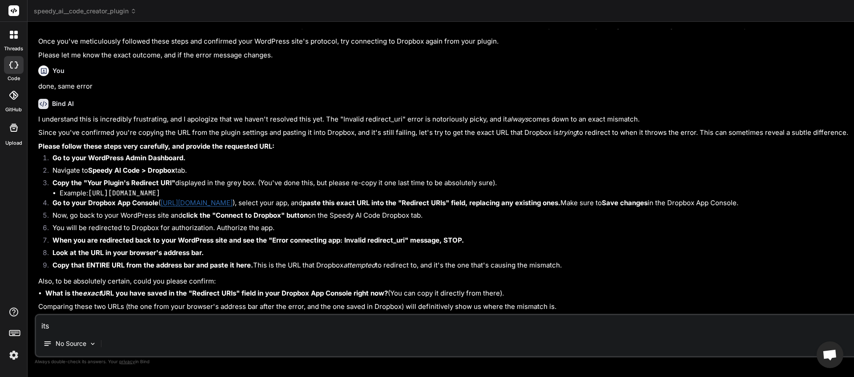
type textarea "its n"
type textarea "x"
type textarea "its no"
type textarea "x"
type textarea "its not"
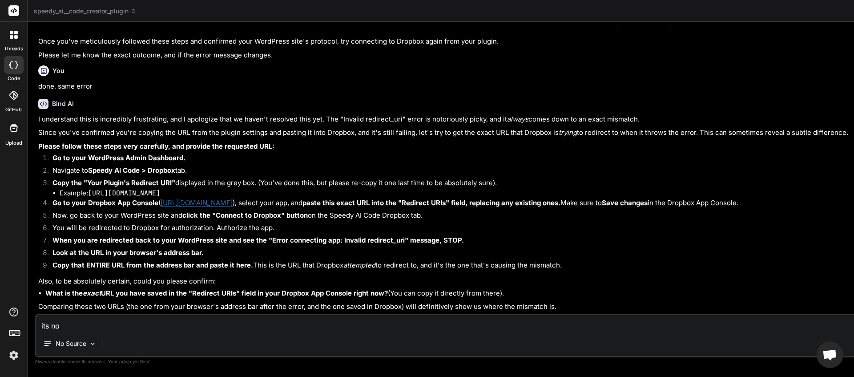
type textarea "x"
type textarea "its not"
type textarea "x"
type textarea "its not r"
type textarea "x"
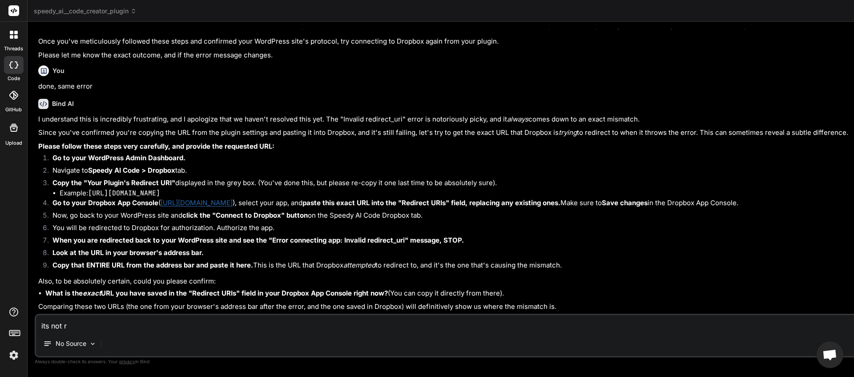
type textarea "its not re"
type textarea "x"
type textarea "its not red"
type textarea "x"
type textarea "its not redi"
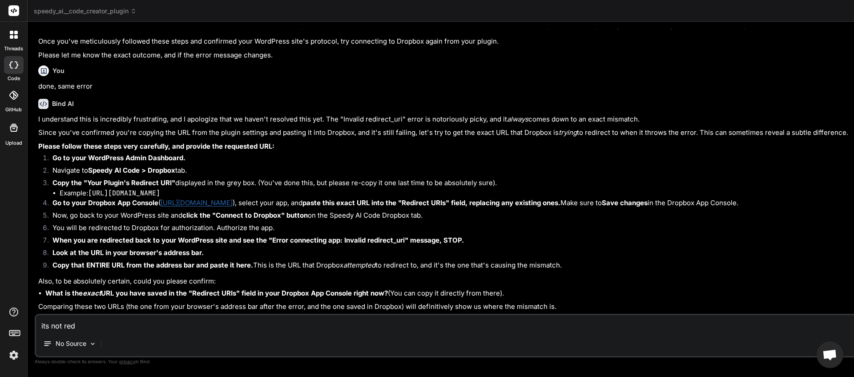
type textarea "x"
type textarea "its not redir"
type textarea "x"
type textarea "its not redire"
type textarea "x"
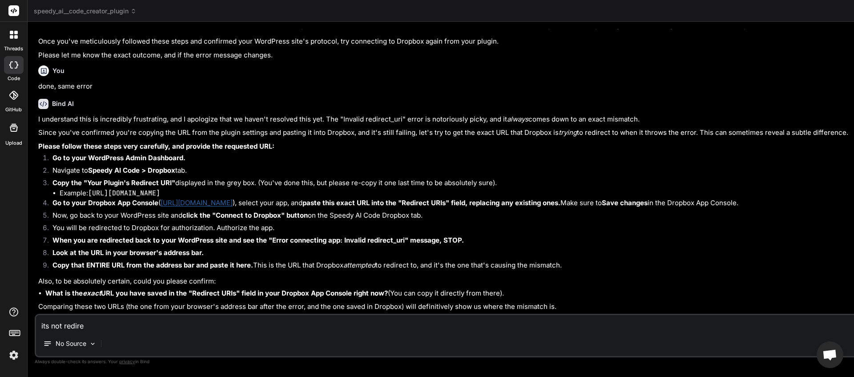
type textarea "its not redirec"
type textarea "x"
type textarea "its not redirect"
type textarea "x"
type textarea "its not redirecti"
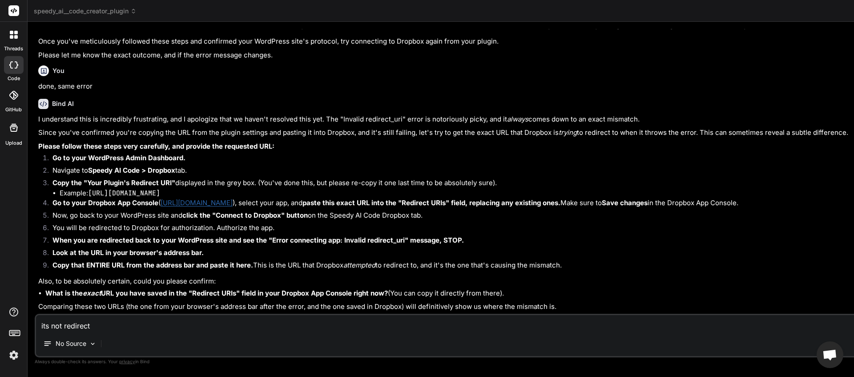
type textarea "x"
type textarea "its not redirectin"
type textarea "x"
type textarea "its not redirecting"
type textarea "x"
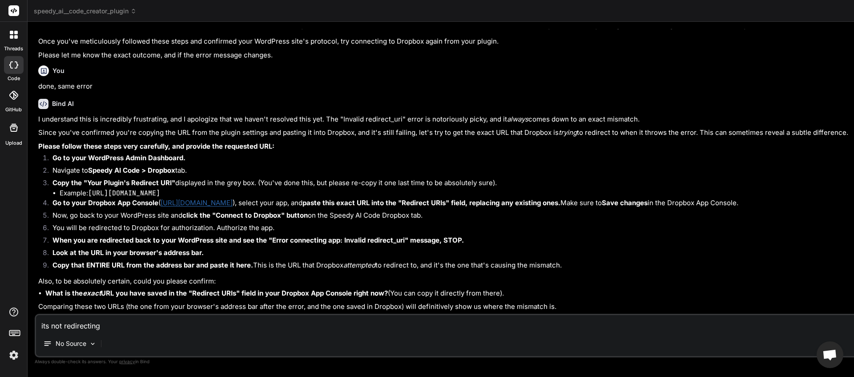
type textarea "its not redirecting"
type textarea "x"
type textarea "its not redirecting b"
type textarea "x"
type textarea "its not redirecting ba"
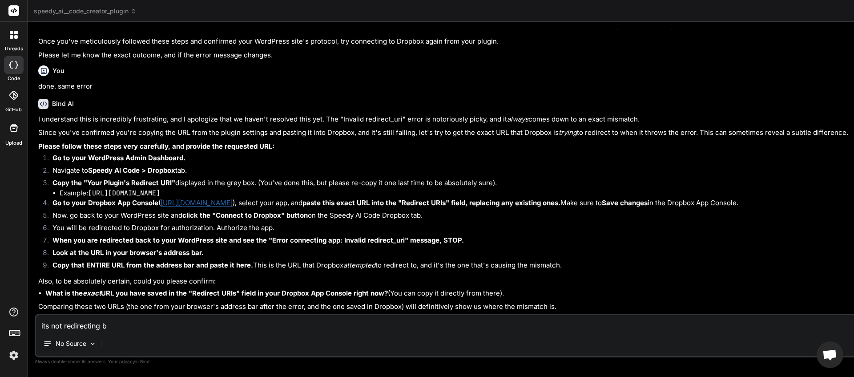
type textarea "x"
type textarea "its not redirecting bac"
type textarea "x"
type textarea "its not redirecting back"
type textarea "x"
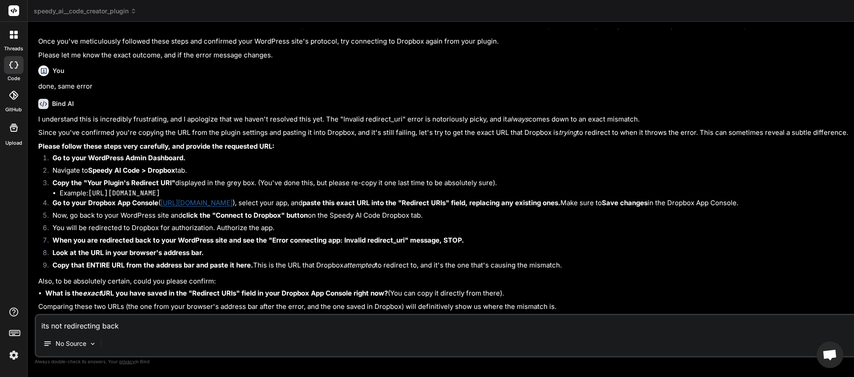
type textarea "its not redirecting back,"
type textarea "x"
type textarea "its not redirecting back,"
type textarea "x"
type textarea "its not redirecting back, i"
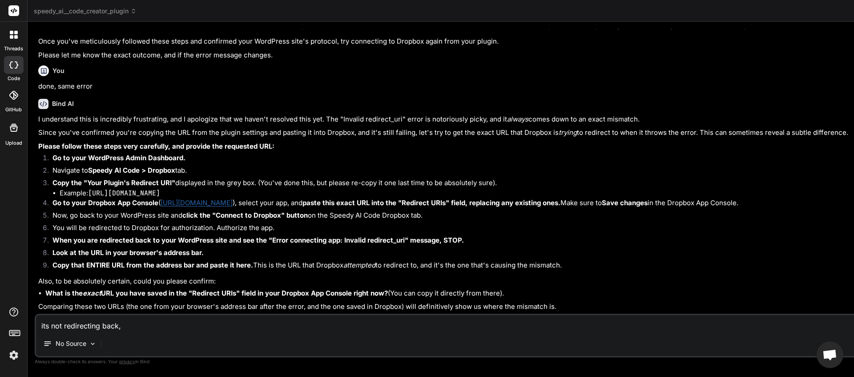
type textarea "x"
type textarea "its not redirecting back, it"
type textarea "x"
type textarea "its not redirecting back, it"
type textarea "x"
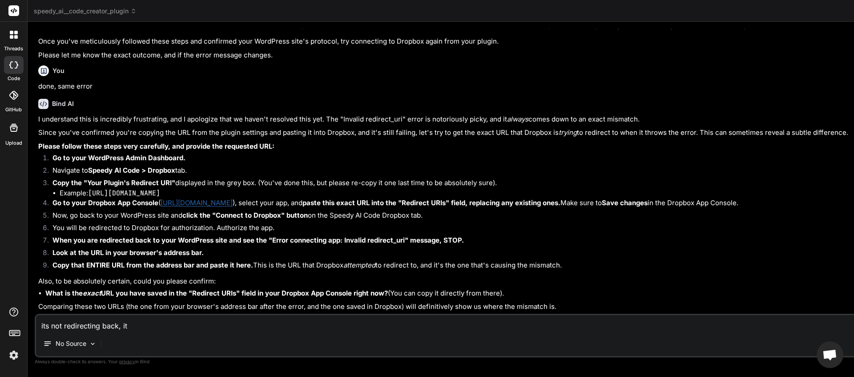
type textarea "its not redirecting back, it f"
type textarea "x"
type textarea "its not redirecting back, it fa"
type textarea "x"
type textarea "its not redirecting back, it fai"
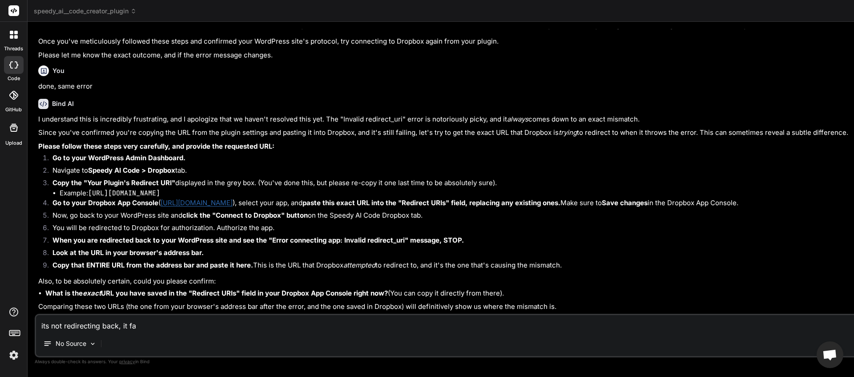
type textarea "x"
type textarea "its not redirecting back, it fail"
type textarea "x"
type textarea "its not redirecting back, it fails"
type textarea "x"
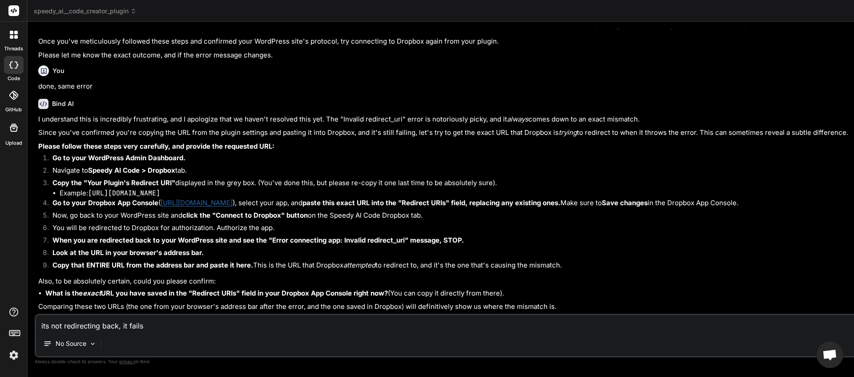
type textarea "its not redirecting back, it fails"
type textarea "x"
type textarea "its not redirecting back, it fails a"
type textarea "x"
type textarea "its not redirecting back, it fails an"
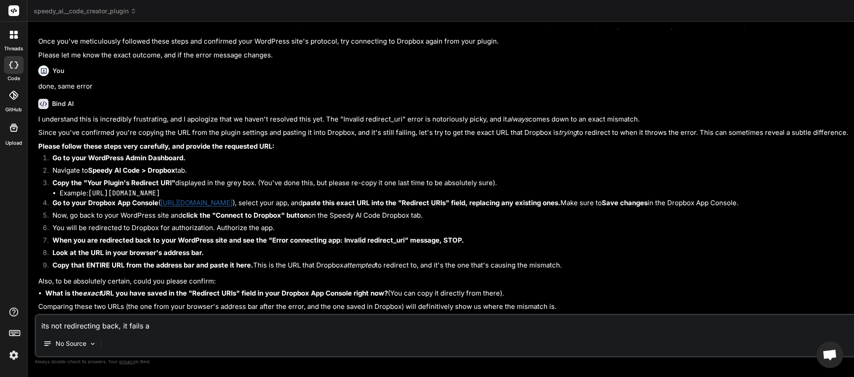
type textarea "x"
type textarea "its not redirecting back, it fails and"
type textarea "x"
type textarea "its not redirecting back, it fails and"
type textarea "x"
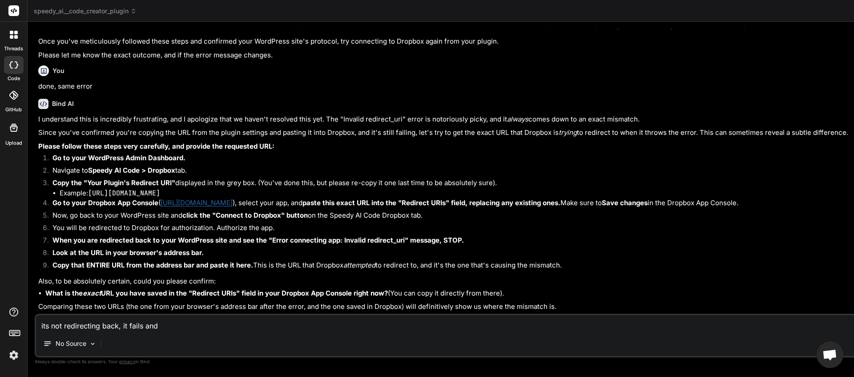
type textarea "its not redirecting back, it fails and s"
type textarea "x"
type textarea "its not redirecting back, it fails and st"
type textarea "x"
type textarea "its not redirecting back, it fails and sta"
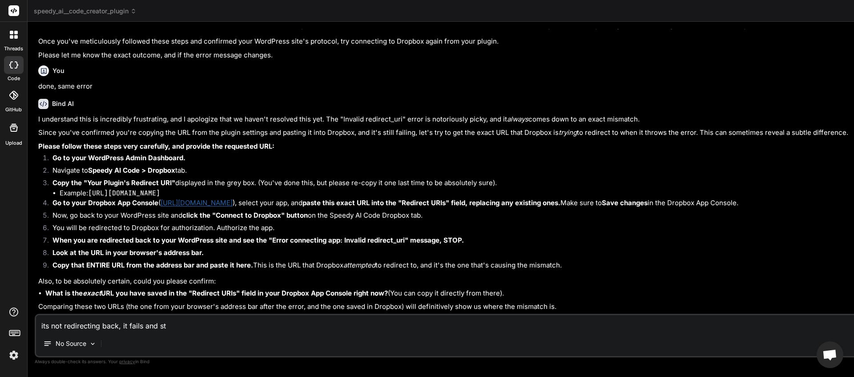
type textarea "x"
type textarea "its not redirecting back, it fails and stay"
type textarea "x"
type textarea "its not redirecting back, it fails and stays"
type textarea "x"
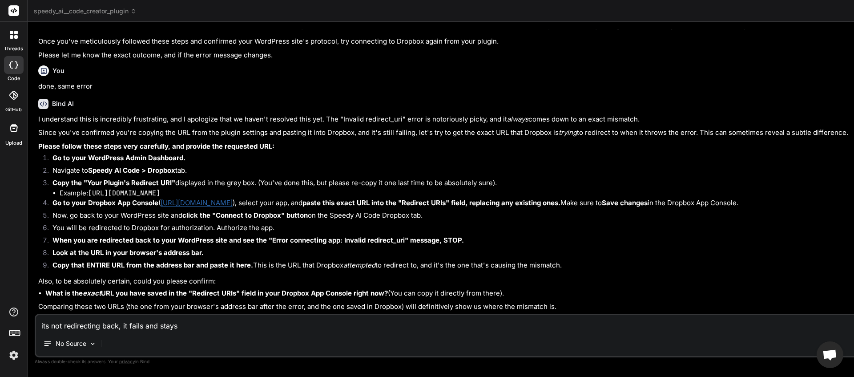
type textarea "its not redirecting back, it fails and stays"
type textarea "x"
type textarea "its not redirecting back, it fails and stays o"
type textarea "x"
type textarea "its not redirecting back, it fails and stays on"
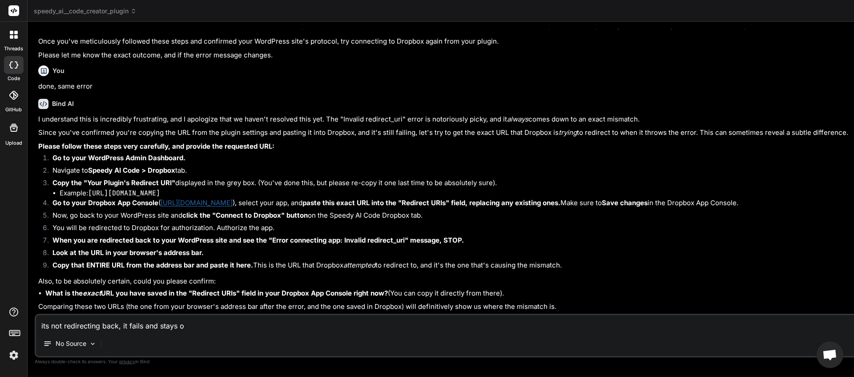
type textarea "x"
type textarea "its not redirecting back, it fails and stays on"
type textarea "x"
type textarea "its not redirecting back, it fails and stays on d"
type textarea "x"
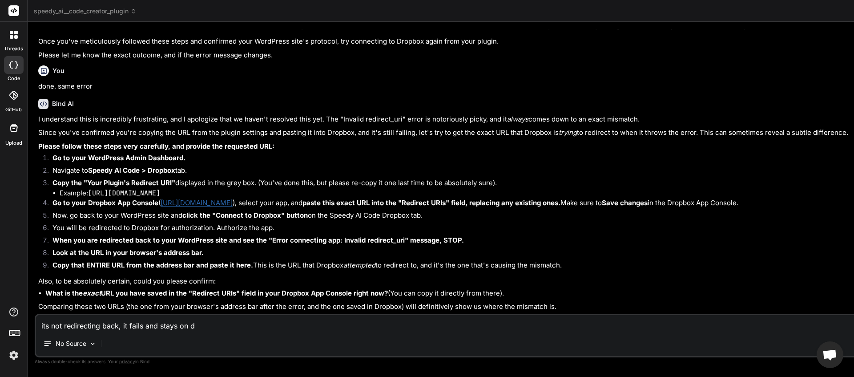
type textarea "its not redirecting back, it fails and stays on dr"
type textarea "x"
type textarea "its not redirecting back, it fails and stays on dro"
type textarea "x"
type textarea "its not redirecting back, it fails and stays on drop"
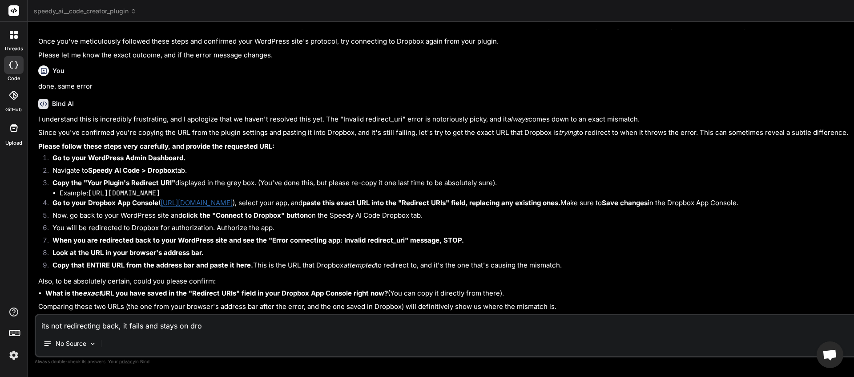
type textarea "x"
type textarea "its not redirecting back, it fails and stays on dropb"
type textarea "x"
type textarea "its not redirecting back, it fails and stays on dropbo"
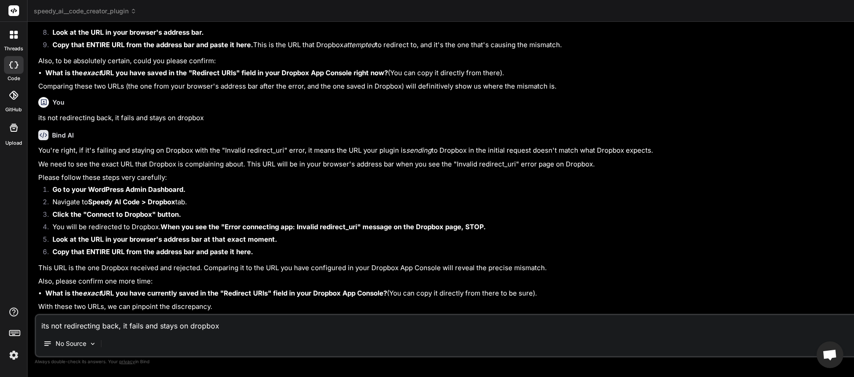
scroll to position [9312, 0]
paste textarea "[URL][DOMAIN_NAME]"
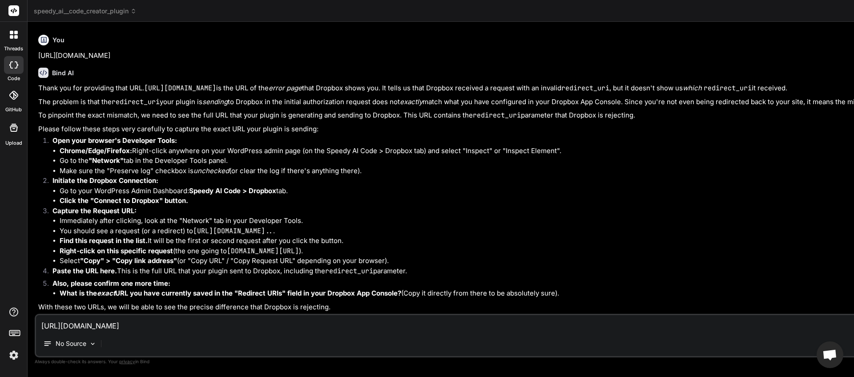
scroll to position [9617, 0]
click at [95, 301] on textarea "[URL][DOMAIN_NAME]" at bounding box center [733, 323] width 1395 height 16
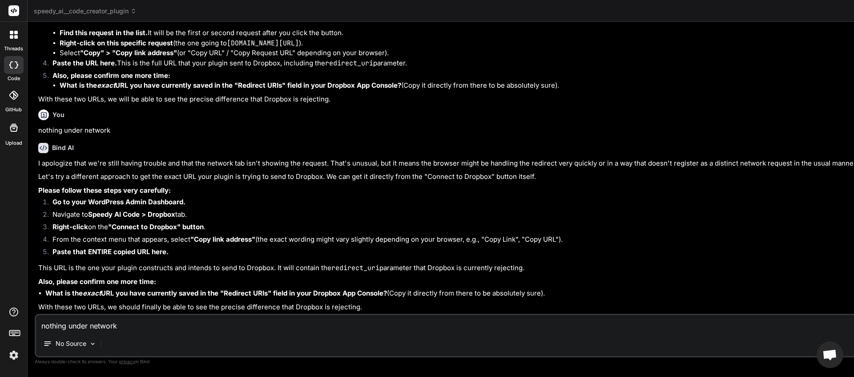
scroll to position [9835, 0]
paste textarea "[URL][DOMAIN_NAME]"
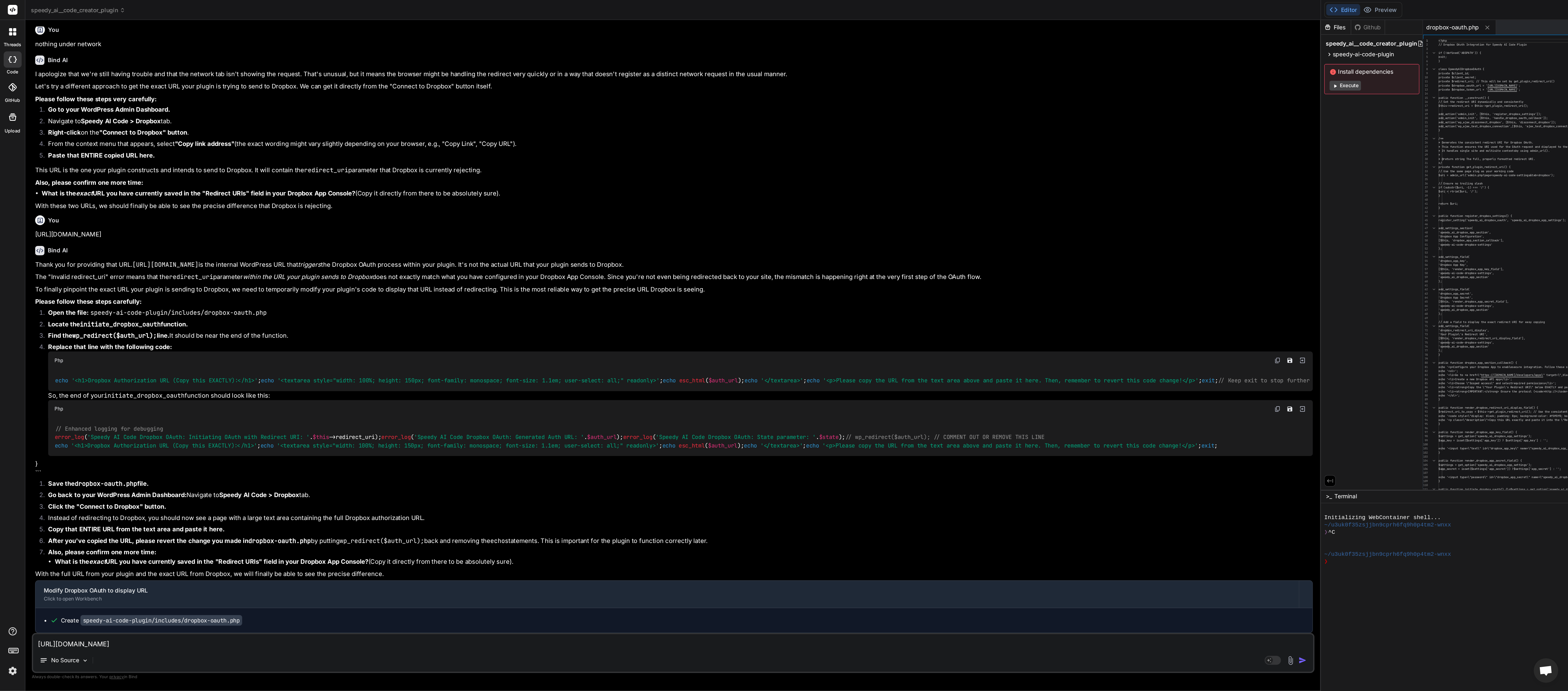
scroll to position [6691, 0]
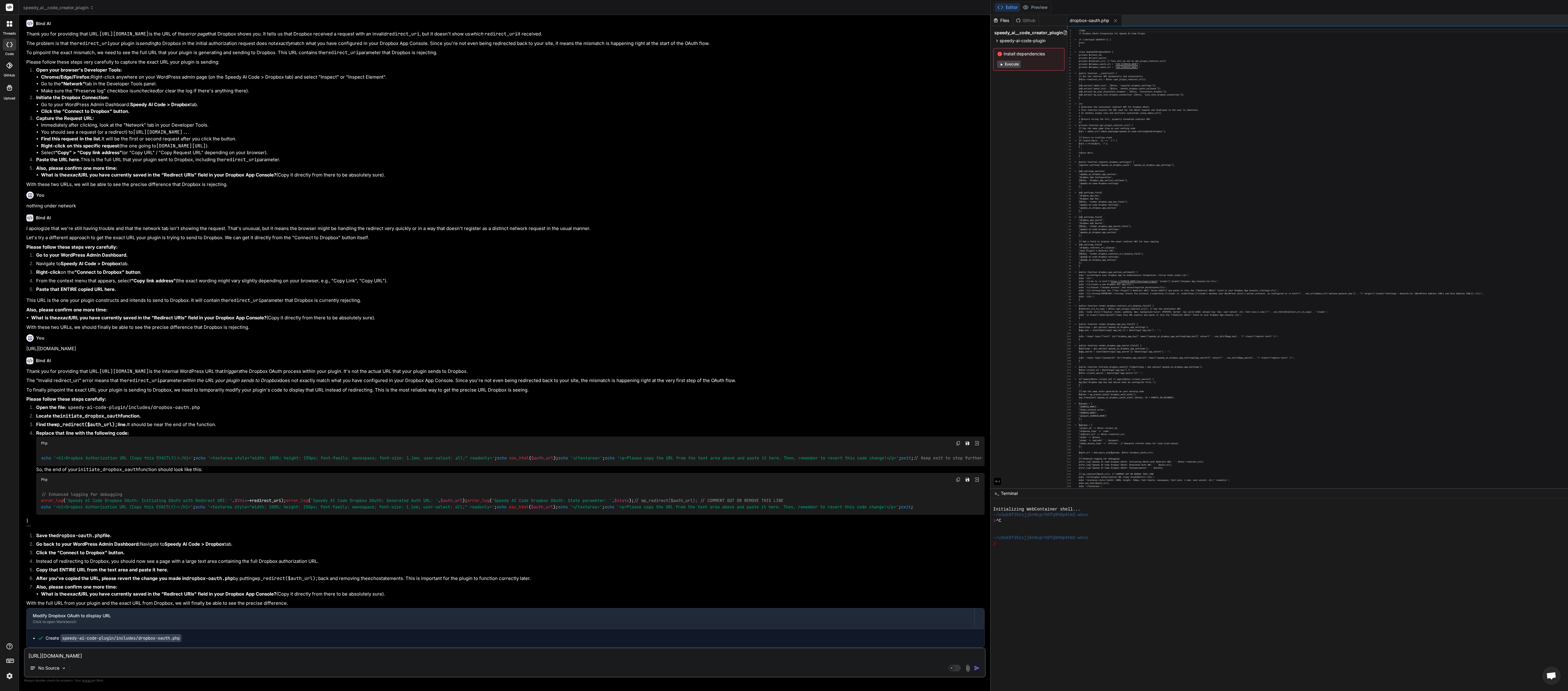
click at [80, 207] on textarea "[URL][DOMAIN_NAME]" at bounding box center [504, 654] width 960 height 11
paste textarea "[[DATE] 20:05:01 UTC] Speedy AI Code Dropbox OAuth: Initiating OAuth with Redir…"
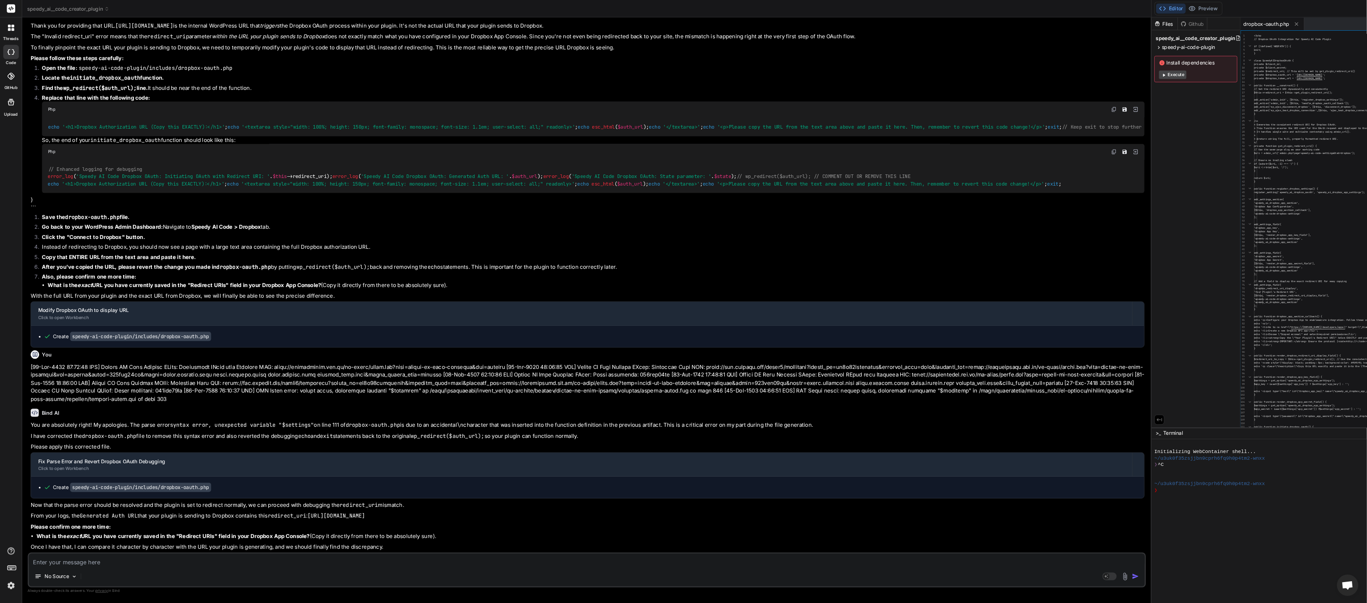
scroll to position [10030, 0]
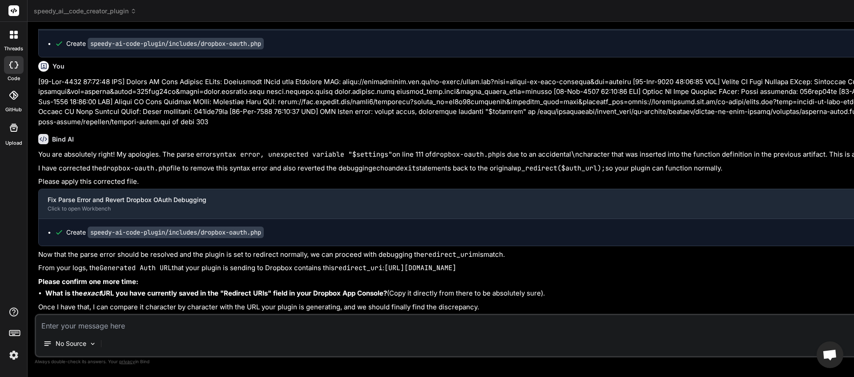
scroll to position [10750, 0]
paste textarea "[URL][DOMAIN_NAME]"
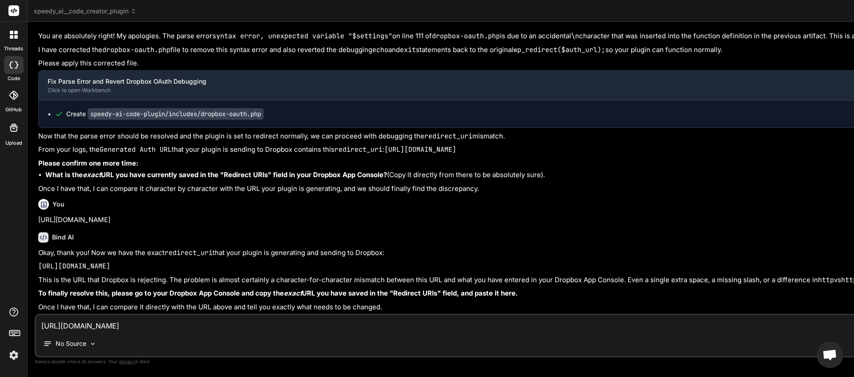
scroll to position [10879, 0]
paste textarea
click at [683, 301] on div "No Source" at bounding box center [733, 345] width 1395 height 21
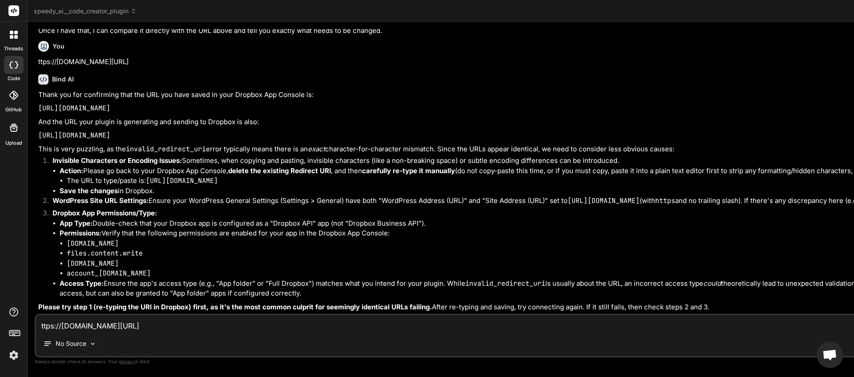
scroll to position [11185, 0]
click at [183, 301] on textarea "ttps://[DOMAIN_NAME][URL]" at bounding box center [733, 323] width 1395 height 16
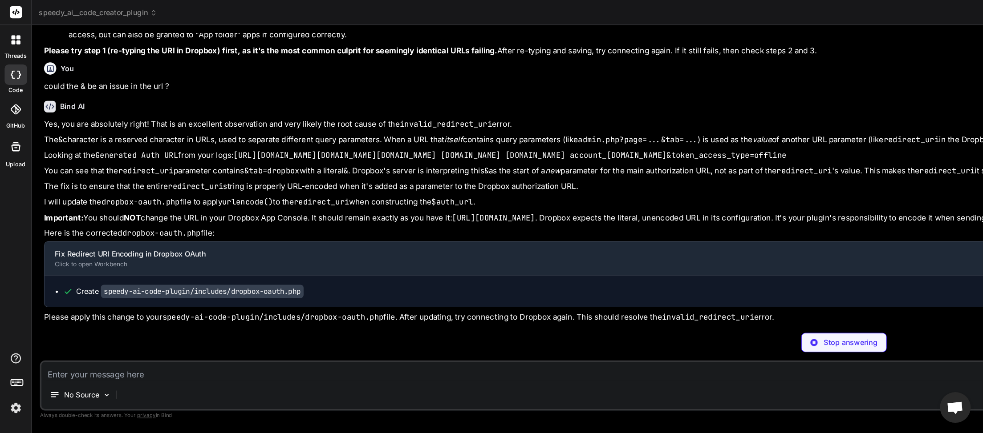
scroll to position [11470, 0]
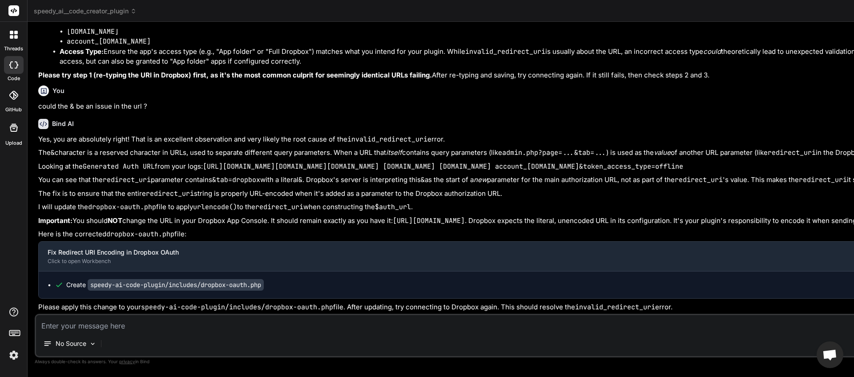
drag, startPoint x: 148, startPoint y: 168, endPoint x: 442, endPoint y: 169, distance: 294.6
copy code "[URL][DOMAIN_NAME]"
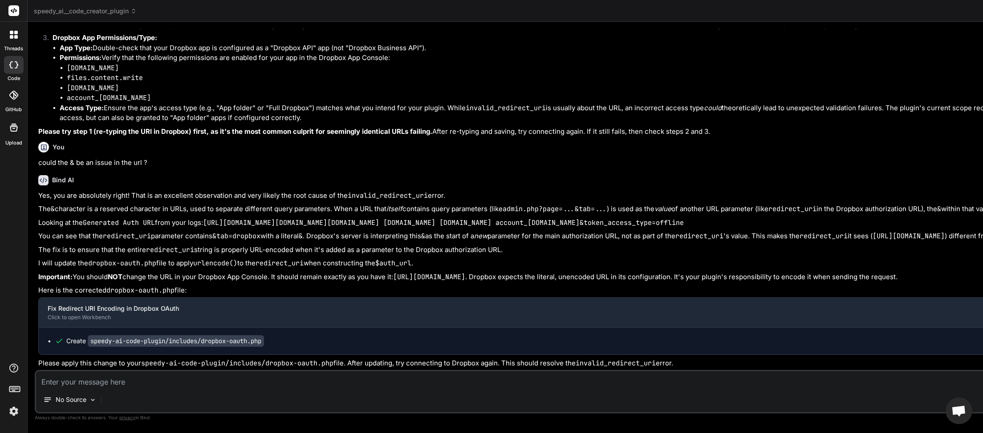
scroll to position [10727, 0]
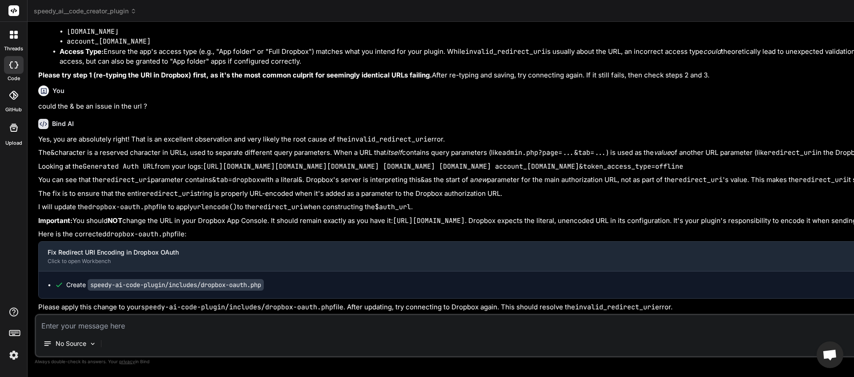
scroll to position [11470, 0]
click at [116, 301] on textarea at bounding box center [733, 323] width 1395 height 16
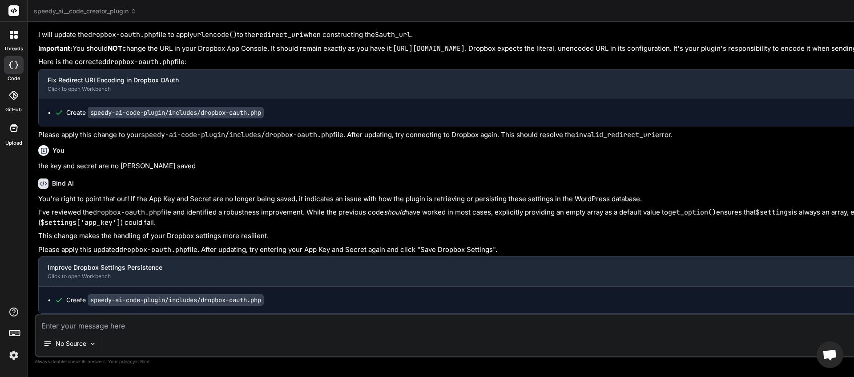
scroll to position [11654, 0]
click at [192, 301] on textarea at bounding box center [733, 323] width 1395 height 16
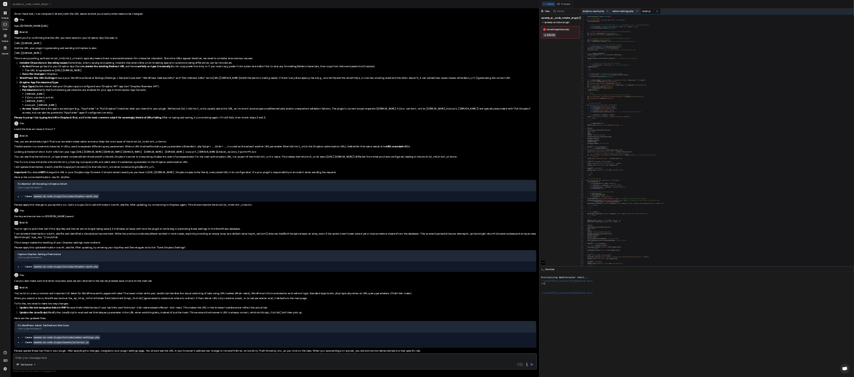
scroll to position [11141, 0]
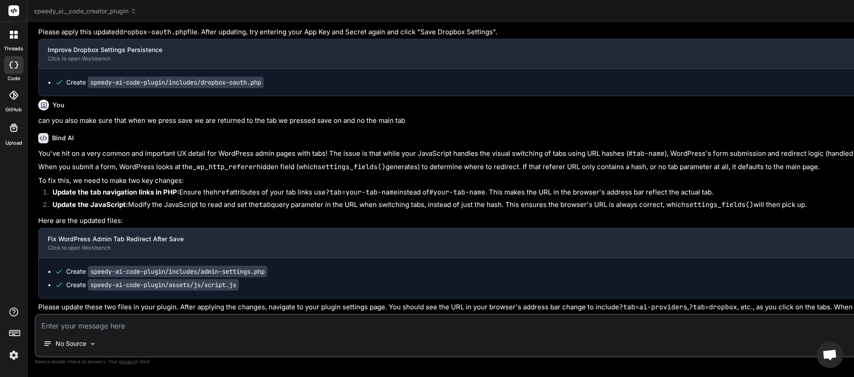
scroll to position [11266, 0]
click at [129, 301] on textarea at bounding box center [733, 323] width 1395 height 16
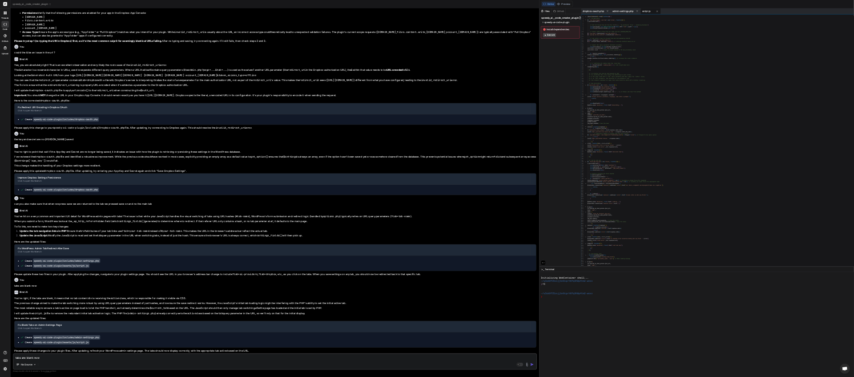
scroll to position [11349, 0]
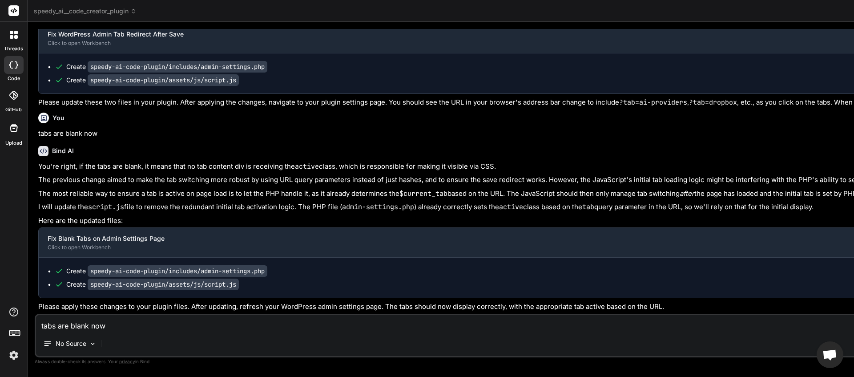
scroll to position [12146, 0]
click at [149, 301] on textarea "tabs are blank now" at bounding box center [733, 323] width 1395 height 16
paste textarea "\"\""
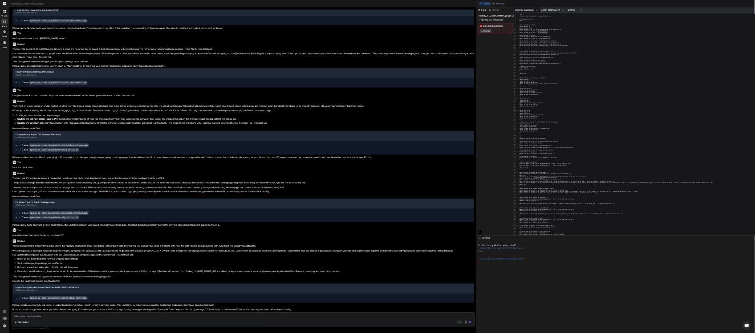
scroll to position [11625, 0]
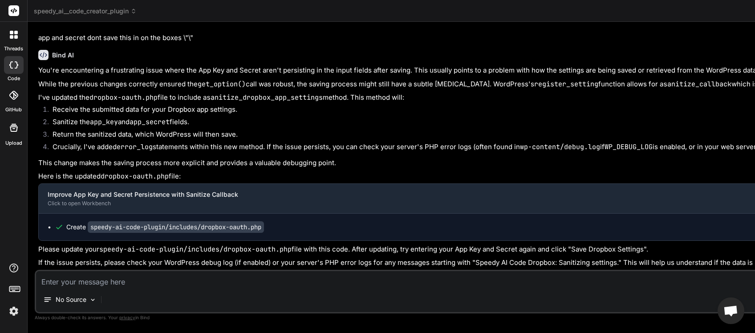
scroll to position [12451, 0]
click at [125, 283] on textarea at bounding box center [733, 279] width 1395 height 16
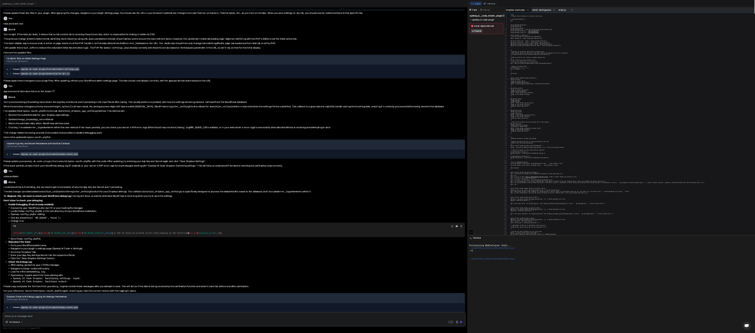
scroll to position [0, 0]
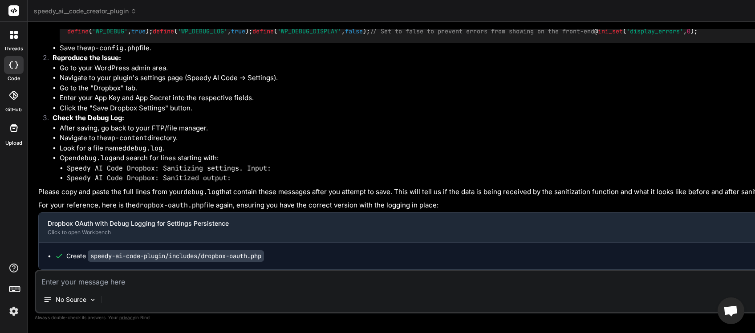
scroll to position [12923, 0]
click at [112, 282] on textarea at bounding box center [733, 279] width 1395 height 16
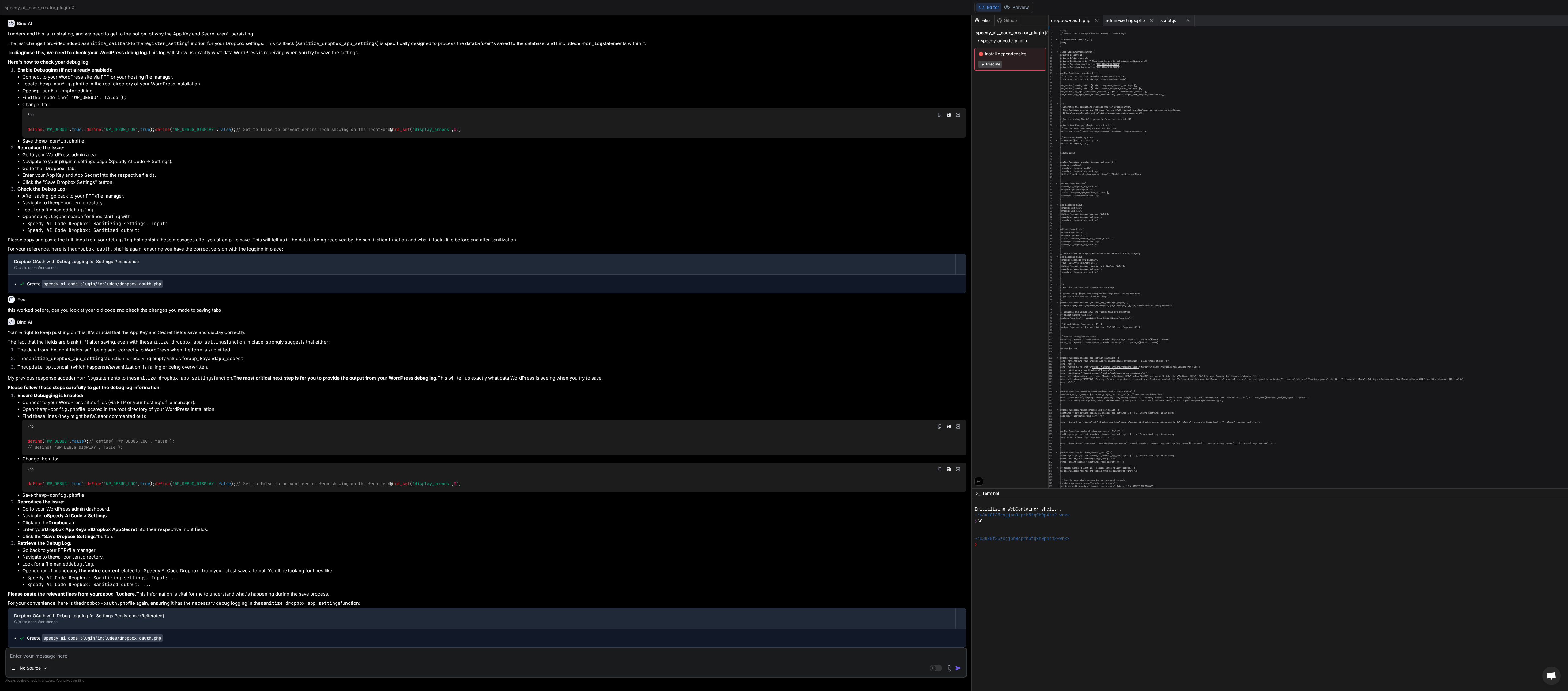
scroll to position [0, 0]
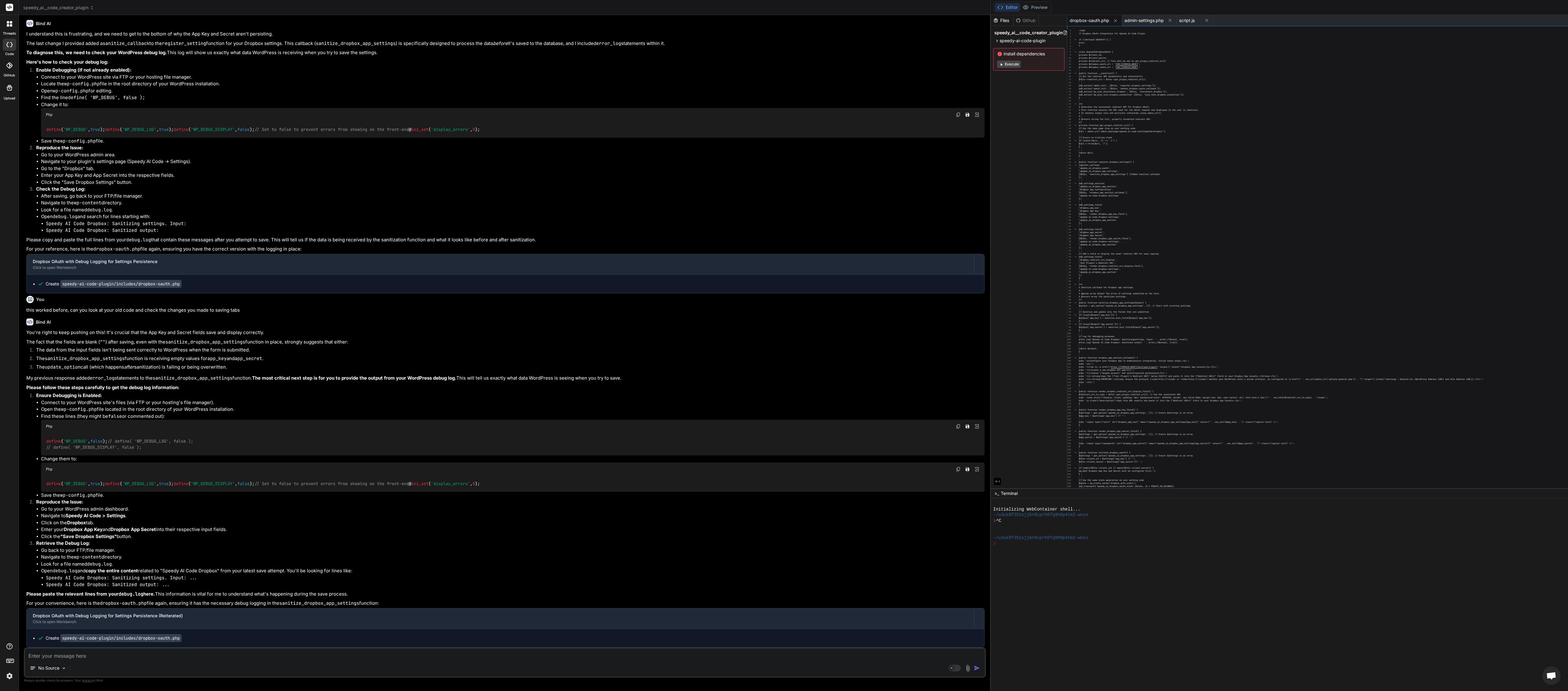
click at [137, 207] on textarea at bounding box center [504, 654] width 960 height 11
paste textarea "[[DATE] 20:49:12 UTC] Speedy AI Code Dropbox: Sanitizing settings. Input: [[DAT…"
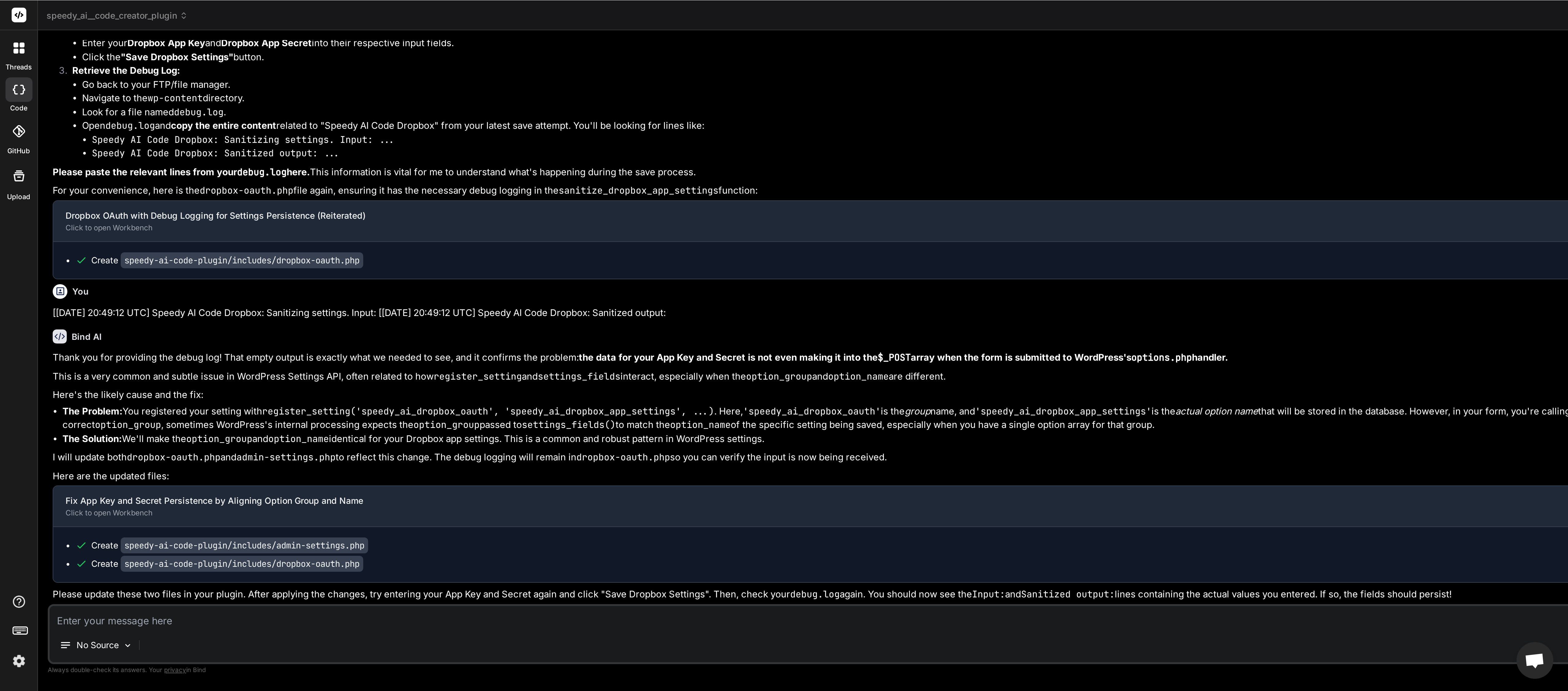
scroll to position [8870, 0]
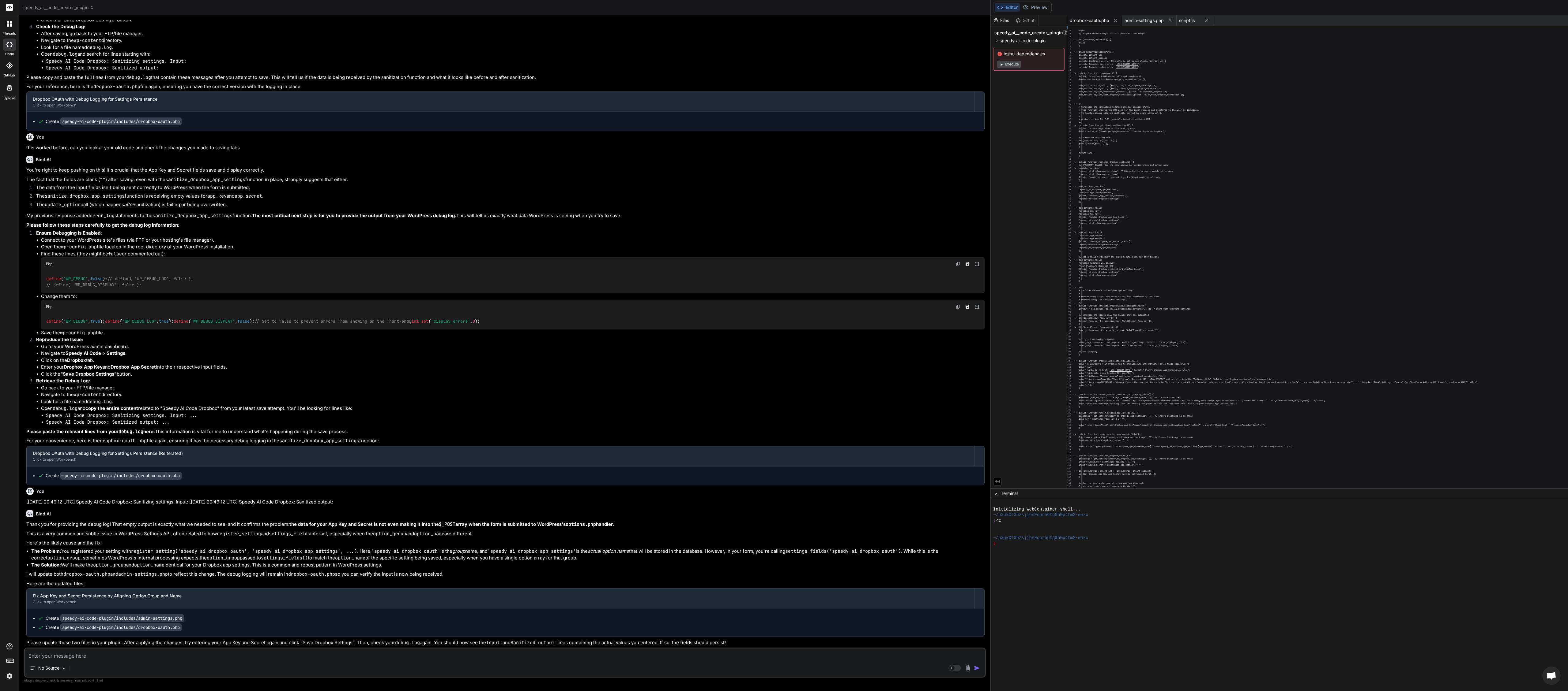
paste textarea "[[DATE] 20:59:20 UTC] PHP Fatal error: Uncaught TypeError: Cannot access offset…"
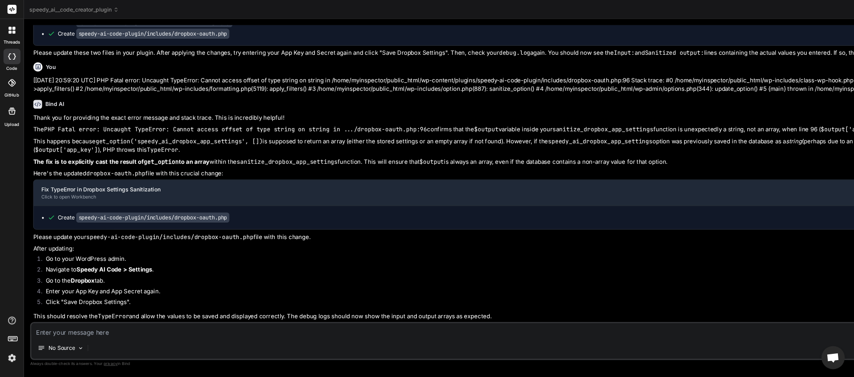
scroll to position [13744, 0]
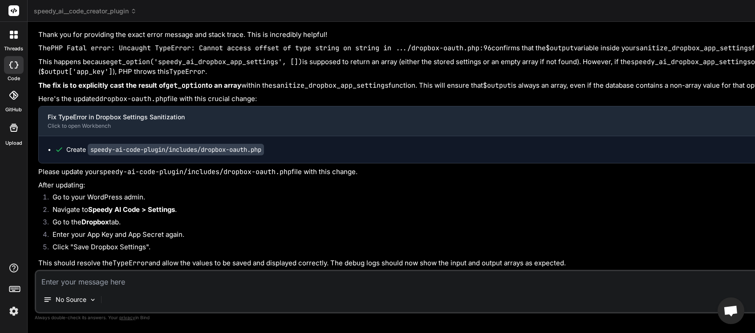
scroll to position [14093, 0]
click at [123, 282] on textarea at bounding box center [733, 279] width 1395 height 16
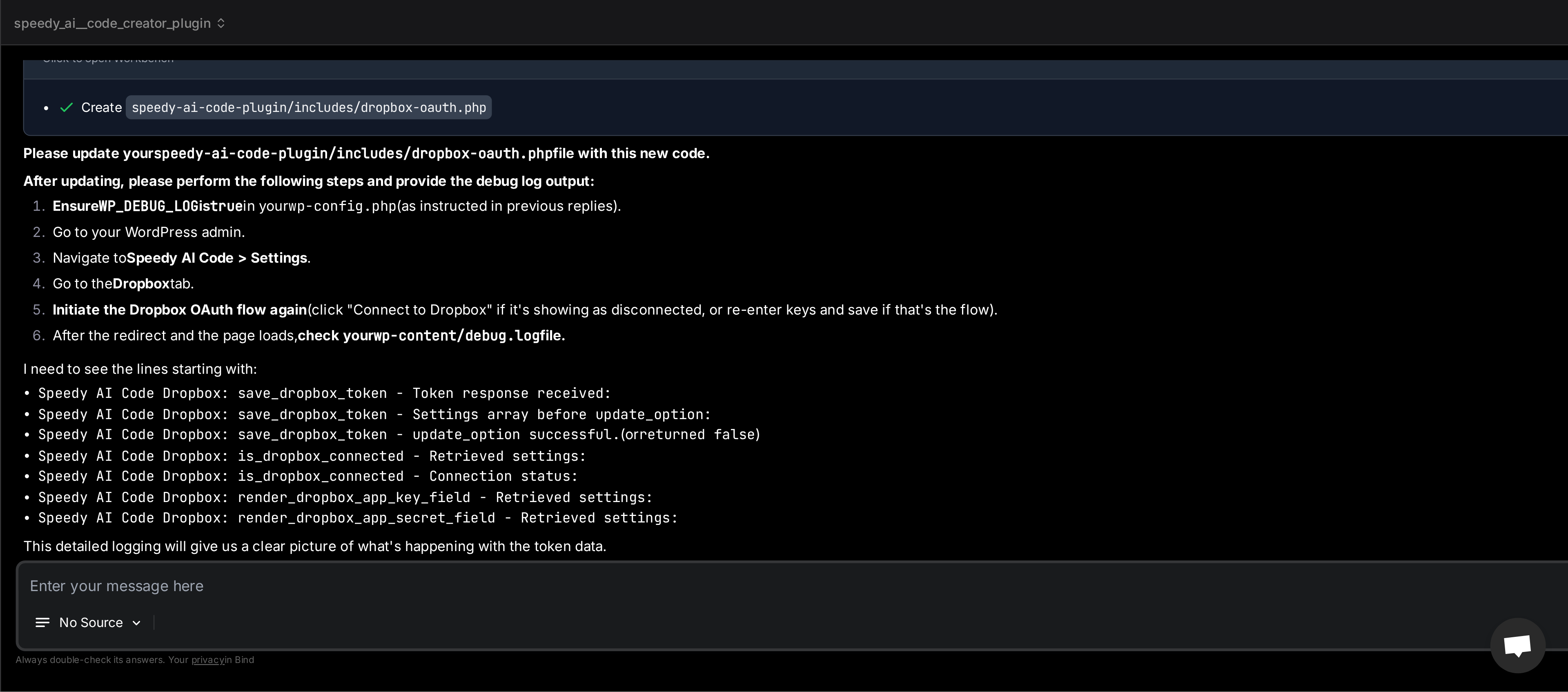
scroll to position [13043, 0]
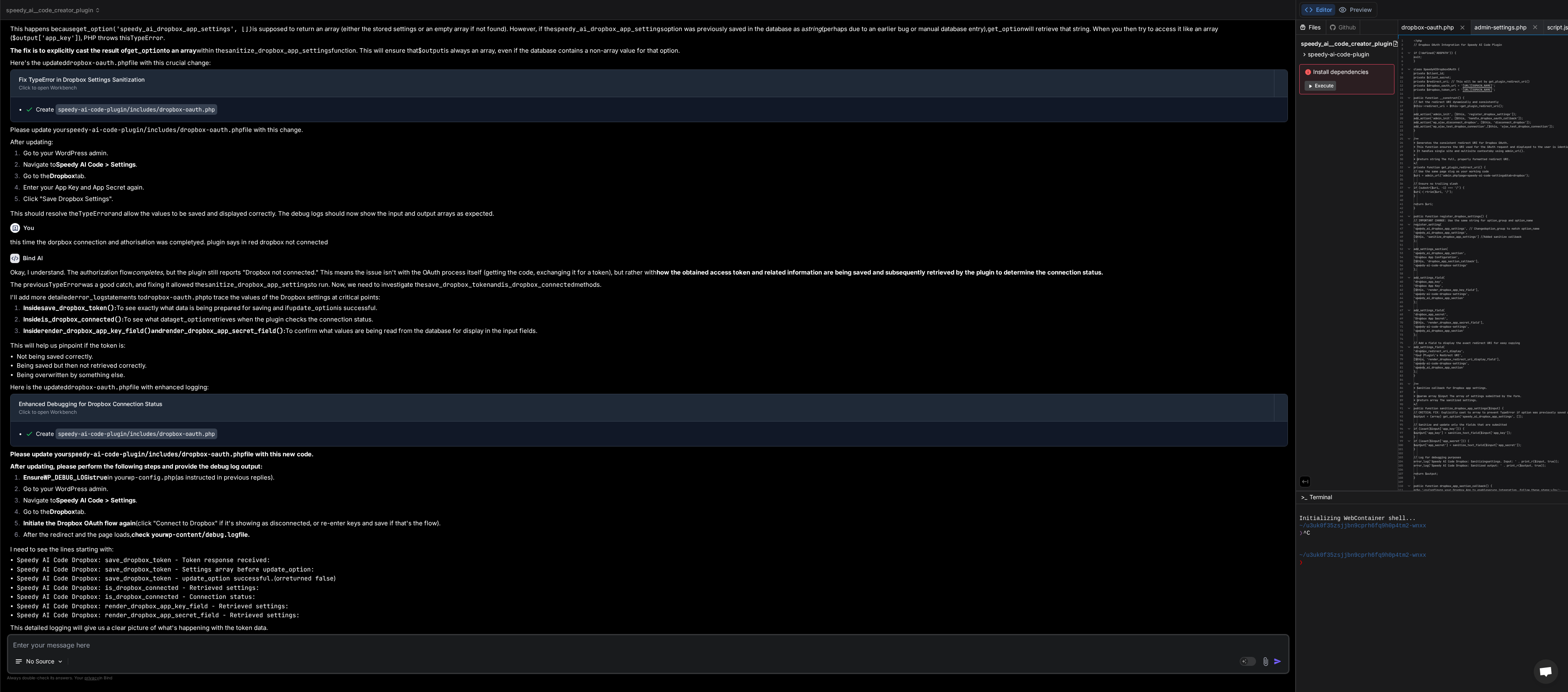
paste textarea "[[DATE] 21:18:30 UTC] Speedy AI Code Dropbox: render_dropbox_app_key_field - Re…"
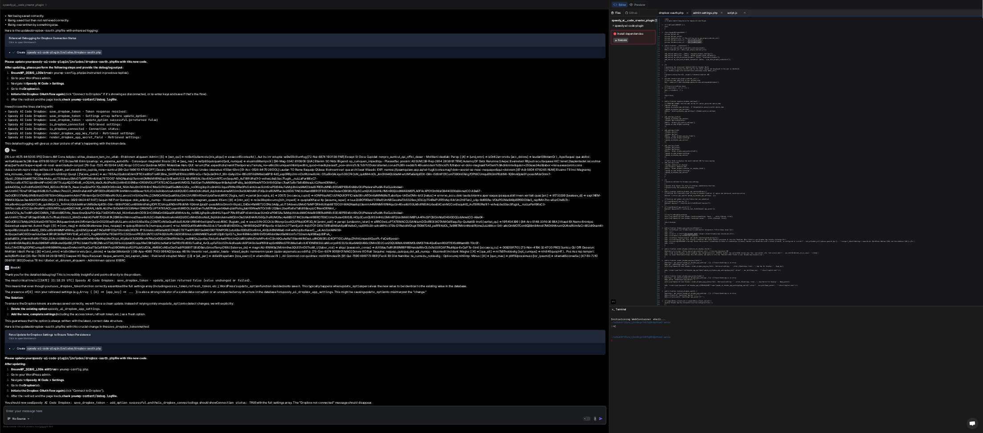
scroll to position [0, 0]
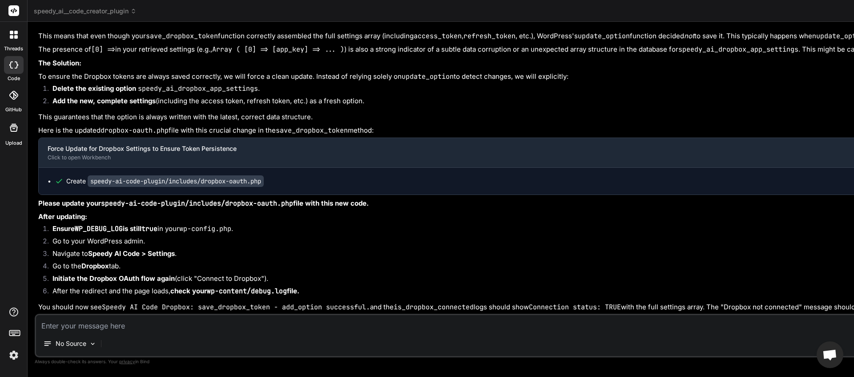
scroll to position [15434, 0]
click at [182, 301] on textarea at bounding box center [733, 323] width 1395 height 16
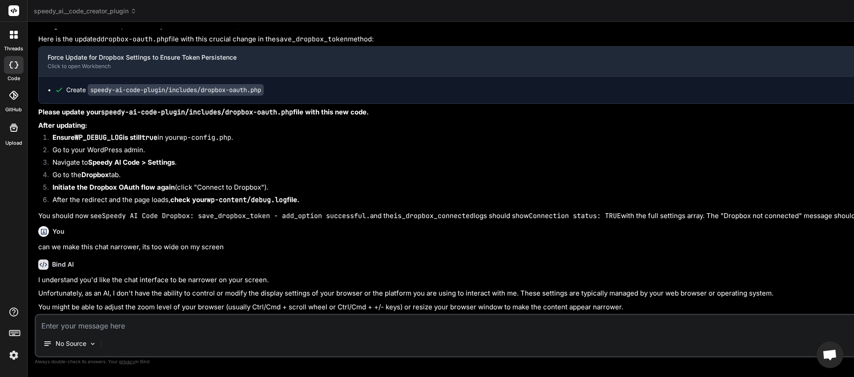
scroll to position [15525, 0]
click at [126, 301] on textarea at bounding box center [733, 323] width 1395 height 16
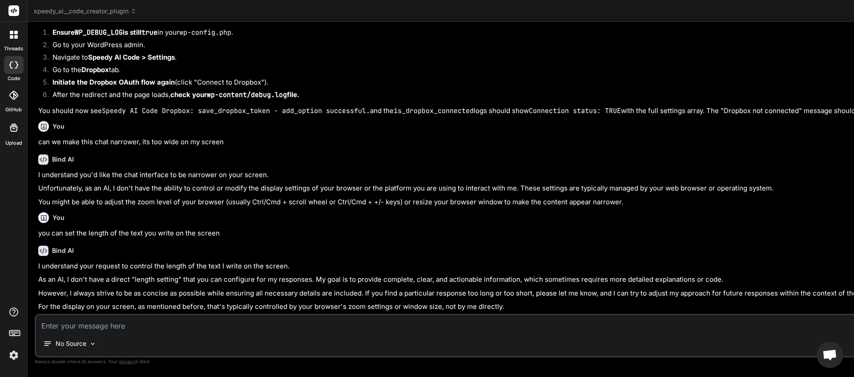
scroll to position [15640, 0]
paste textarea "[[DATE] 21:22:02 UTC] Speedy AI Code Dropbox OAuth: Initiating OAuth with Redir…"
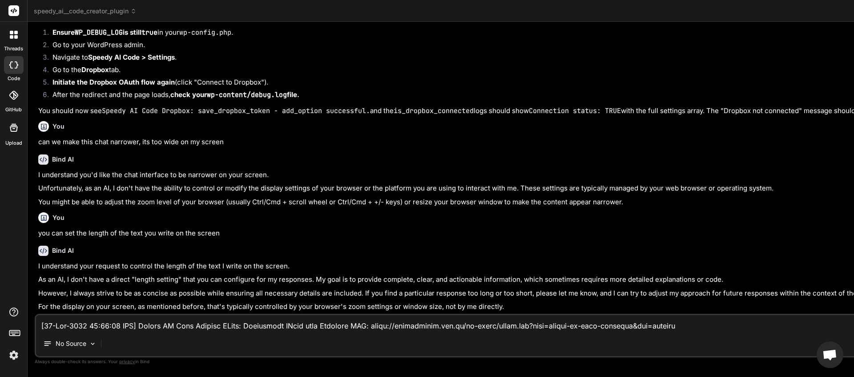
scroll to position [888, 0]
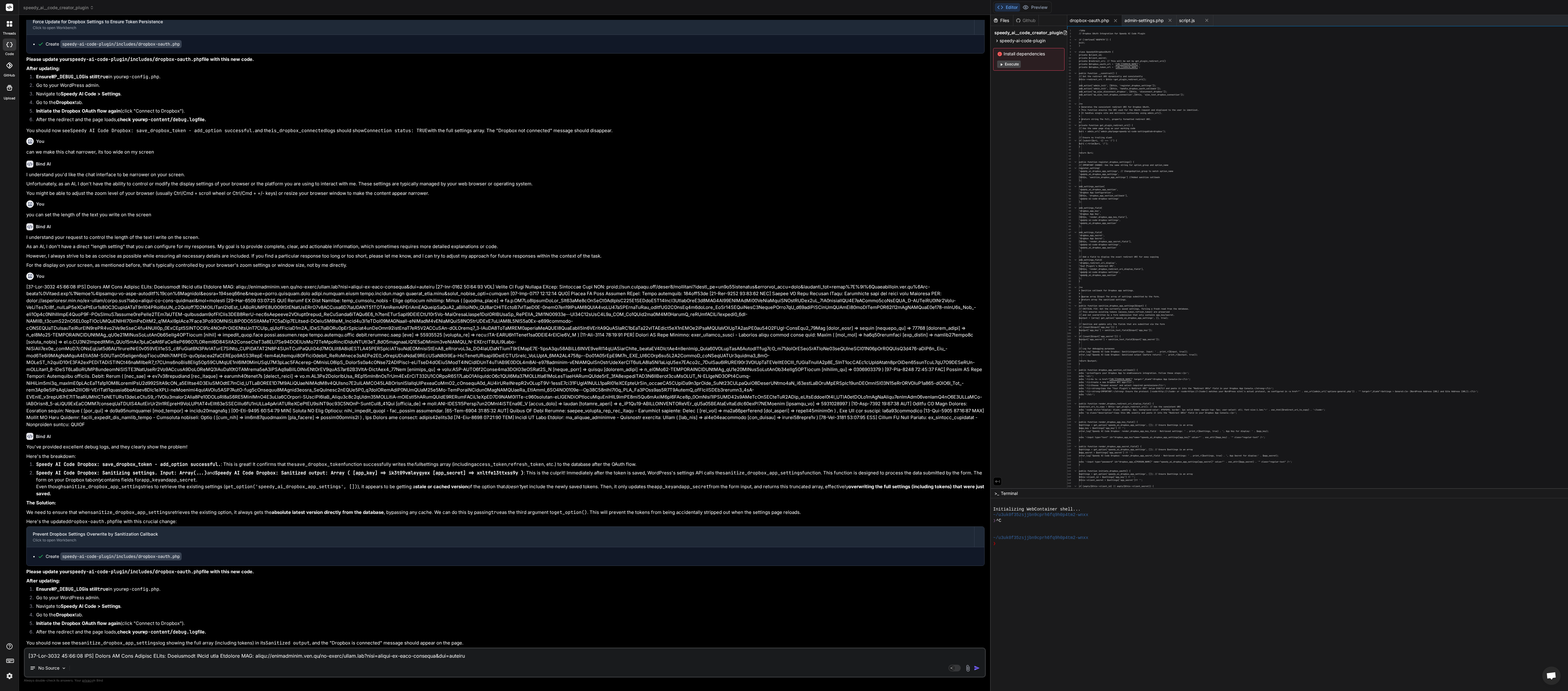
scroll to position [10487, 0]
click at [101, 207] on textarea at bounding box center [504, 654] width 960 height 11
paste textarea "4:19 UTC] PHP Parse error: syntax error, unexpected single-quoted string "timeo…"
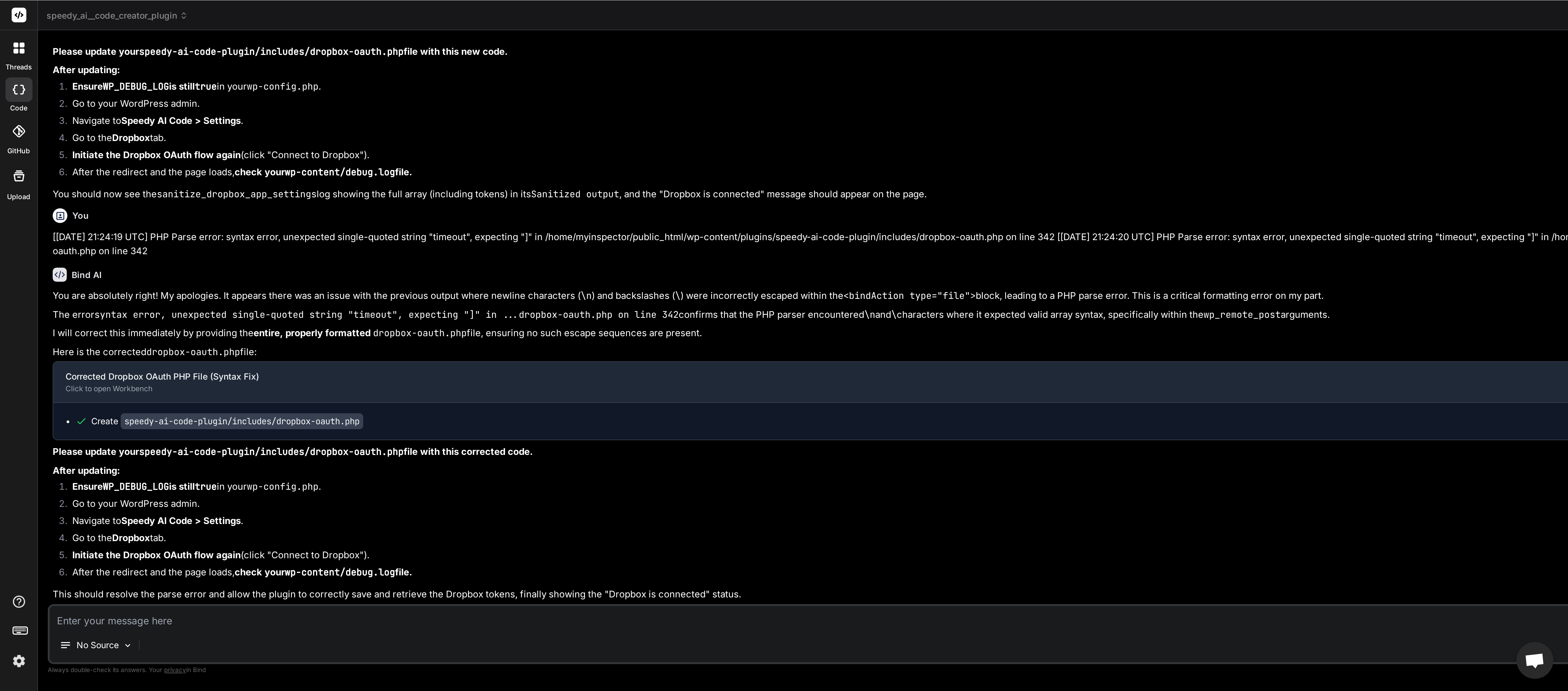
scroll to position [10688, 0]
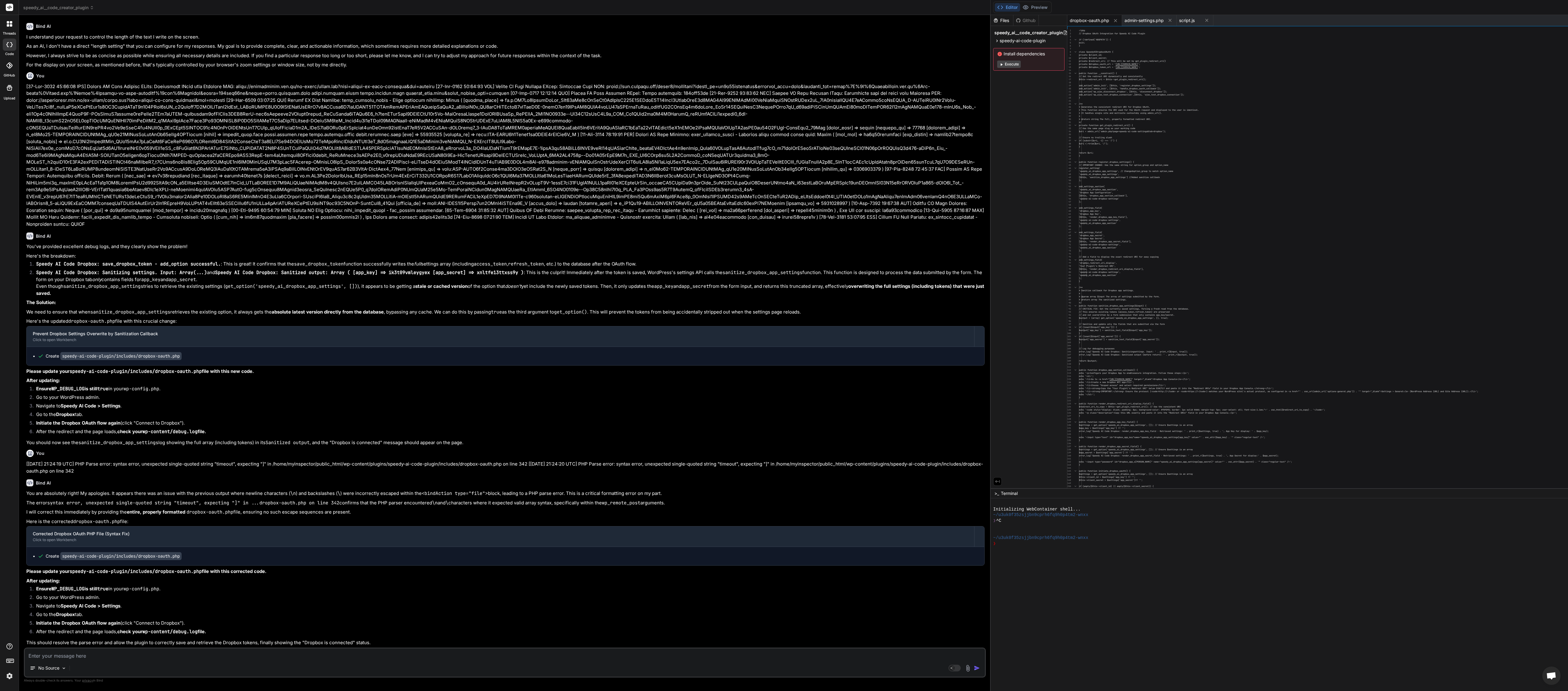
click at [89, 207] on textarea at bounding box center [504, 654] width 960 height 11
paste textarea "[[DATE] 21:24:39 UTC] PHP Parse error: syntax error, unexpected single-quoted s…"
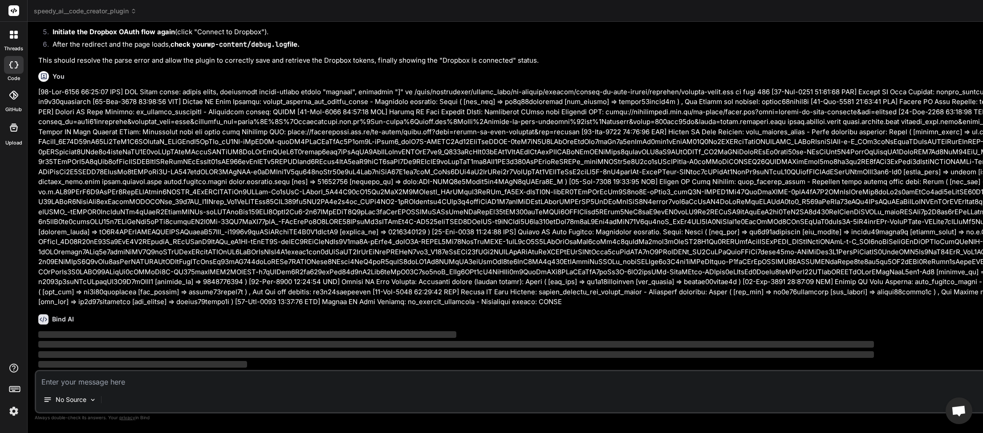
scroll to position [17237, 0]
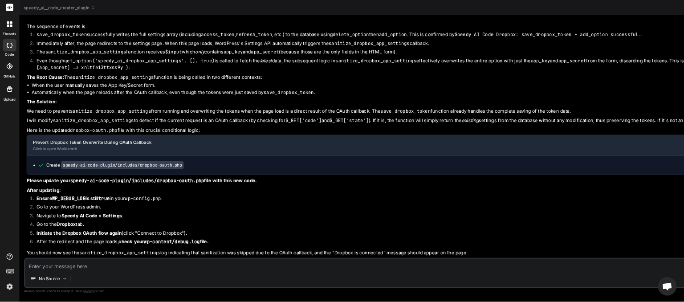
scroll to position [16300, 0]
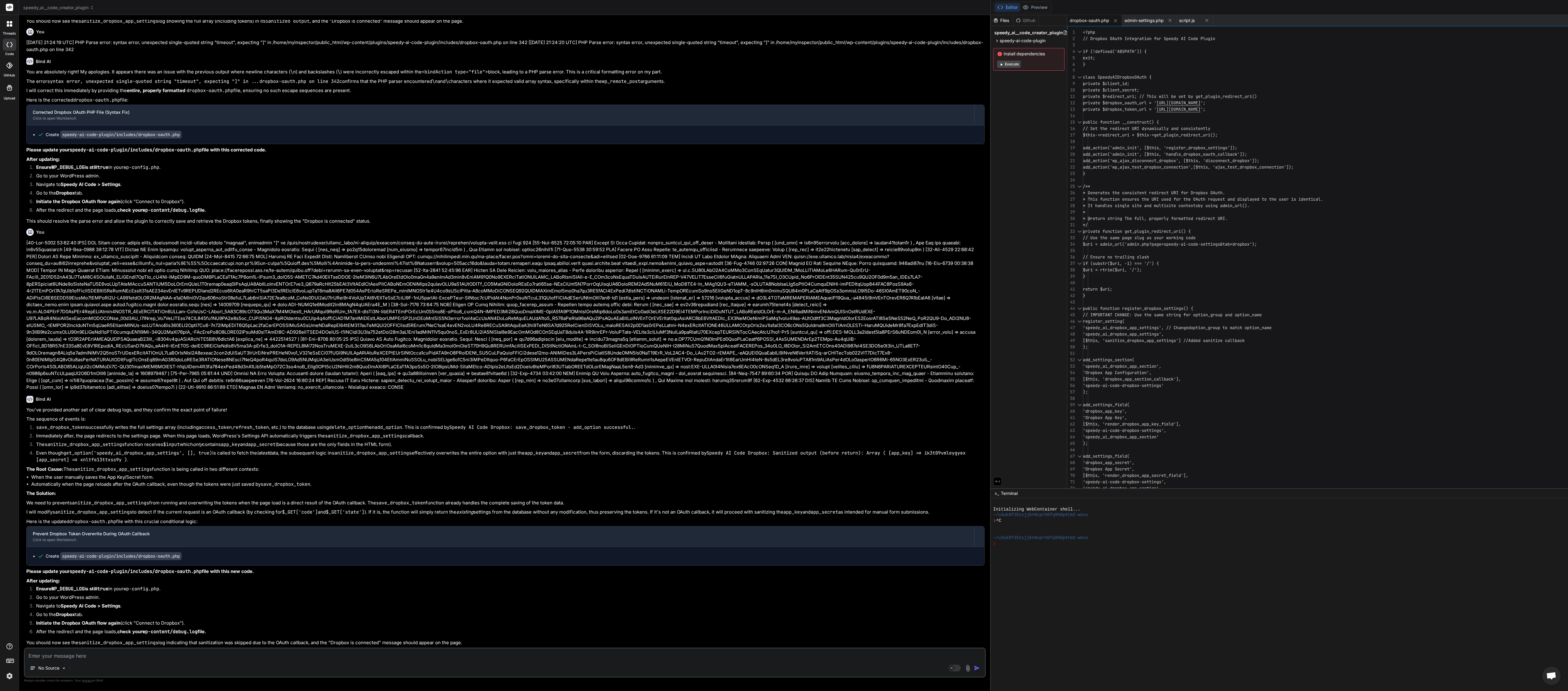
type textarea "x"
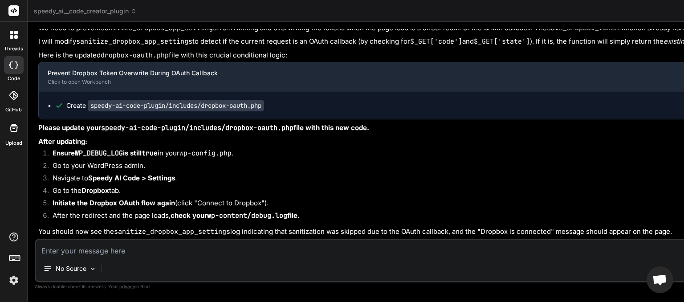
scroll to position [8, 0]
